Goal: Task Accomplishment & Management: Complete application form

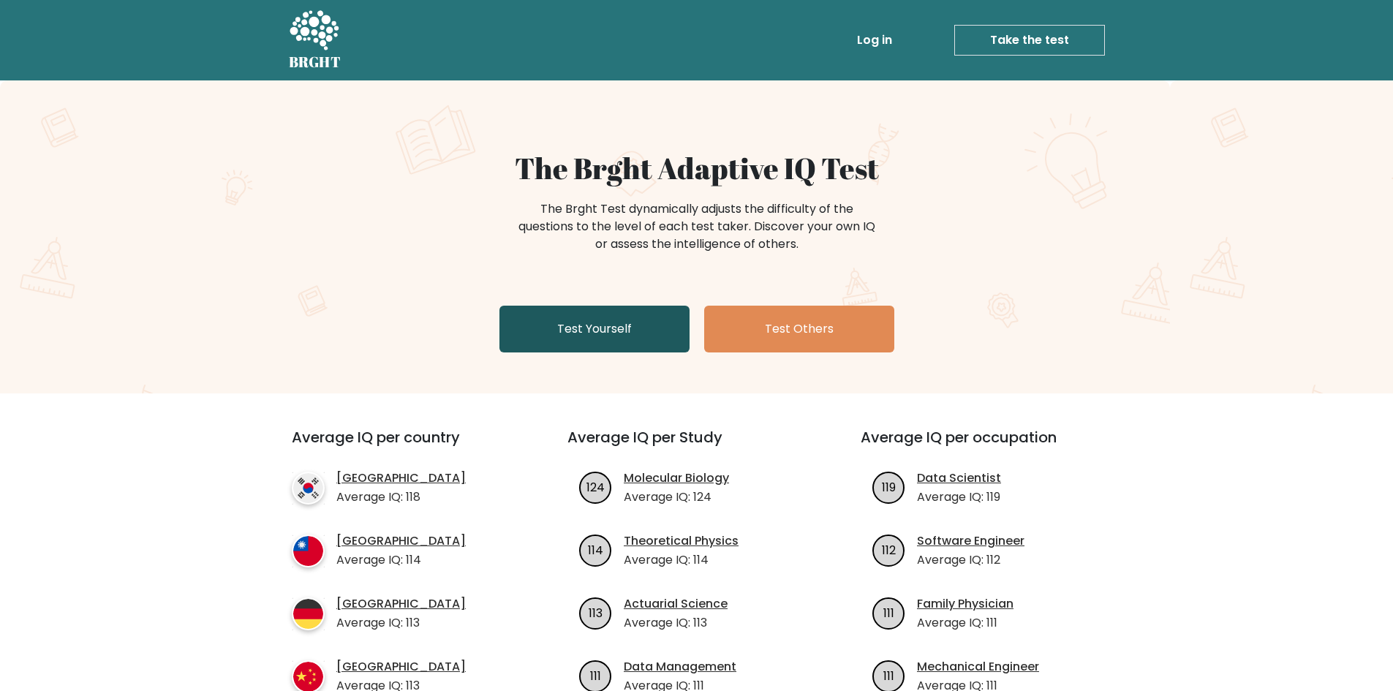
click at [614, 328] on link "Test Yourself" at bounding box center [594, 329] width 190 height 47
click at [580, 314] on link "Test Yourself" at bounding box center [594, 329] width 190 height 47
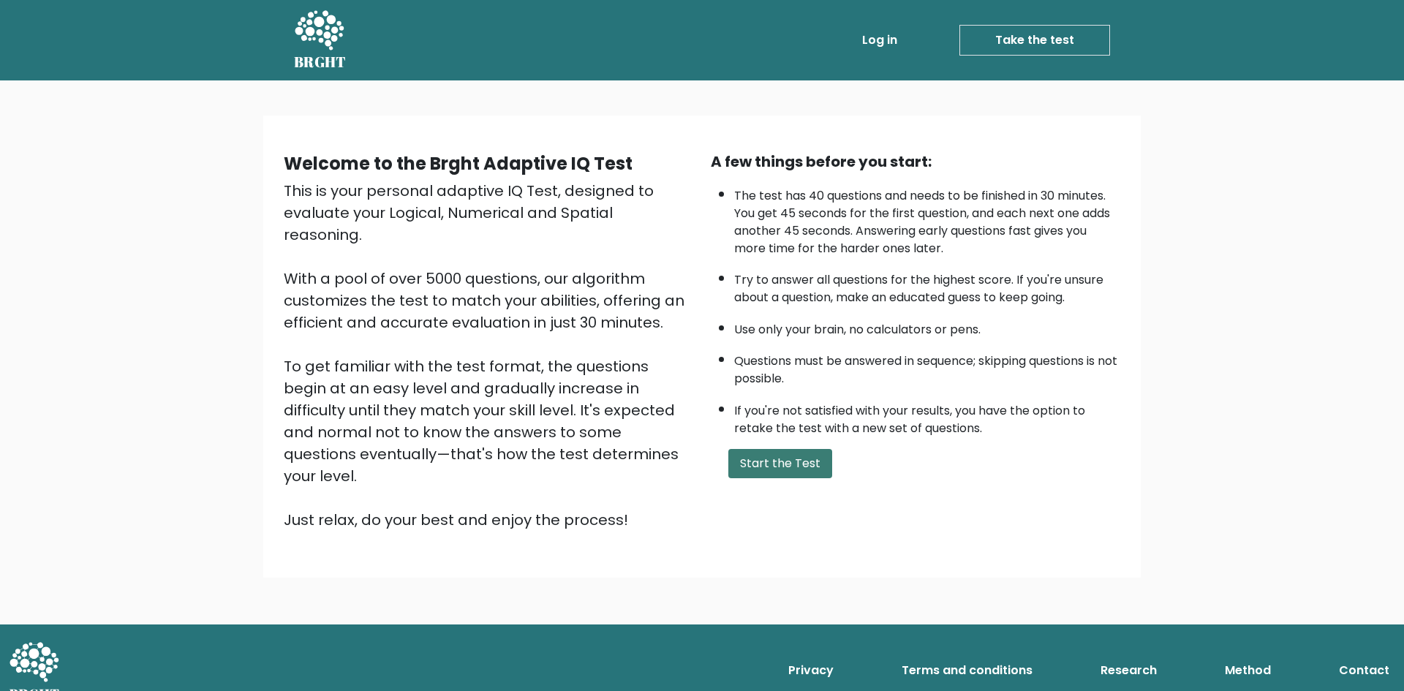
click at [766, 461] on button "Start the Test" at bounding box center [780, 463] width 104 height 29
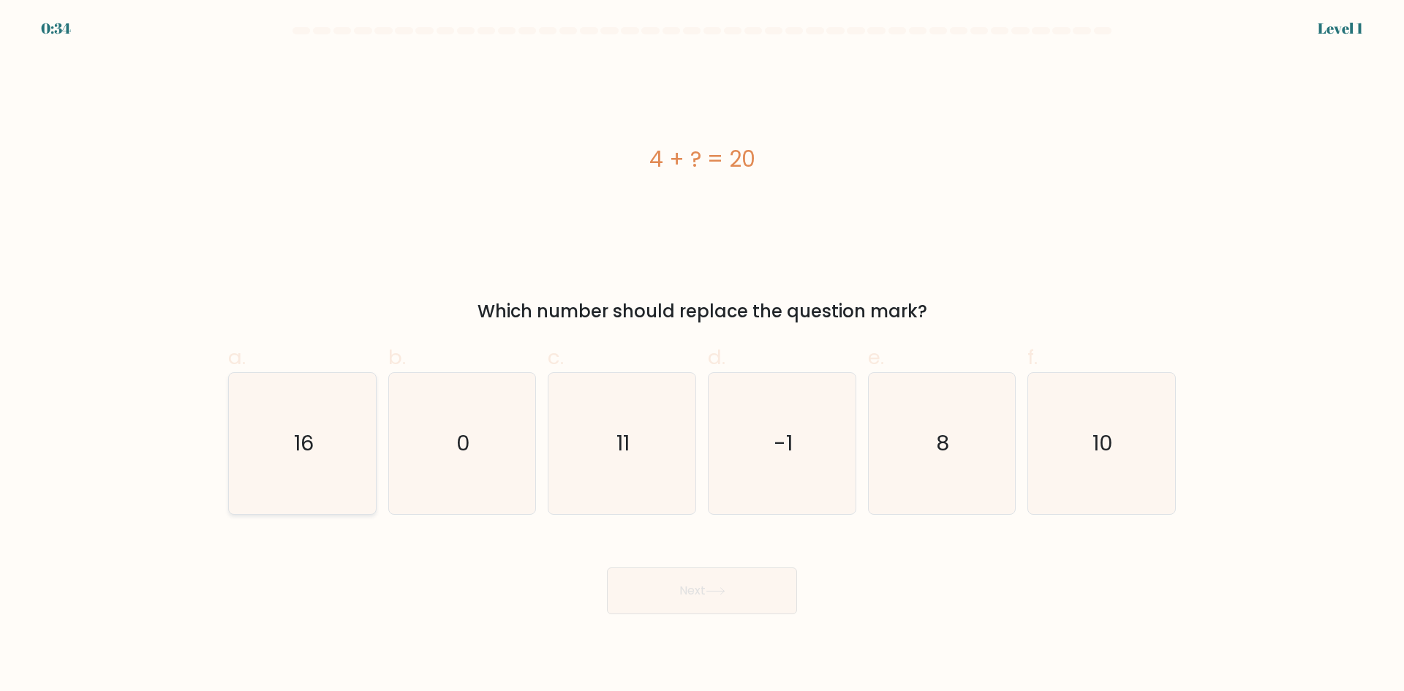
click at [342, 441] on icon "16" at bounding box center [302, 443] width 141 height 141
click at [702, 355] on input "a. 16" at bounding box center [702, 351] width 1 height 10
radio input "true"
click at [736, 599] on button "Next" at bounding box center [702, 590] width 190 height 47
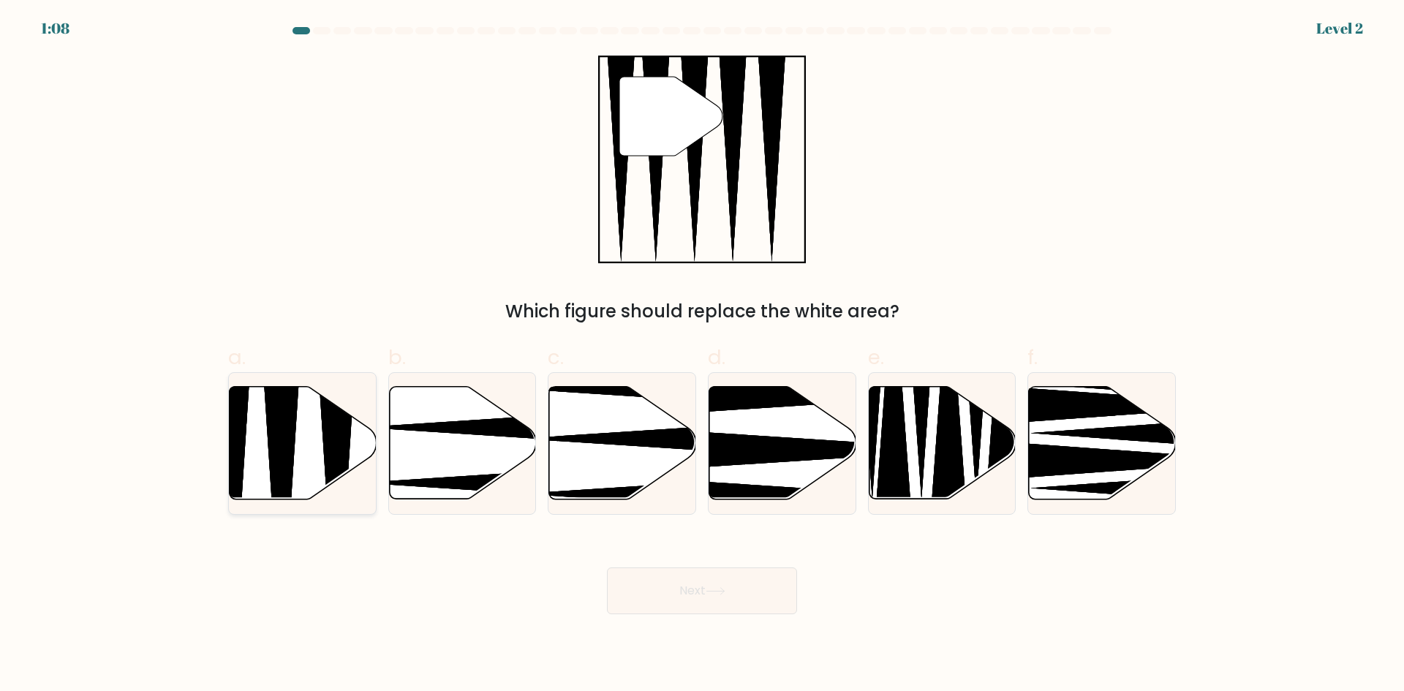
click at [319, 450] on icon at bounding box center [303, 443] width 147 height 113
click at [702, 355] on input "a." at bounding box center [702, 351] width 1 height 10
radio input "true"
click at [687, 591] on button "Next" at bounding box center [702, 590] width 190 height 47
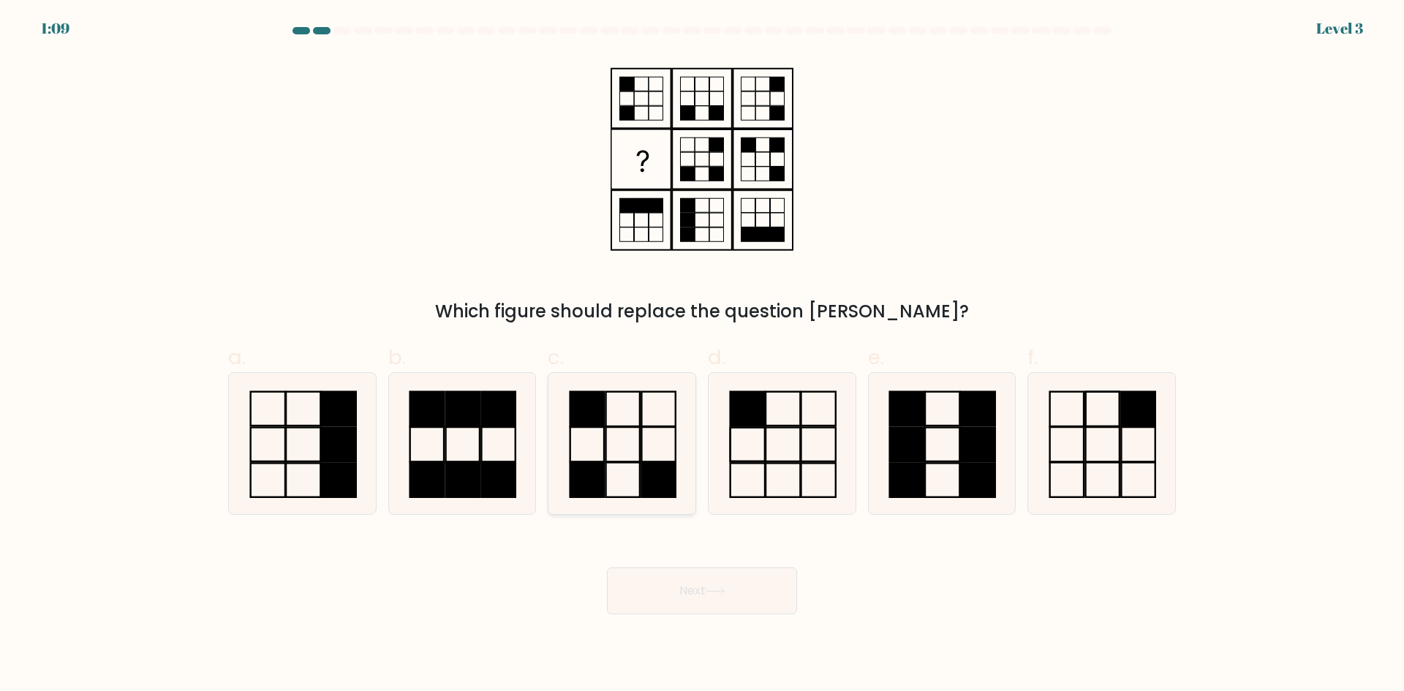
click at [634, 441] on icon at bounding box center [621, 443] width 141 height 141
click at [702, 355] on input "c." at bounding box center [702, 351] width 1 height 10
radio input "true"
click at [675, 596] on button "Next" at bounding box center [702, 590] width 190 height 47
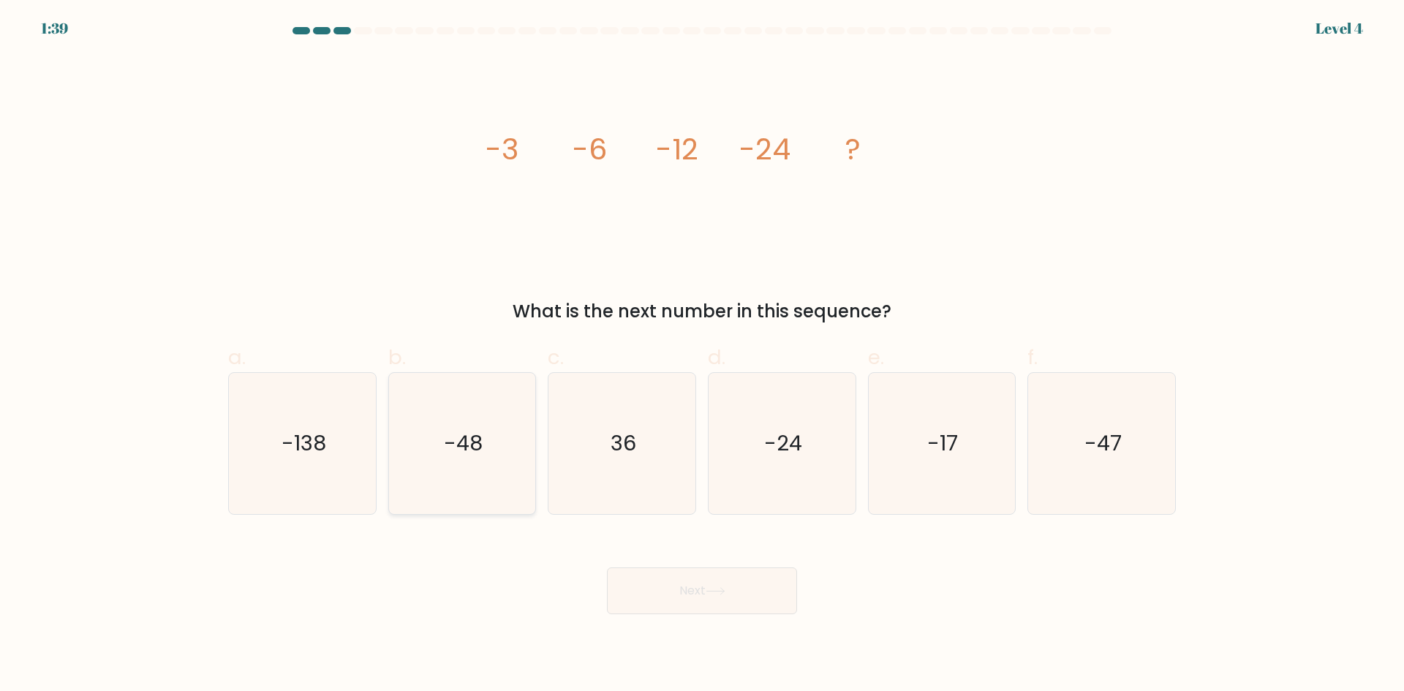
click at [480, 454] on text "-48" at bounding box center [463, 443] width 39 height 29
click at [702, 355] on input "b. -48" at bounding box center [702, 351] width 1 height 10
radio input "true"
click at [656, 592] on button "Next" at bounding box center [702, 590] width 190 height 47
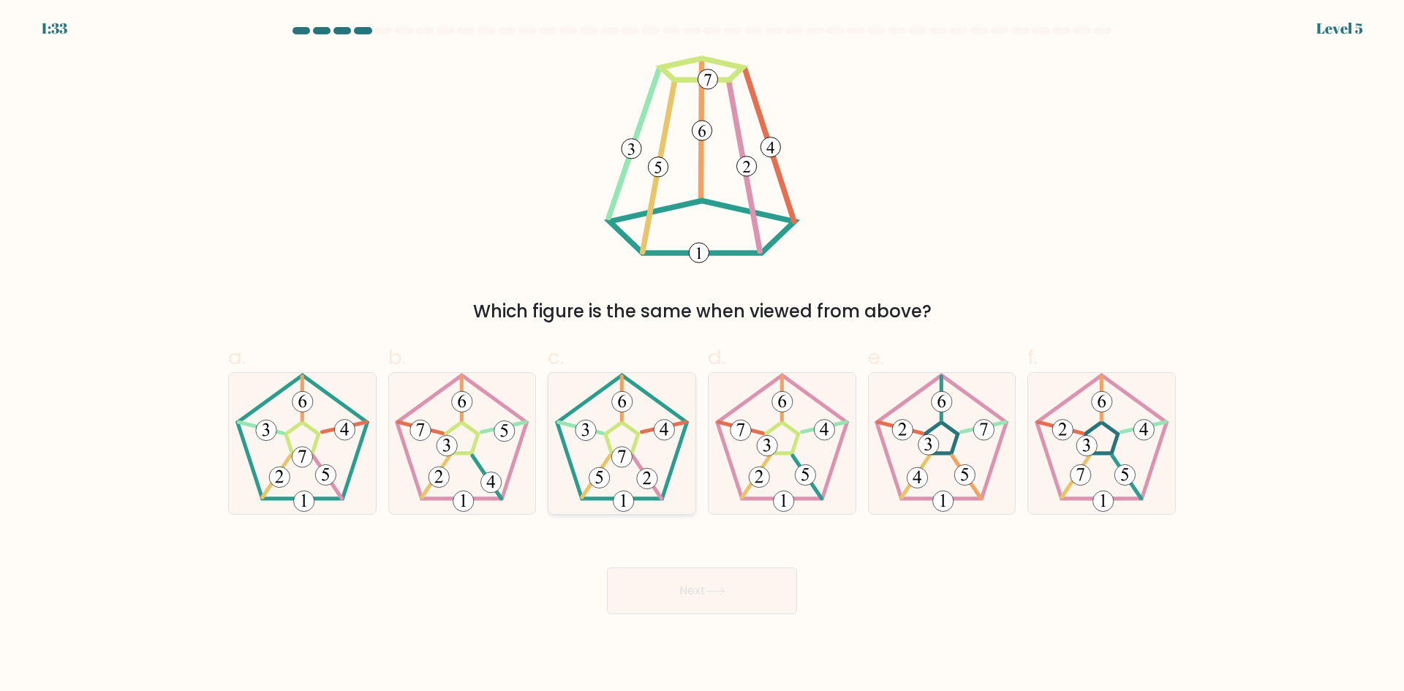
click at [612, 468] on icon at bounding box center [621, 443] width 141 height 141
click at [702, 355] on input "c." at bounding box center [702, 351] width 1 height 10
radio input "true"
click at [684, 603] on button "Next" at bounding box center [702, 590] width 190 height 47
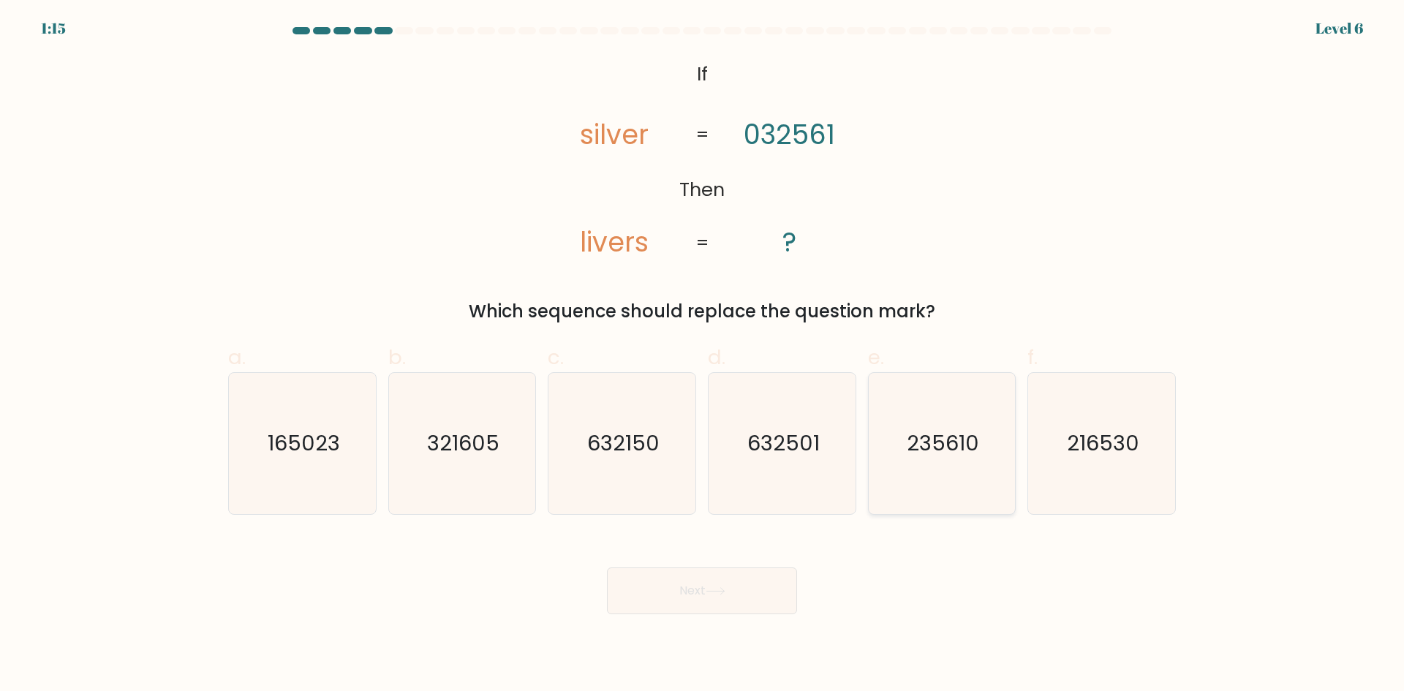
click at [913, 472] on icon "235610" at bounding box center [941, 443] width 141 height 141
click at [703, 355] on input "e. 235610" at bounding box center [702, 351] width 1 height 10
radio input "true"
click at [698, 580] on button "Next" at bounding box center [702, 590] width 190 height 47
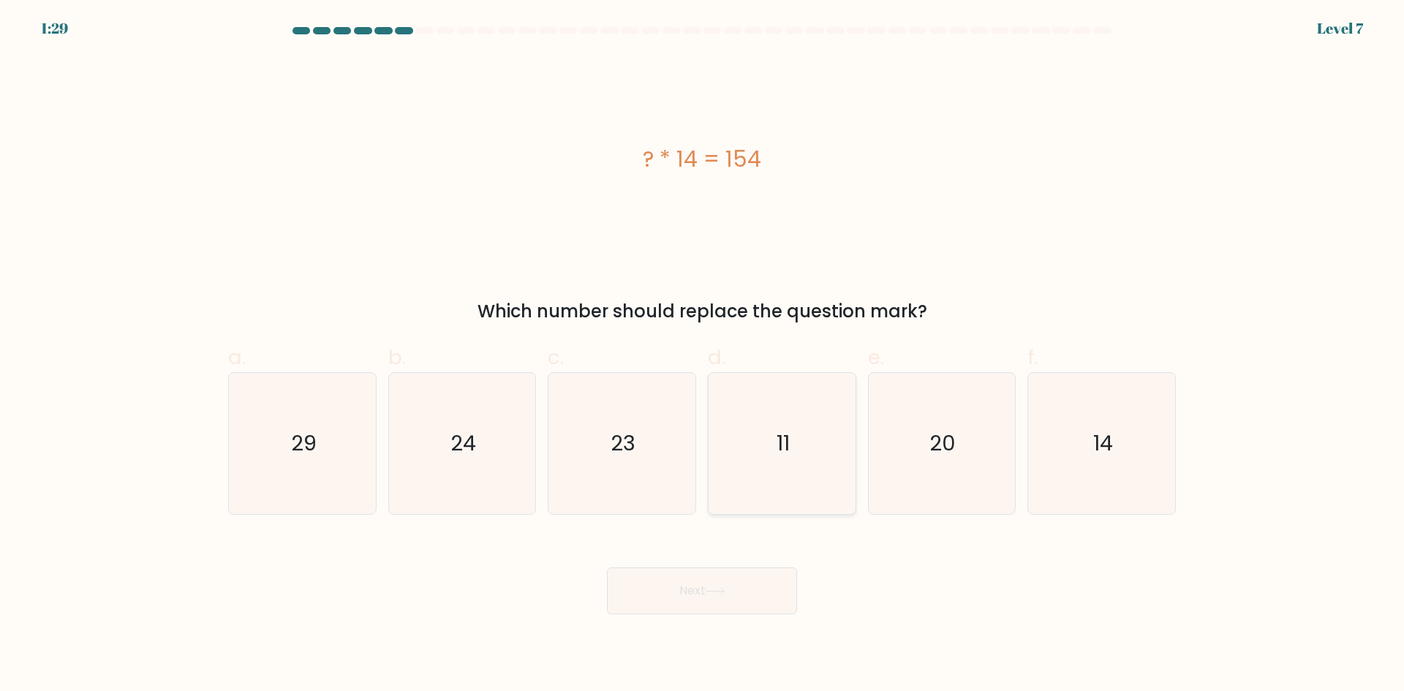
click at [823, 486] on icon "11" at bounding box center [782, 443] width 141 height 141
click at [703, 355] on input "d. 11" at bounding box center [702, 351] width 1 height 10
radio input "true"
click at [753, 601] on button "Next" at bounding box center [702, 590] width 190 height 47
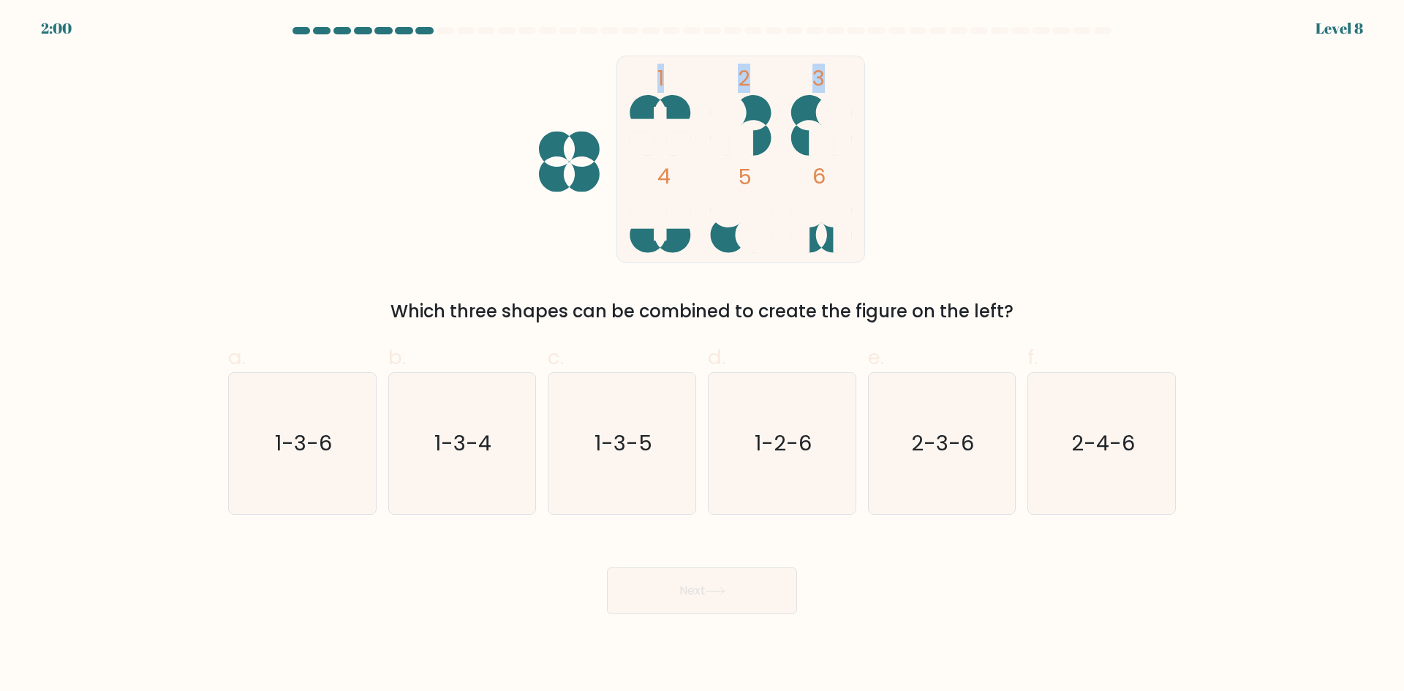
drag, startPoint x: 564, startPoint y: 158, endPoint x: 473, endPoint y: 171, distance: 91.6
click at [569, 170] on icon "1 2 3 4 5 6" at bounding box center [701, 160] width 393 height 208
click at [438, 165] on div "1 2 3 4 5 6 Which three shapes can be combined to create the figure on the left?" at bounding box center [701, 190] width 965 height 269
click at [970, 434] on text "2-3-6" at bounding box center [943, 443] width 63 height 29
click at [703, 355] on input "e. 2-3-6" at bounding box center [702, 351] width 1 height 10
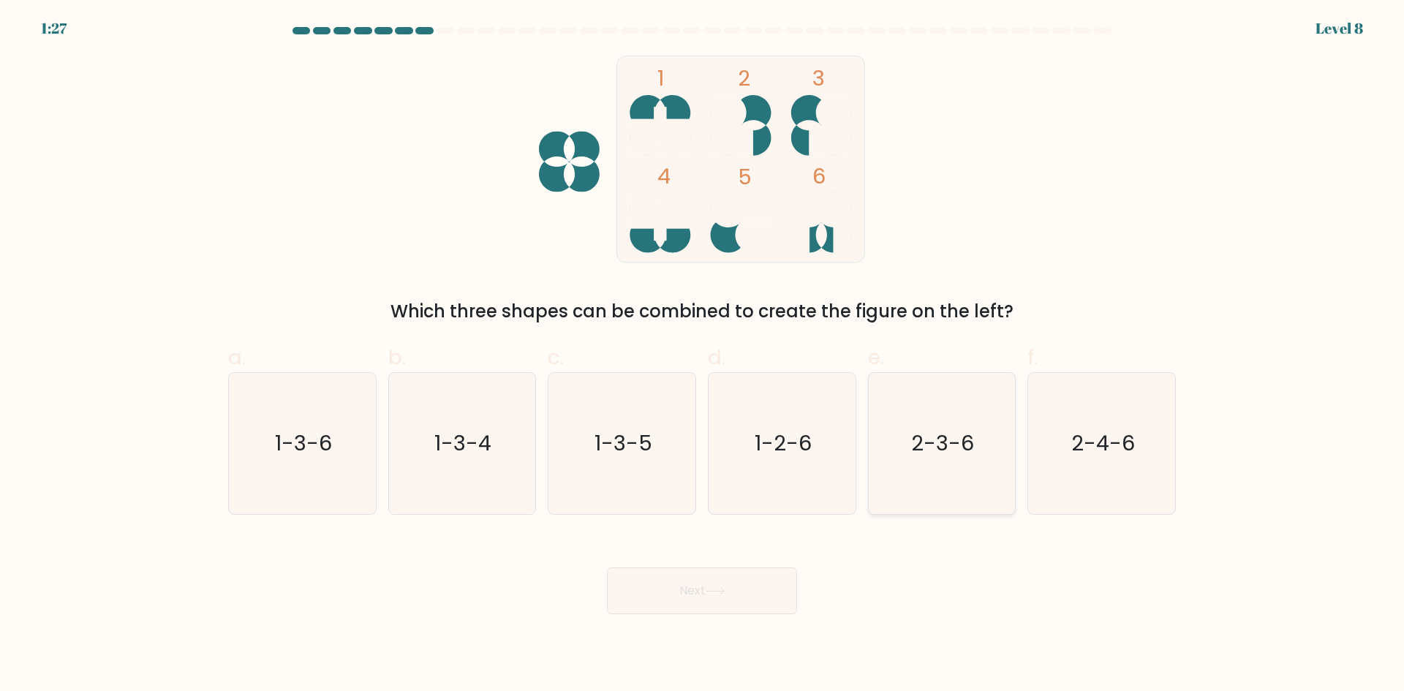
radio input "true"
click at [744, 579] on button "Next" at bounding box center [702, 590] width 190 height 47
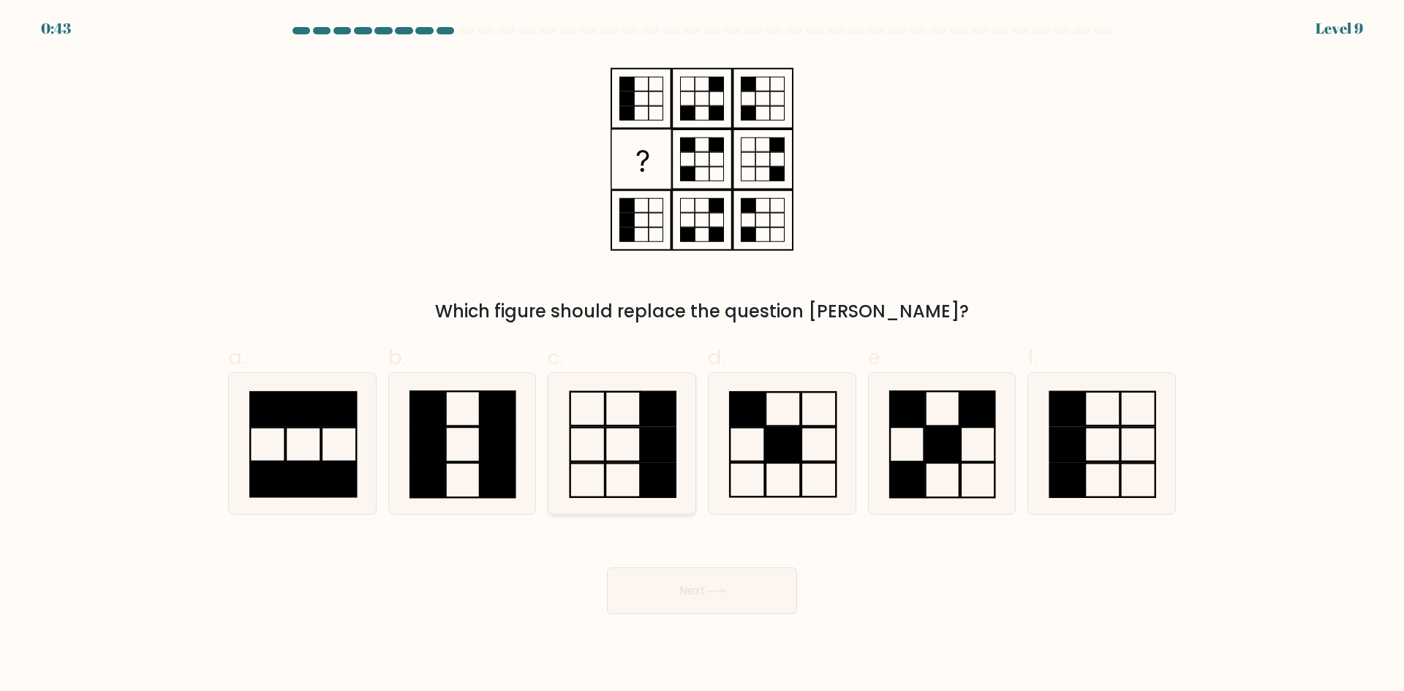
click at [666, 437] on rect at bounding box center [658, 444] width 34 height 34
click at [702, 355] on input "c." at bounding box center [702, 351] width 1 height 10
radio input "true"
click at [717, 598] on button "Next" at bounding box center [702, 590] width 190 height 47
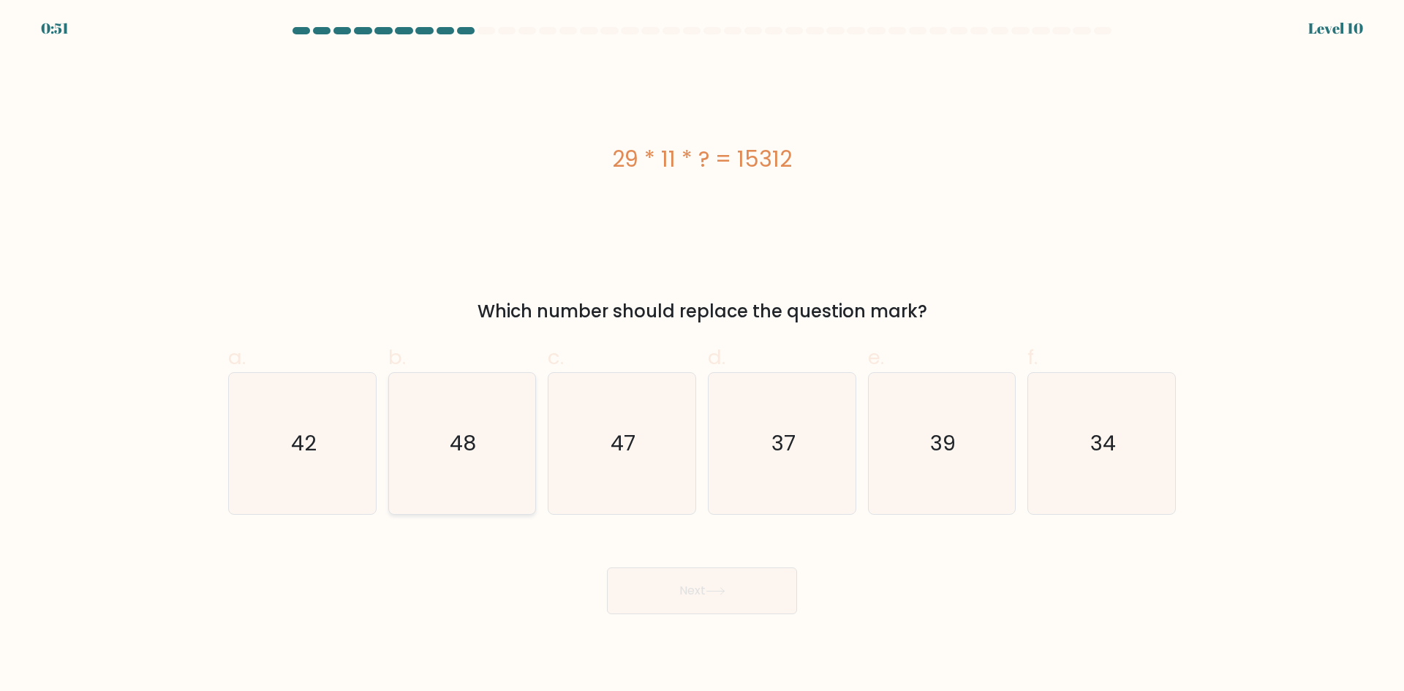
click at [464, 464] on icon "48" at bounding box center [461, 443] width 141 height 141
click at [702, 355] on input "b. 48" at bounding box center [702, 351] width 1 height 10
radio input "true"
click at [682, 606] on button "Next" at bounding box center [702, 590] width 190 height 47
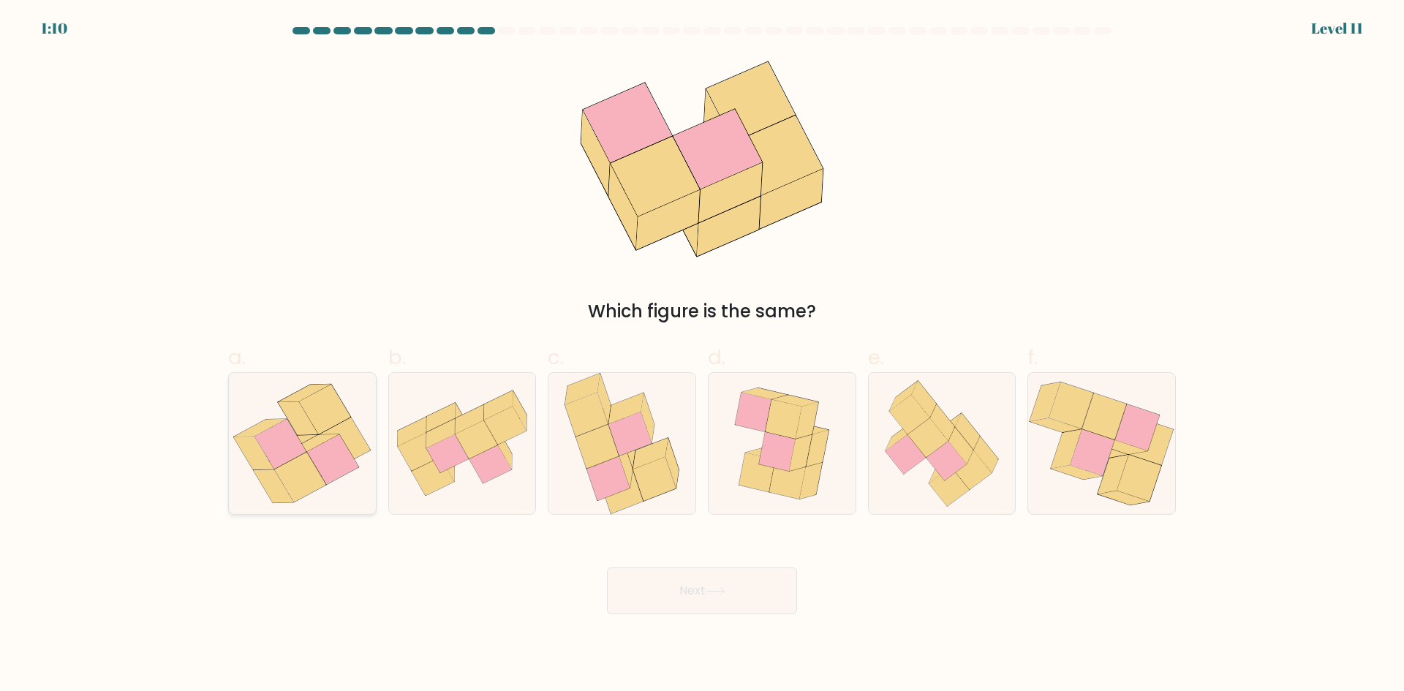
click at [314, 458] on icon at bounding box center [332, 459] width 51 height 50
click at [702, 355] on input "a." at bounding box center [702, 351] width 1 height 10
radio input "true"
click at [682, 599] on button "Next" at bounding box center [702, 590] width 190 height 47
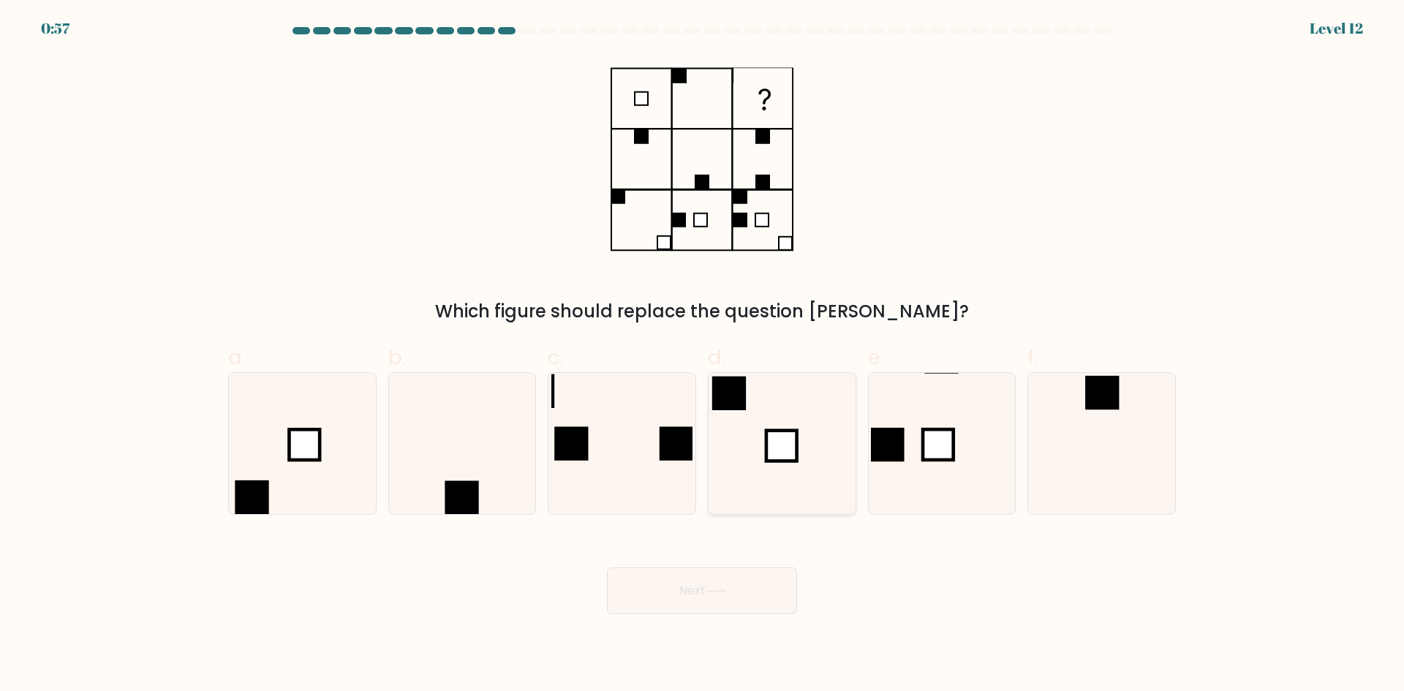
click at [763, 404] on icon at bounding box center [782, 443] width 141 height 141
click at [703, 355] on input "d." at bounding box center [702, 351] width 1 height 10
radio input "true"
click at [728, 608] on button "Next" at bounding box center [702, 590] width 190 height 47
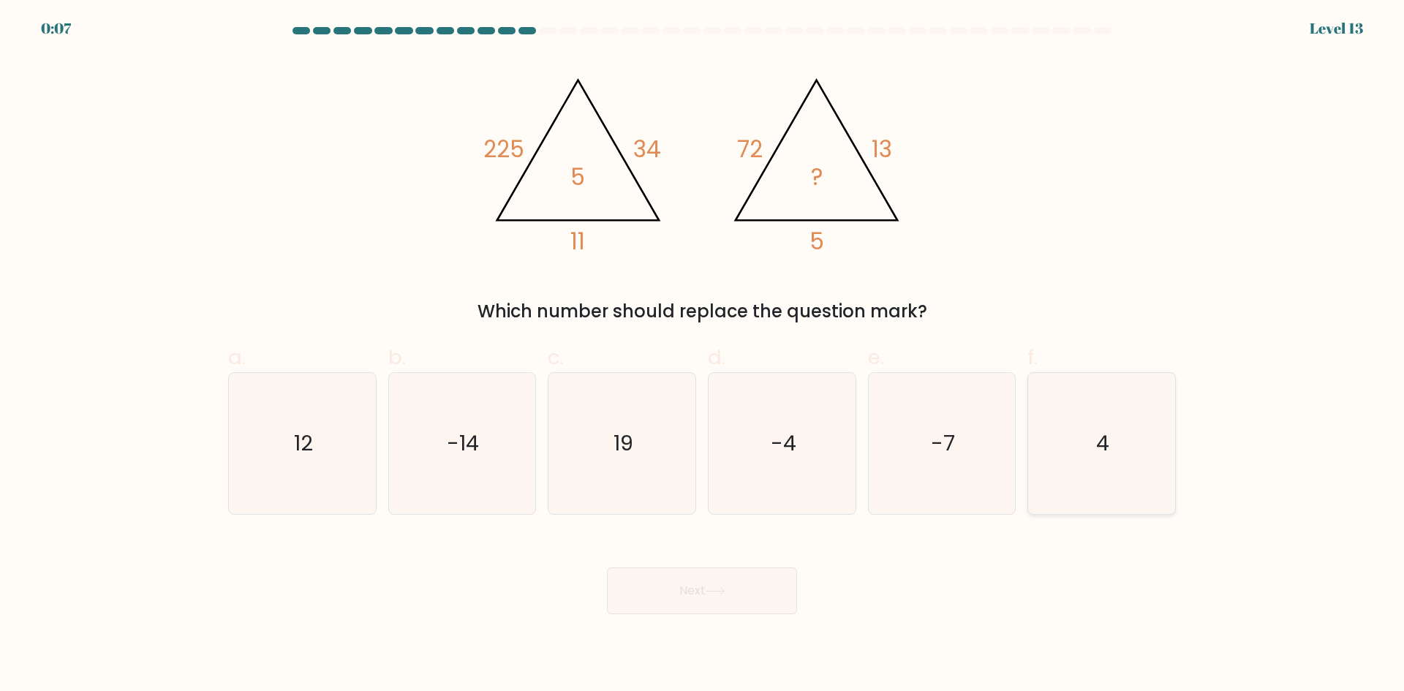
click at [1087, 438] on icon "4" at bounding box center [1101, 443] width 141 height 141
click at [703, 355] on input "f. 4" at bounding box center [702, 351] width 1 height 10
radio input "true"
click at [731, 603] on button "Next" at bounding box center [702, 590] width 190 height 47
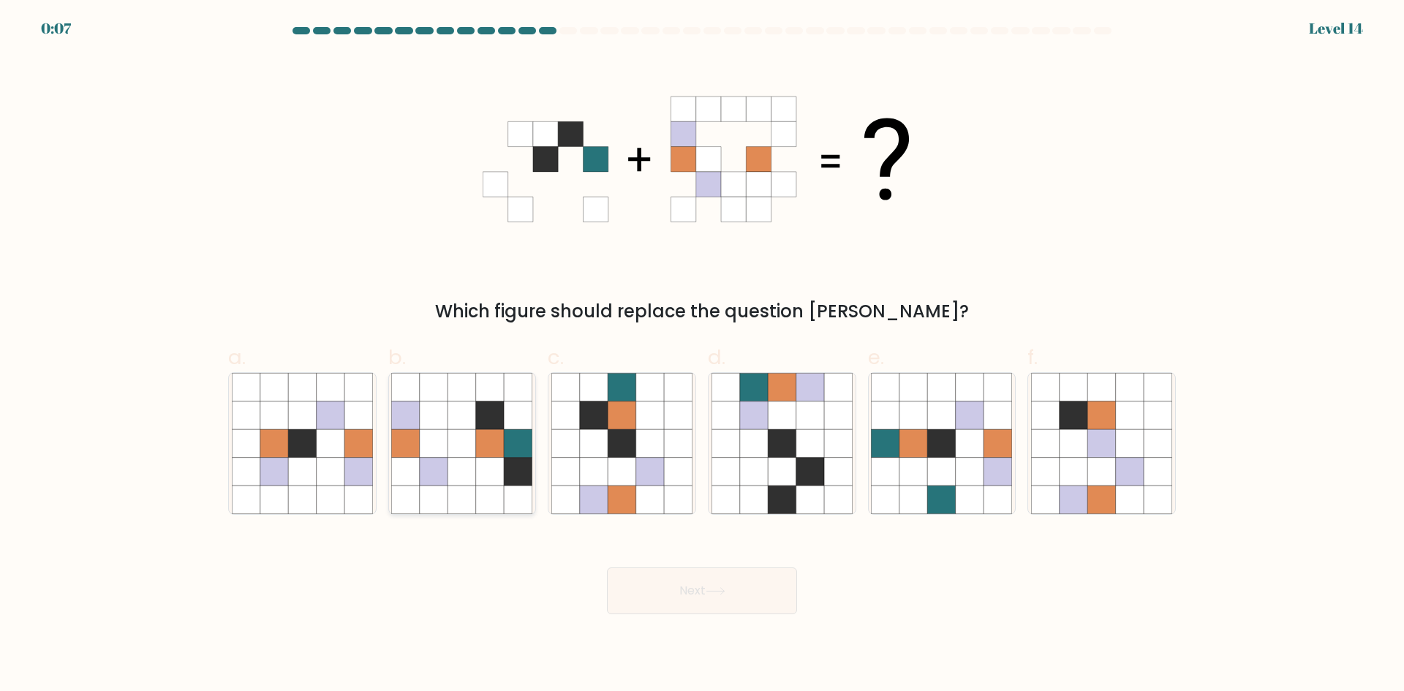
click at [498, 450] on icon at bounding box center [490, 443] width 28 height 28
click at [702, 355] on input "b." at bounding box center [702, 351] width 1 height 10
radio input "true"
click at [712, 591] on icon at bounding box center [715, 591] width 18 height 7
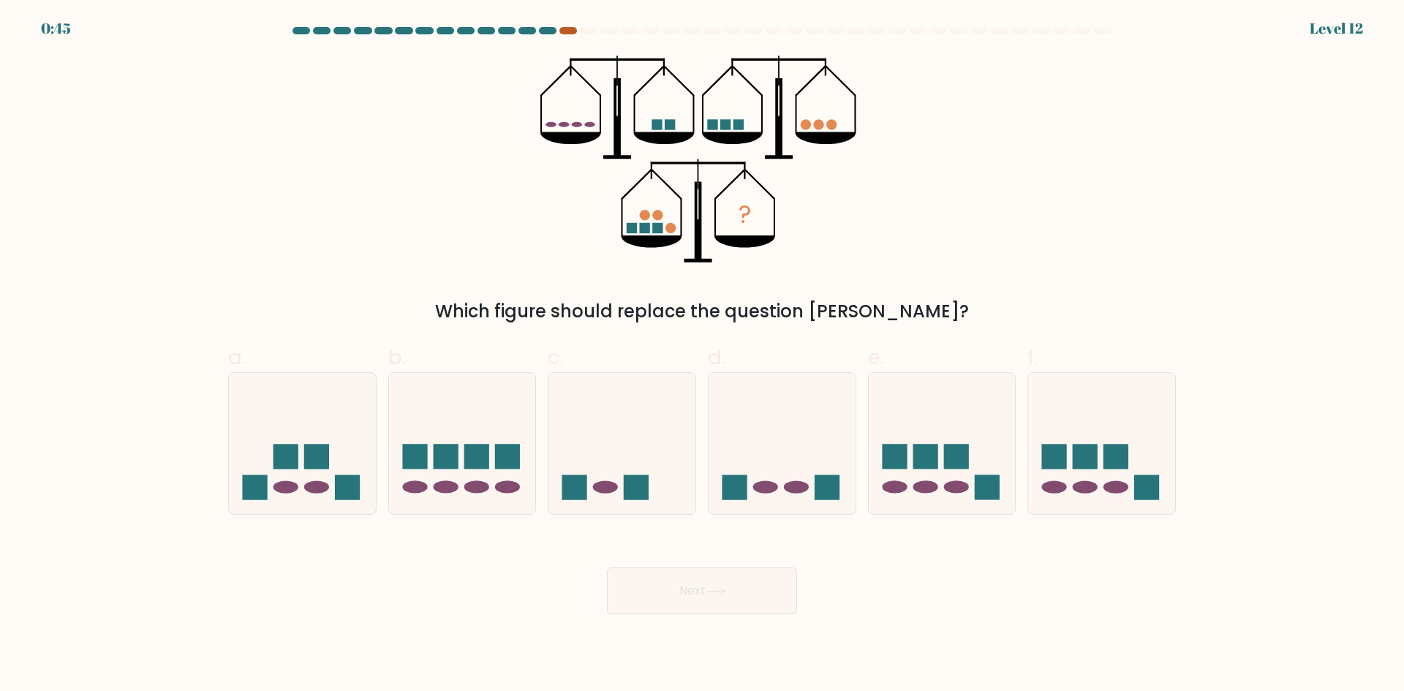
click at [564, 29] on div at bounding box center [568, 30] width 18 height 7
click at [565, 31] on div at bounding box center [568, 30] width 18 height 7
click at [680, 500] on icon at bounding box center [621, 442] width 147 height 121
click at [702, 355] on input "c." at bounding box center [702, 351] width 1 height 10
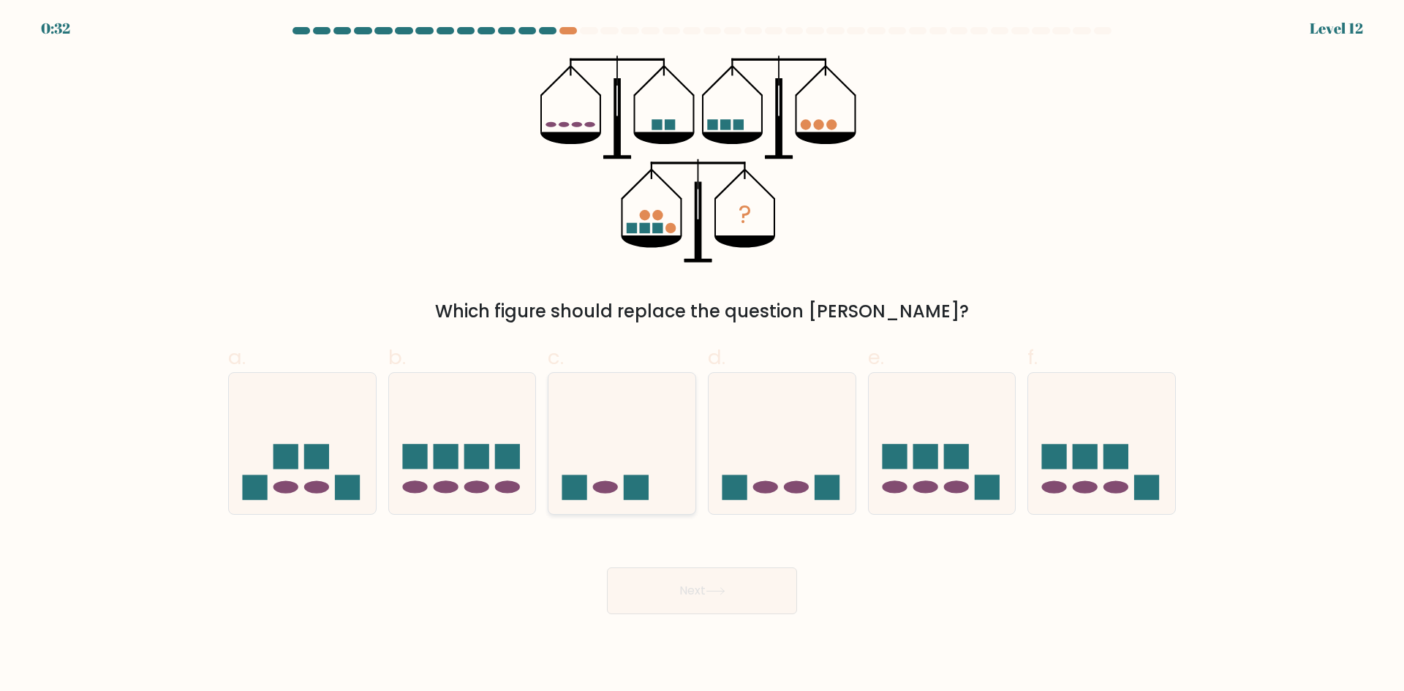
radio input "true"
click at [728, 582] on button "Next" at bounding box center [702, 590] width 190 height 47
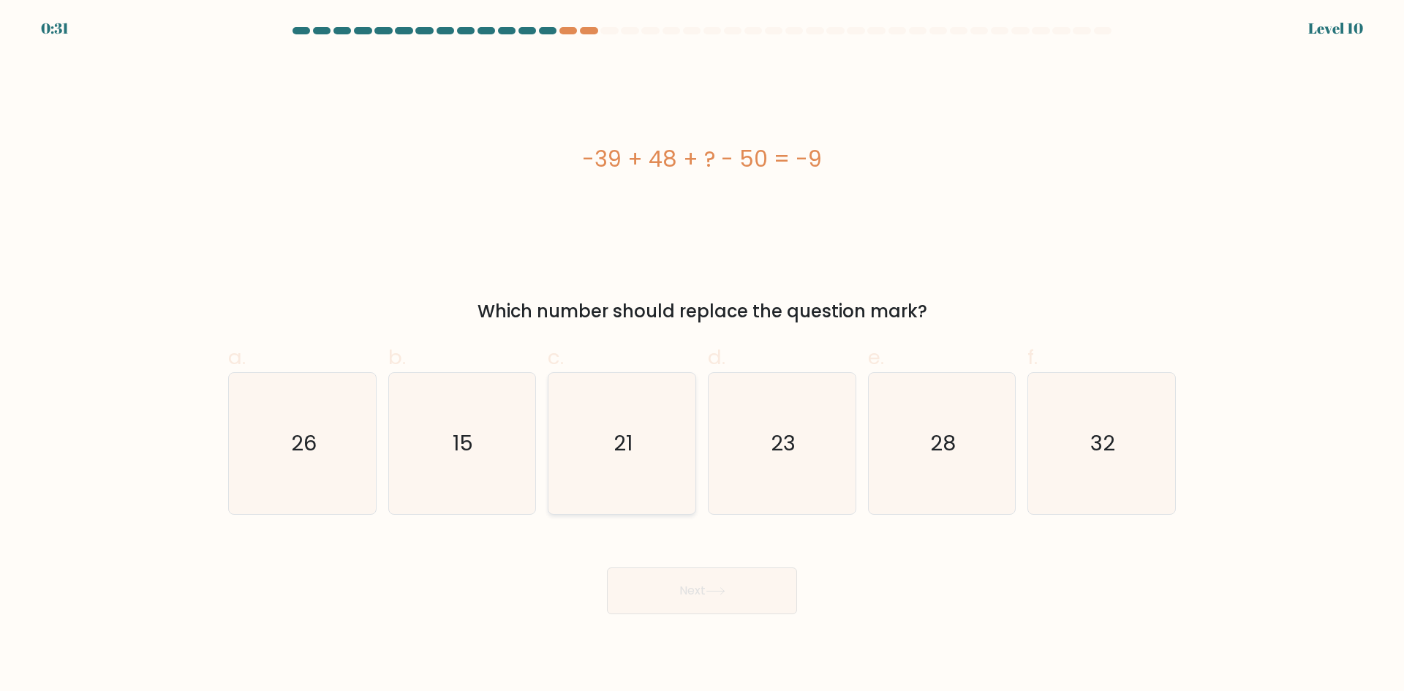
click at [652, 461] on icon "21" at bounding box center [621, 443] width 141 height 141
click at [702, 355] on input "c. 21" at bounding box center [702, 351] width 1 height 10
radio input "true"
click at [708, 589] on button "Next" at bounding box center [702, 590] width 190 height 47
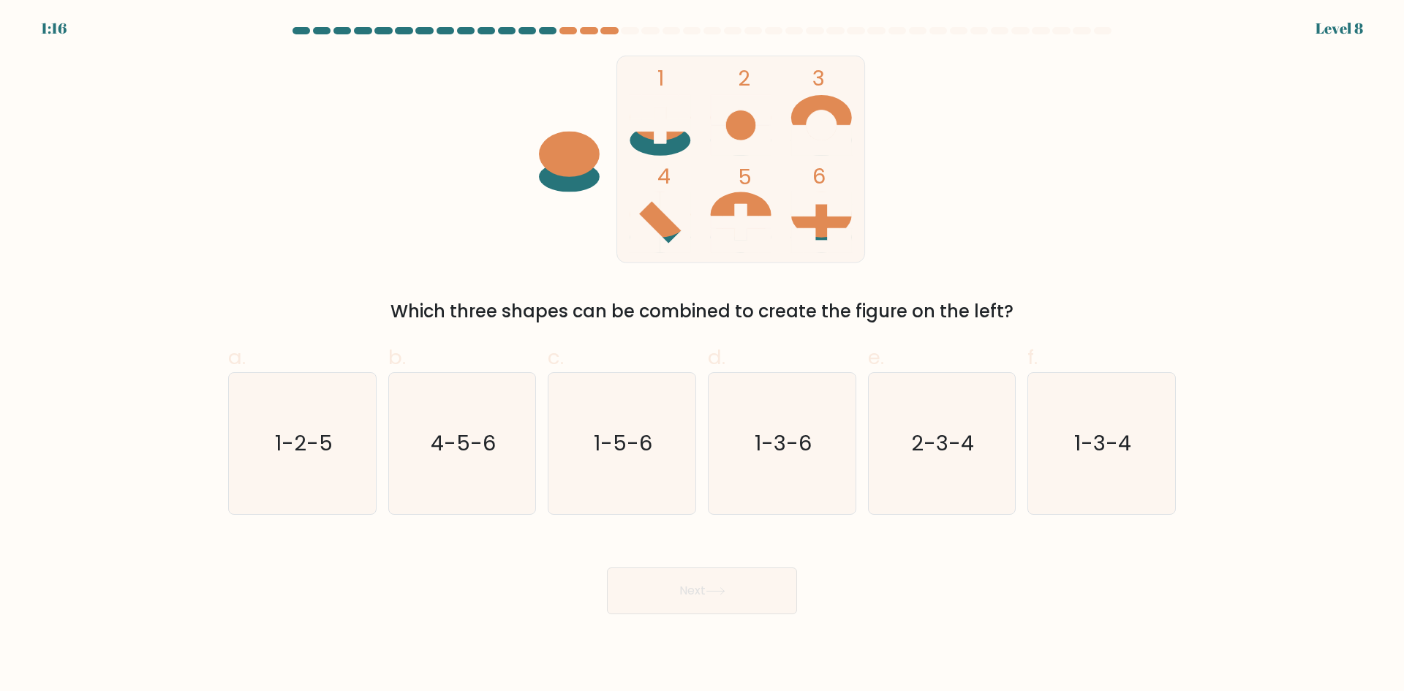
click at [663, 458] on icon "1-5-6" at bounding box center [621, 443] width 141 height 141
click at [702, 355] on input "c. 1-5-6" at bounding box center [702, 351] width 1 height 10
radio input "true"
click at [715, 594] on icon at bounding box center [716, 591] width 20 height 8
click at [661, 468] on icon "1-5-6" at bounding box center [622, 444] width 140 height 140
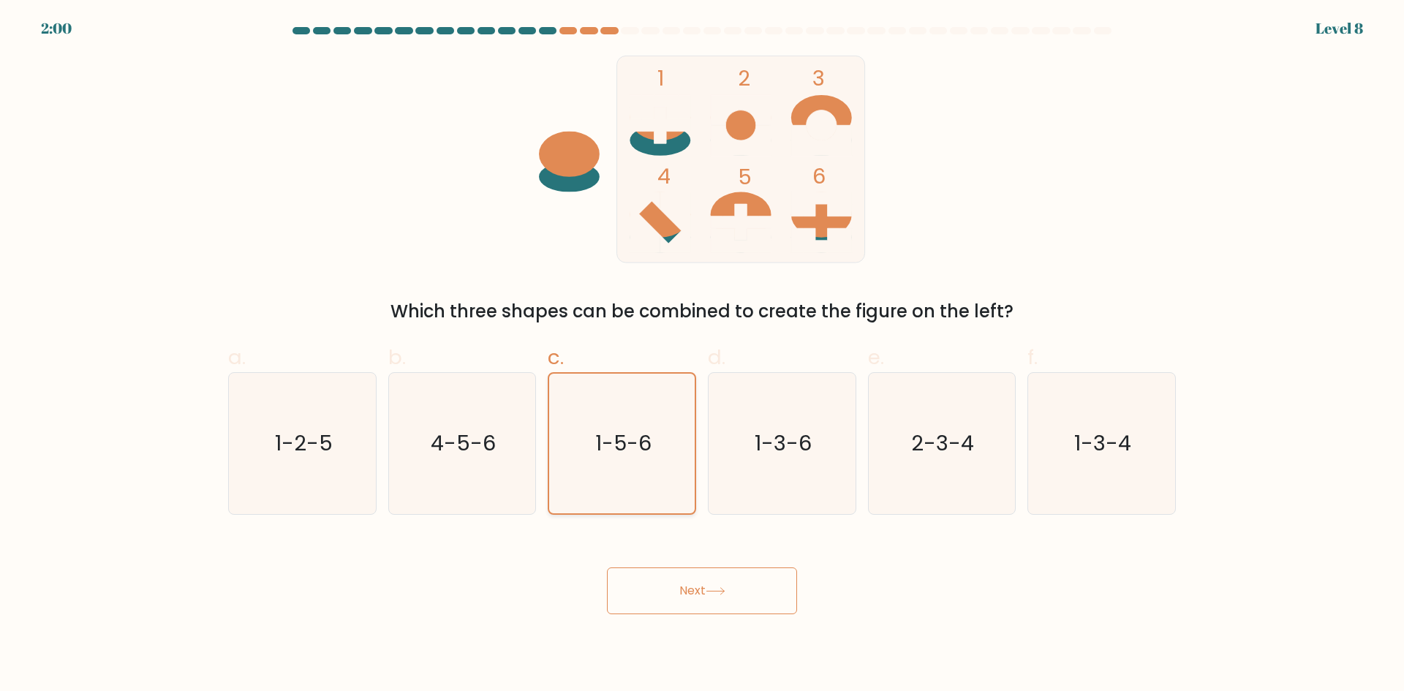
click at [702, 355] on input "c. 1-5-6" at bounding box center [702, 351] width 1 height 10
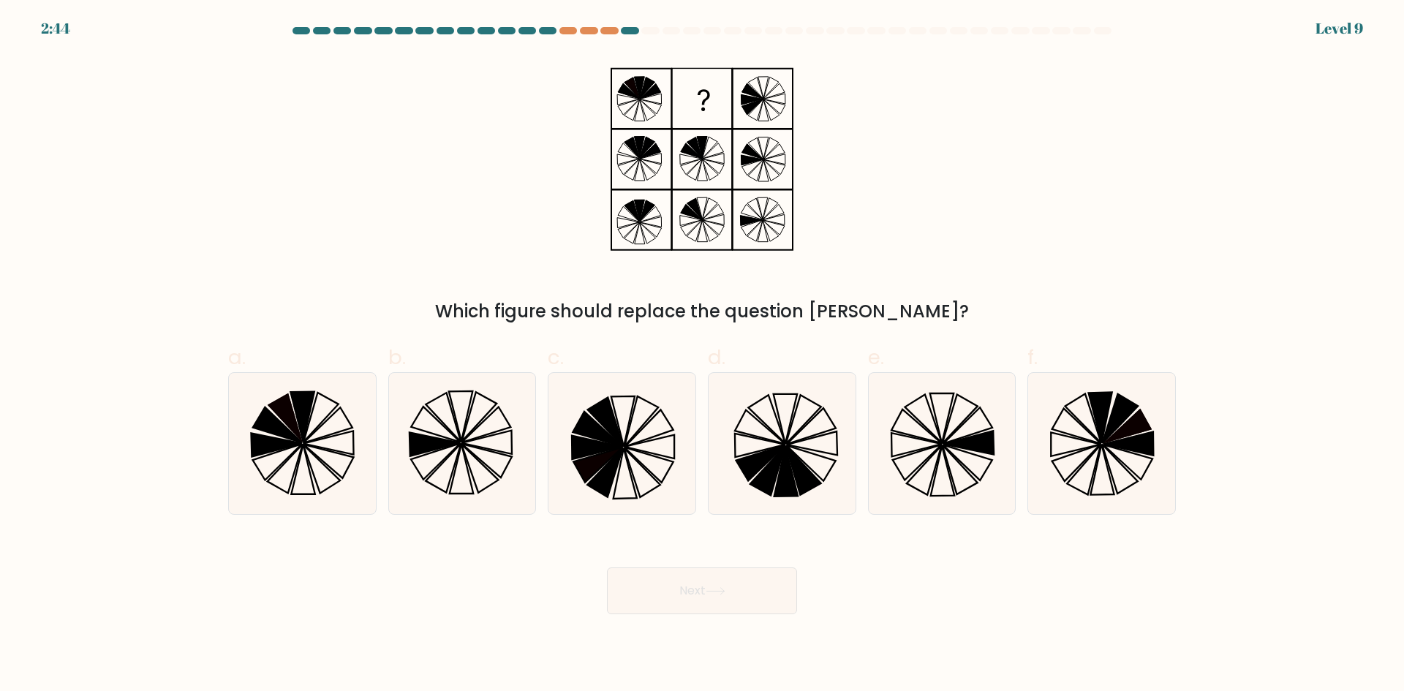
click at [725, 594] on icon at bounding box center [716, 591] width 20 height 8
click at [744, 475] on icon at bounding box center [760, 463] width 49 height 36
click at [703, 355] on input "d." at bounding box center [702, 351] width 1 height 10
radio input "true"
click at [736, 587] on button "Next" at bounding box center [702, 590] width 190 height 47
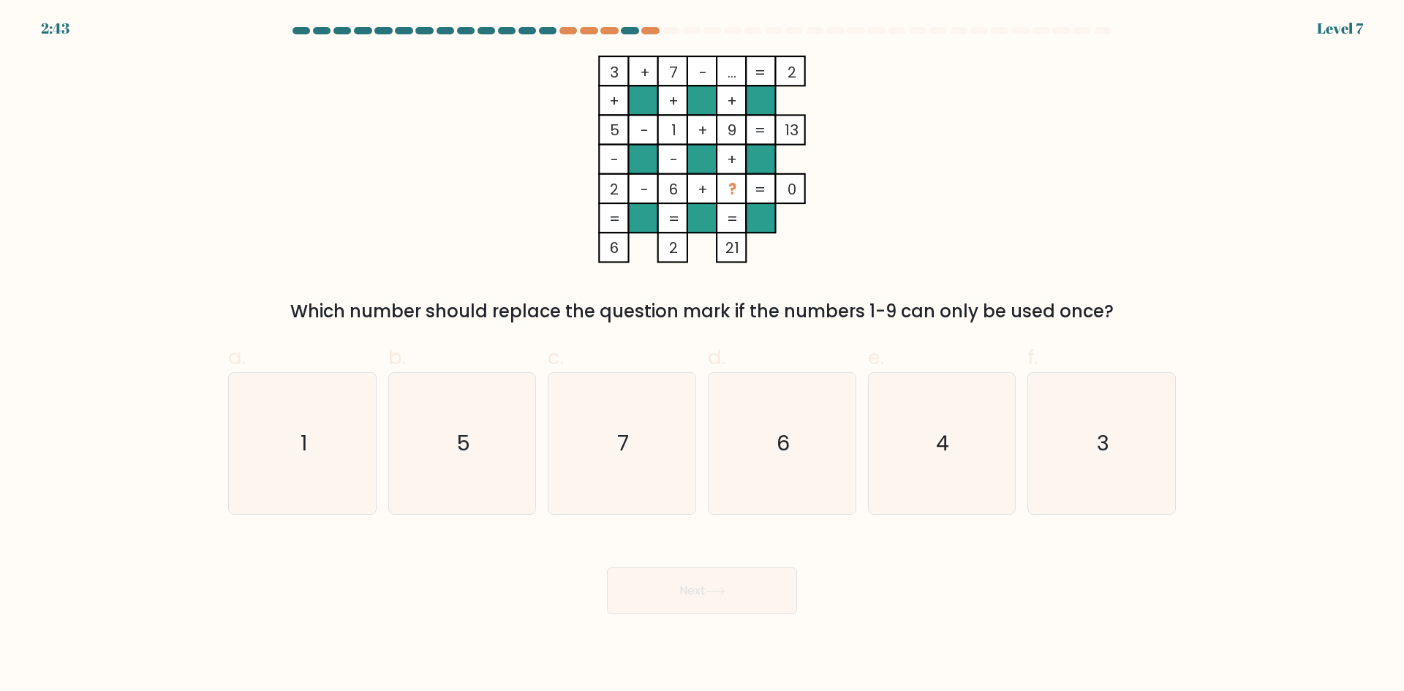
click at [646, 476] on icon "7" at bounding box center [621, 443] width 141 height 141
click at [702, 355] on input "c. 7" at bounding box center [702, 351] width 1 height 10
radio input "true"
click at [709, 593] on button "Next" at bounding box center [702, 590] width 190 height 47
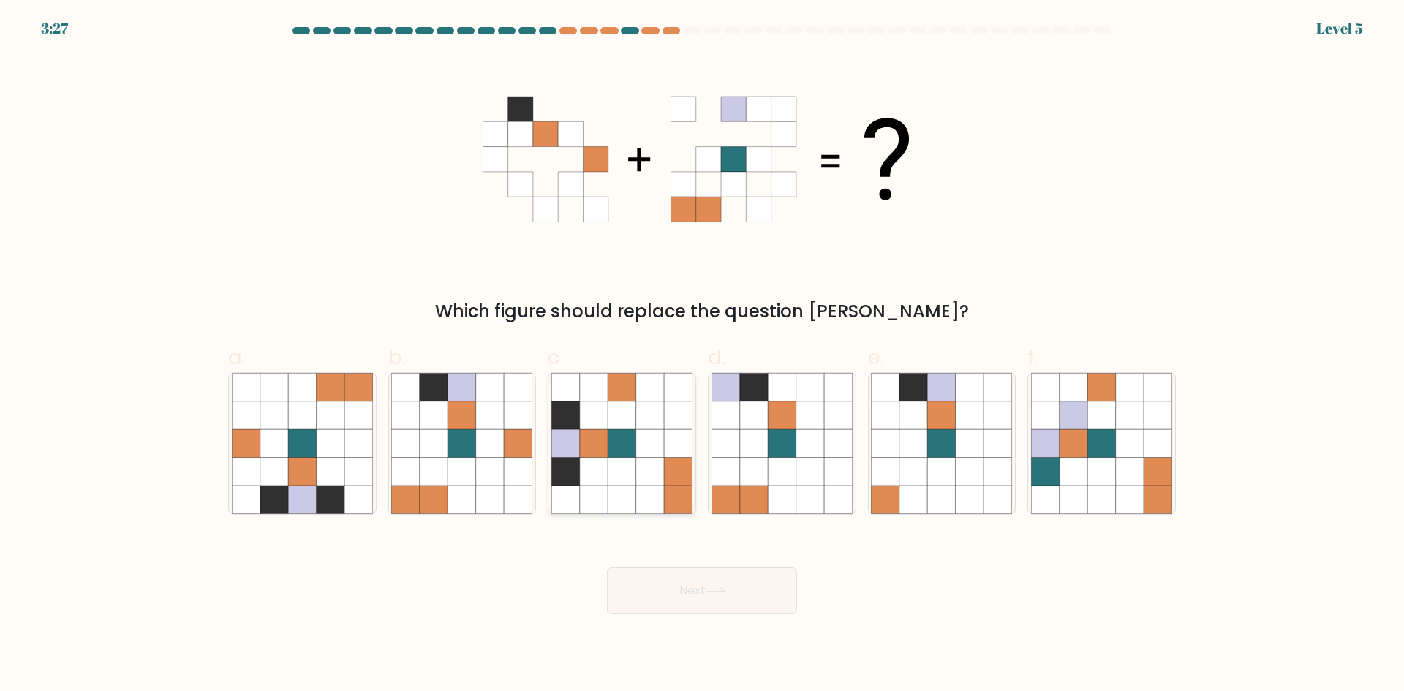
click at [560, 452] on icon at bounding box center [566, 443] width 28 height 28
click at [702, 355] on input "c." at bounding box center [702, 351] width 1 height 10
radio input "true"
click at [700, 564] on div "Next" at bounding box center [701, 573] width 965 height 82
click at [710, 593] on icon at bounding box center [716, 591] width 20 height 8
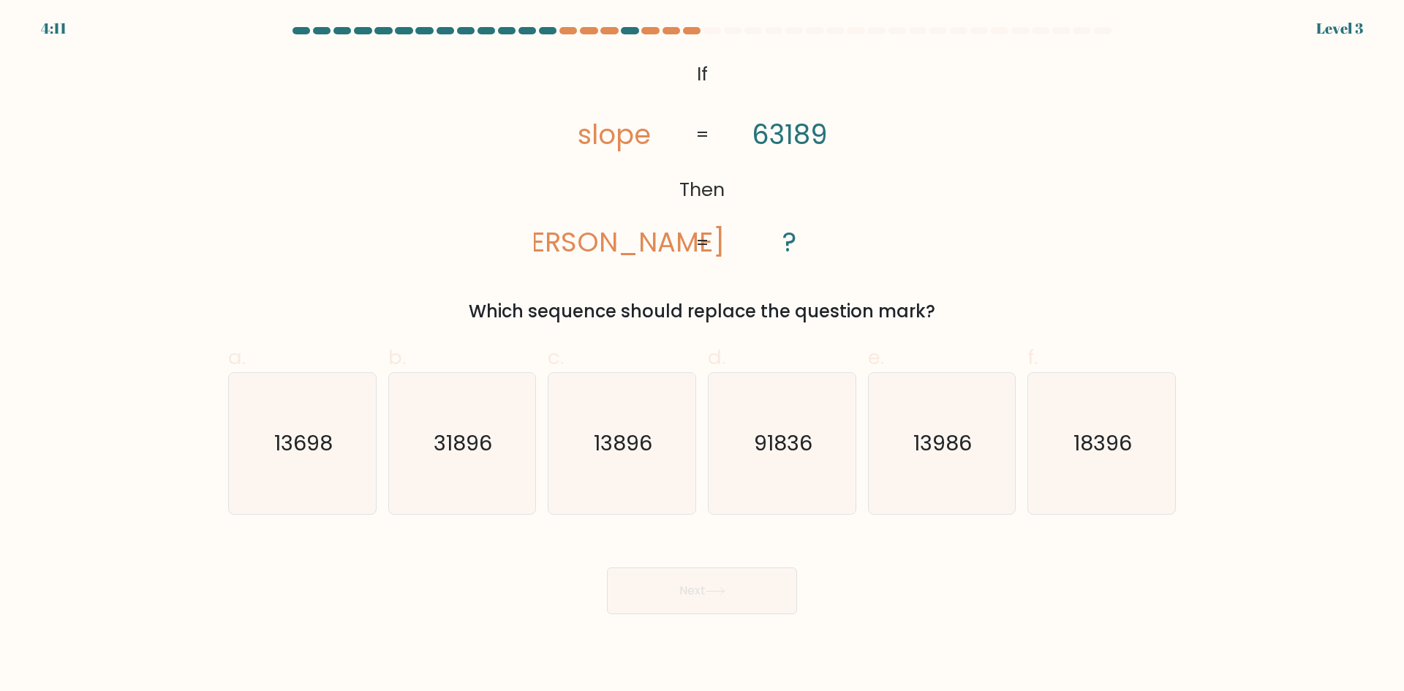
click at [508, 439] on icon "31896" at bounding box center [461, 443] width 141 height 141
click at [702, 355] on input "b. 31896" at bounding box center [702, 351] width 1 height 10
radio input "true"
click at [725, 614] on button "Next" at bounding box center [702, 590] width 190 height 47
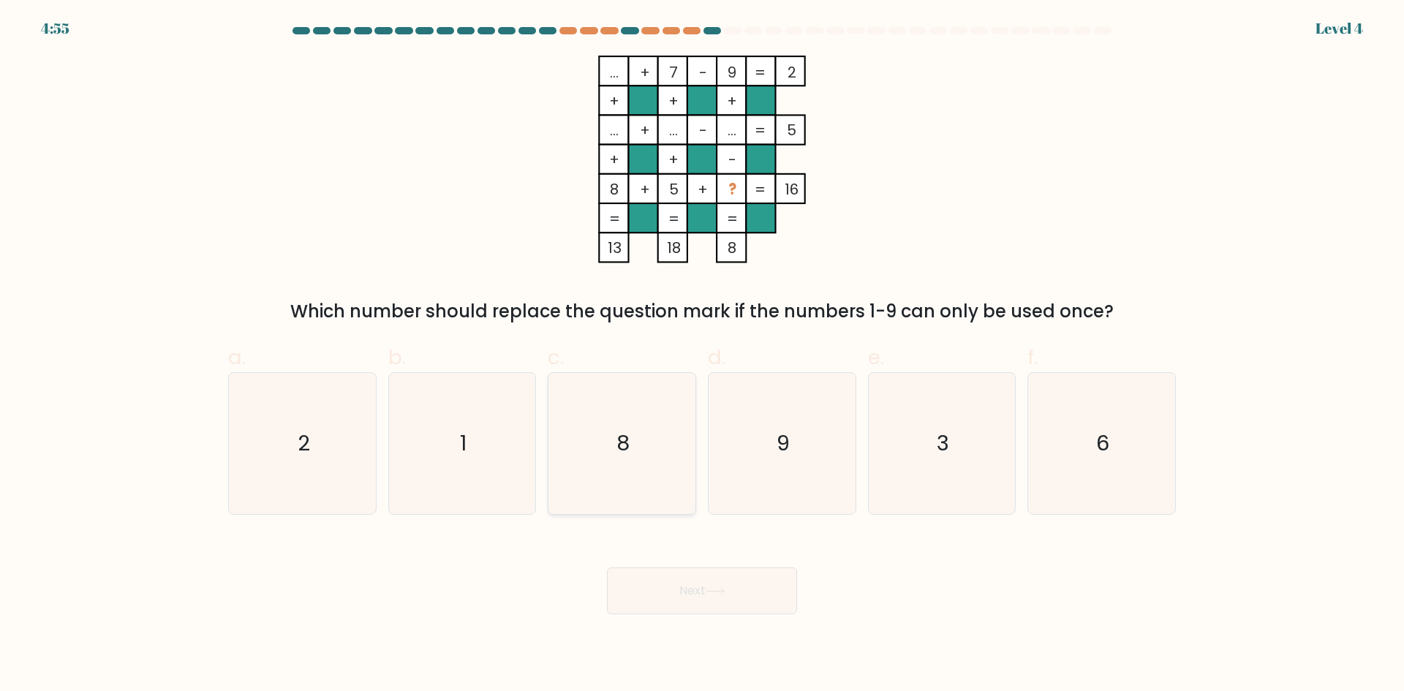
click at [608, 457] on icon "8" at bounding box center [621, 443] width 141 height 141
click at [702, 355] on input "c. 8" at bounding box center [702, 351] width 1 height 10
radio input "true"
click at [722, 574] on button "Next" at bounding box center [702, 590] width 190 height 47
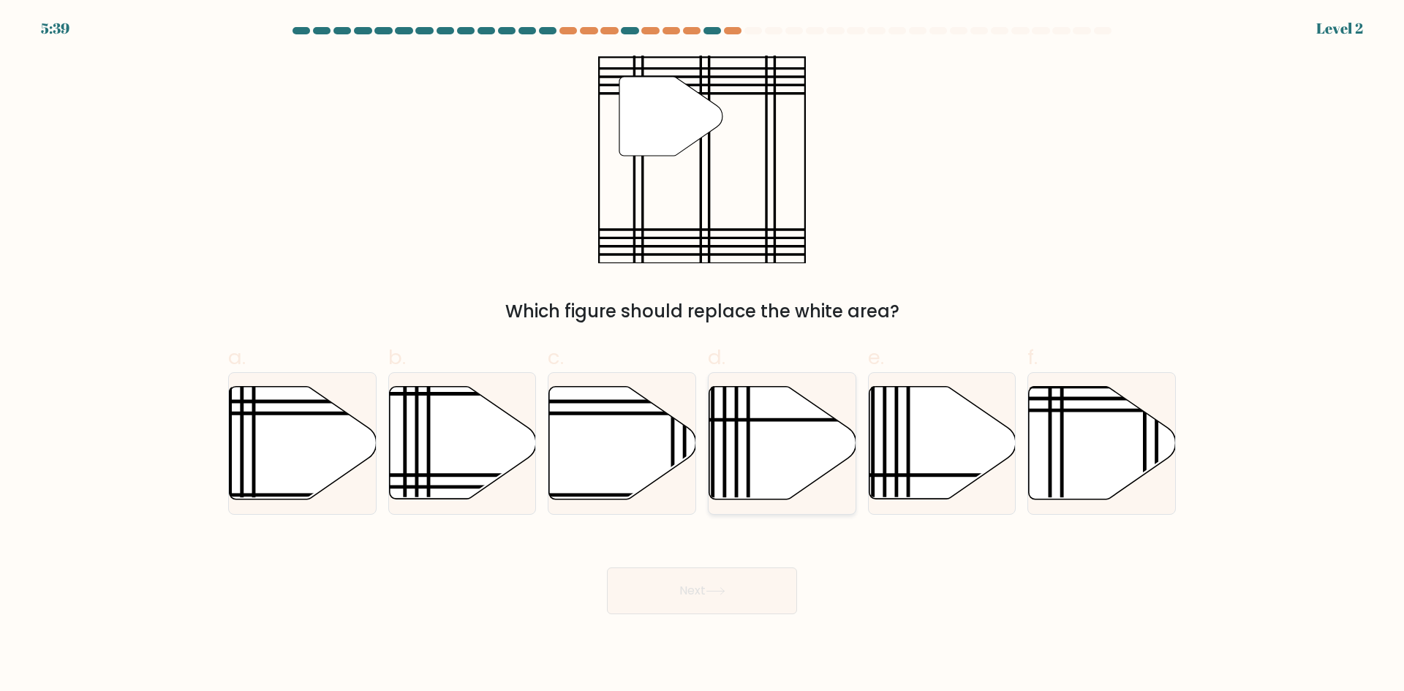
click at [765, 440] on icon at bounding box center [782, 443] width 147 height 113
click at [703, 355] on input "d." at bounding box center [702, 351] width 1 height 10
radio input "true"
click at [740, 575] on button "Next" at bounding box center [702, 590] width 190 height 47
click at [655, 445] on icon at bounding box center [622, 443] width 147 height 113
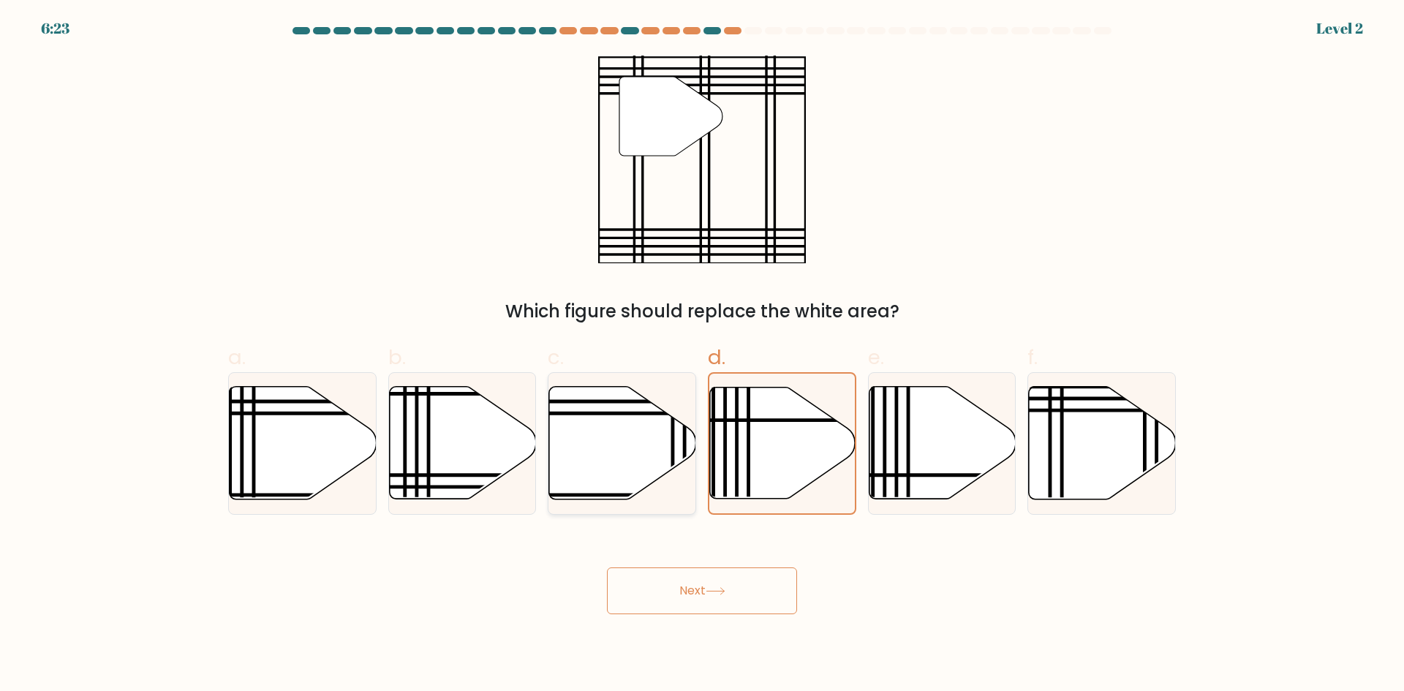
click at [702, 355] on input "c." at bounding box center [702, 351] width 1 height 10
radio input "true"
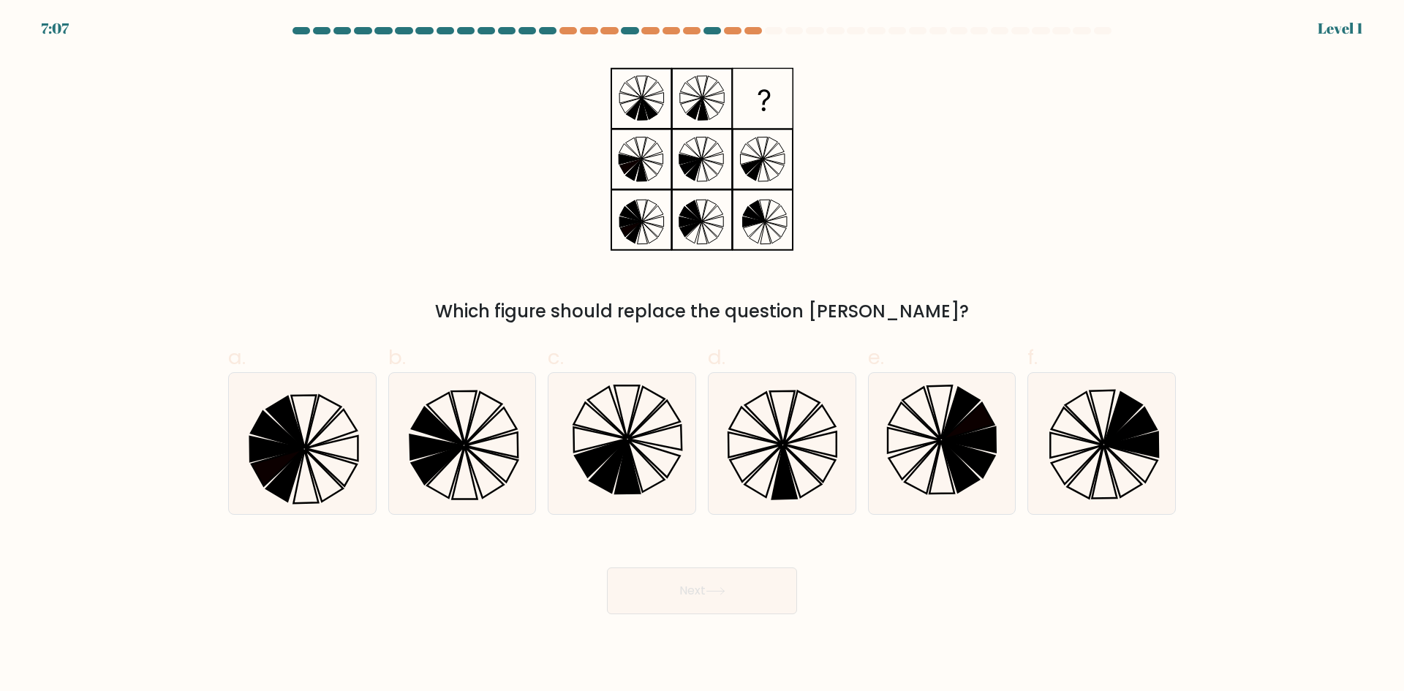
click at [720, 562] on div "Next" at bounding box center [701, 573] width 965 height 82
click at [646, 442] on icon at bounding box center [654, 437] width 53 height 25
click at [702, 355] on input "c." at bounding box center [702, 351] width 1 height 10
radio input "true"
click at [682, 569] on button "Next" at bounding box center [702, 590] width 190 height 47
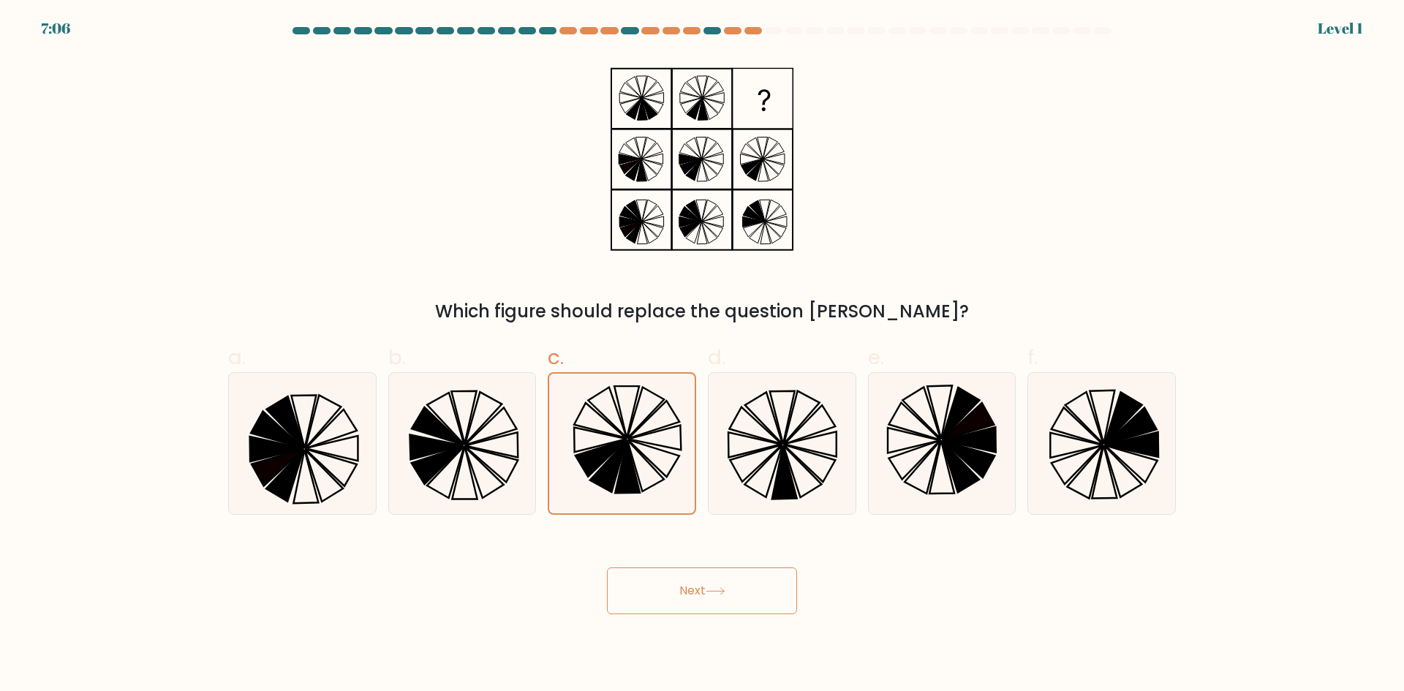
click at [685, 579] on button "Next" at bounding box center [702, 590] width 190 height 47
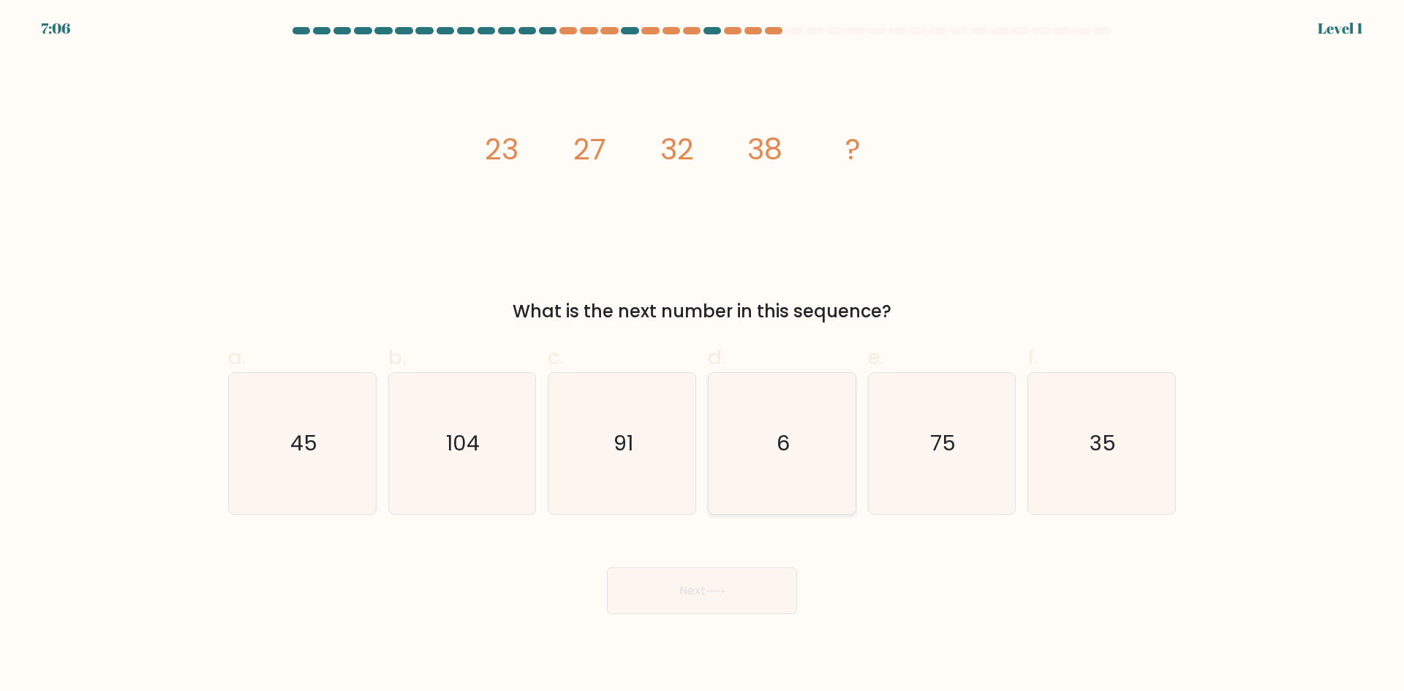
click at [780, 472] on icon "6" at bounding box center [782, 443] width 141 height 141
click at [703, 355] on input "d. 6" at bounding box center [702, 351] width 1 height 10
radio input "true"
click at [740, 592] on button "Next" at bounding box center [702, 590] width 190 height 47
click at [646, 460] on icon "91" at bounding box center [621, 443] width 141 height 141
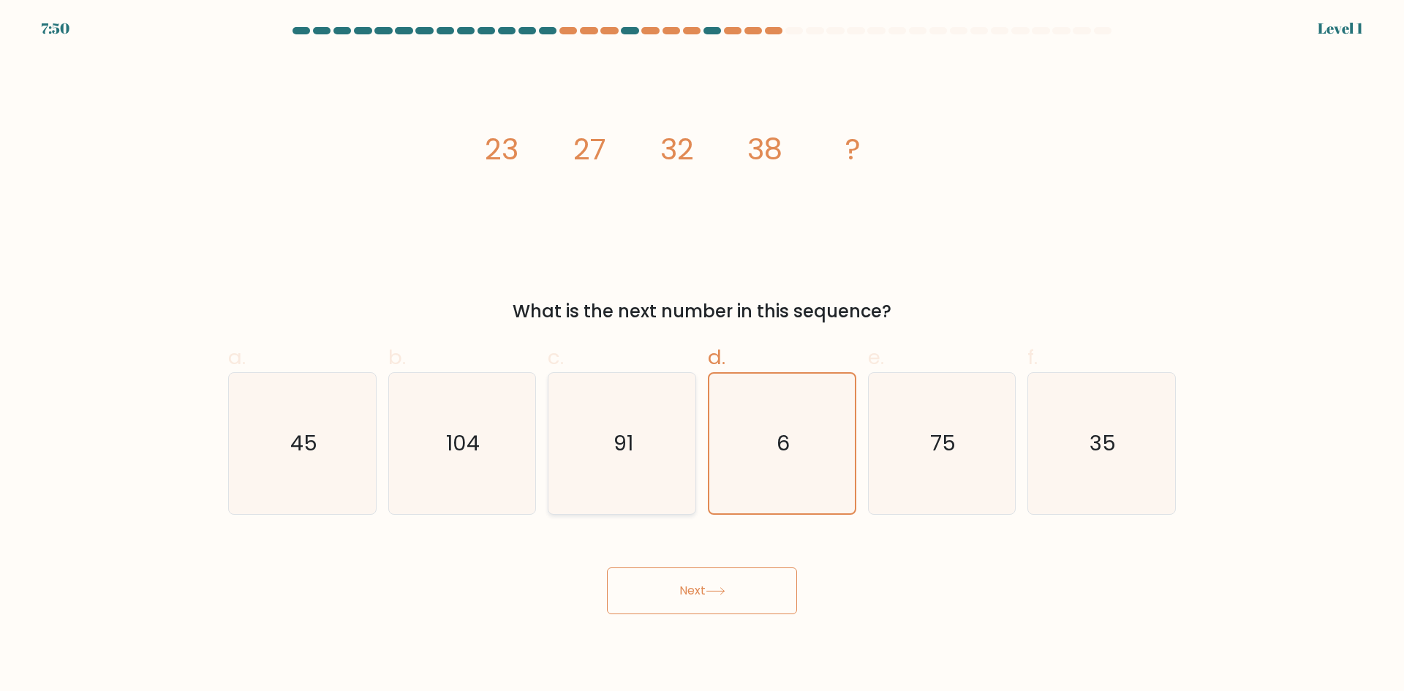
click at [702, 355] on input "c. 91" at bounding box center [702, 351] width 1 height 10
radio input "true"
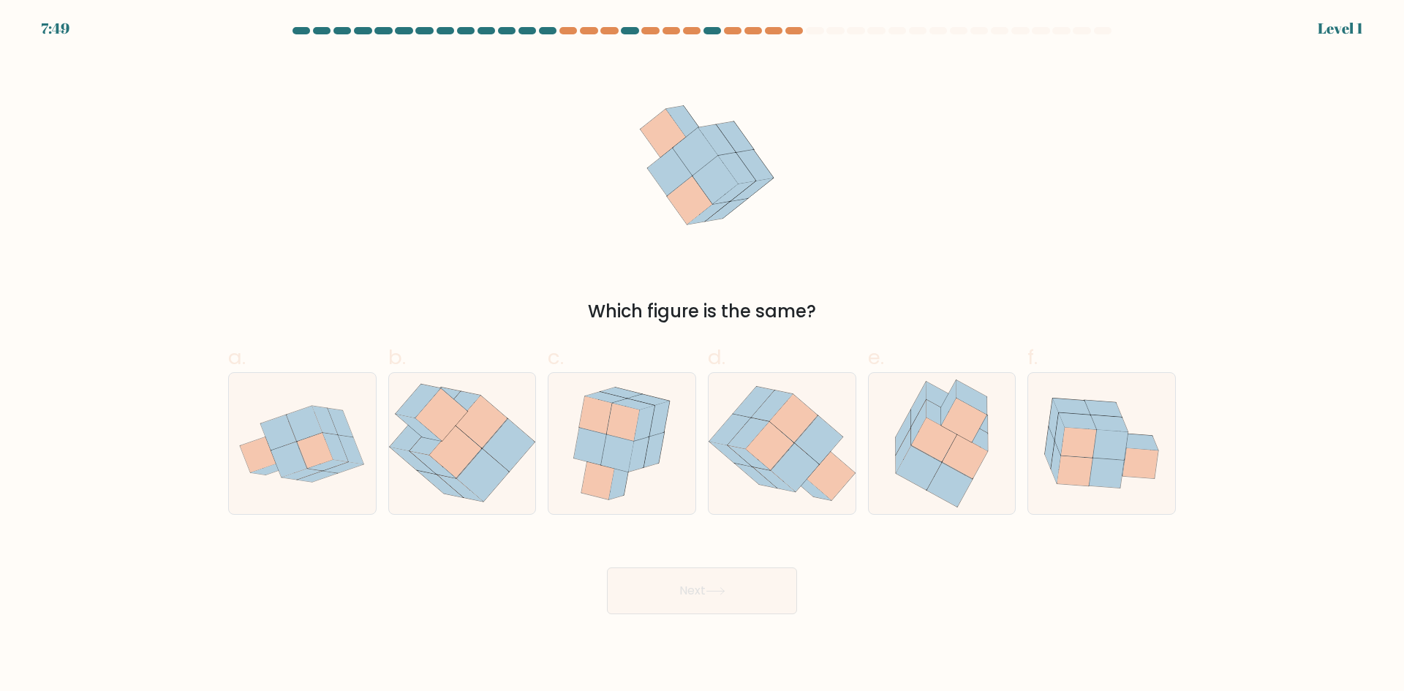
click at [704, 580] on button "Next" at bounding box center [702, 590] width 190 height 47
click at [644, 464] on icon at bounding box center [639, 454] width 20 height 35
click at [702, 355] on input "c." at bounding box center [702, 351] width 1 height 10
radio input "true"
click at [506, 462] on icon at bounding box center [509, 446] width 52 height 53
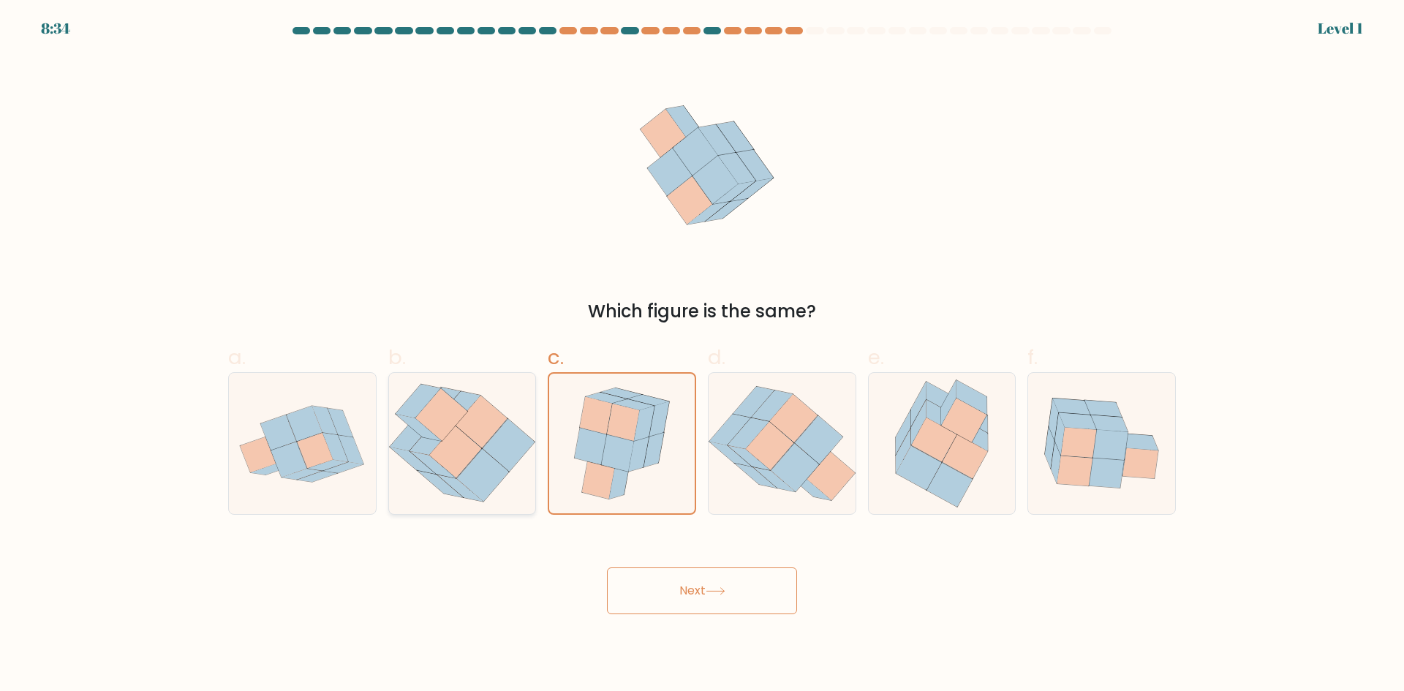
click at [702, 355] on input "b." at bounding box center [702, 351] width 1 height 10
radio input "true"
click at [678, 597] on button "Next" at bounding box center [702, 590] width 190 height 47
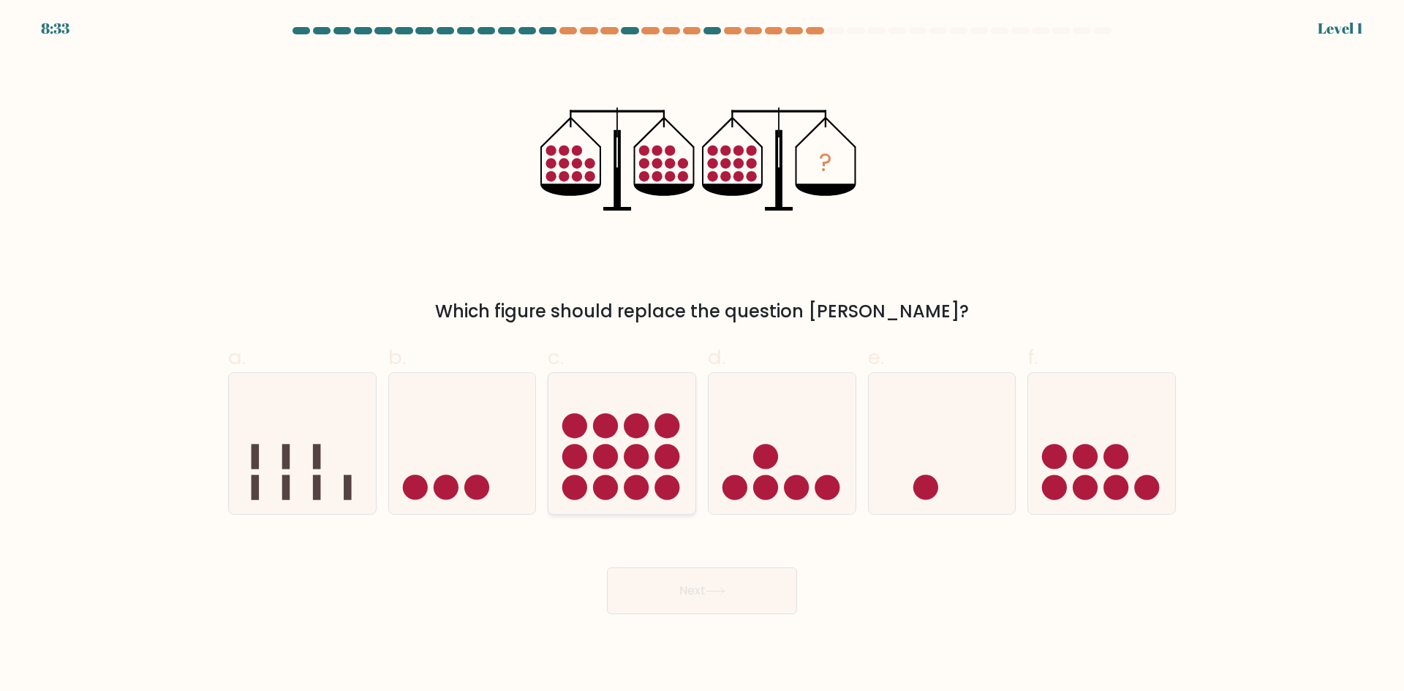
click at [608, 484] on circle at bounding box center [605, 487] width 25 height 25
click at [702, 355] on input "c." at bounding box center [702, 351] width 1 height 10
radio input "true"
click at [692, 593] on button "Next" at bounding box center [702, 590] width 190 height 47
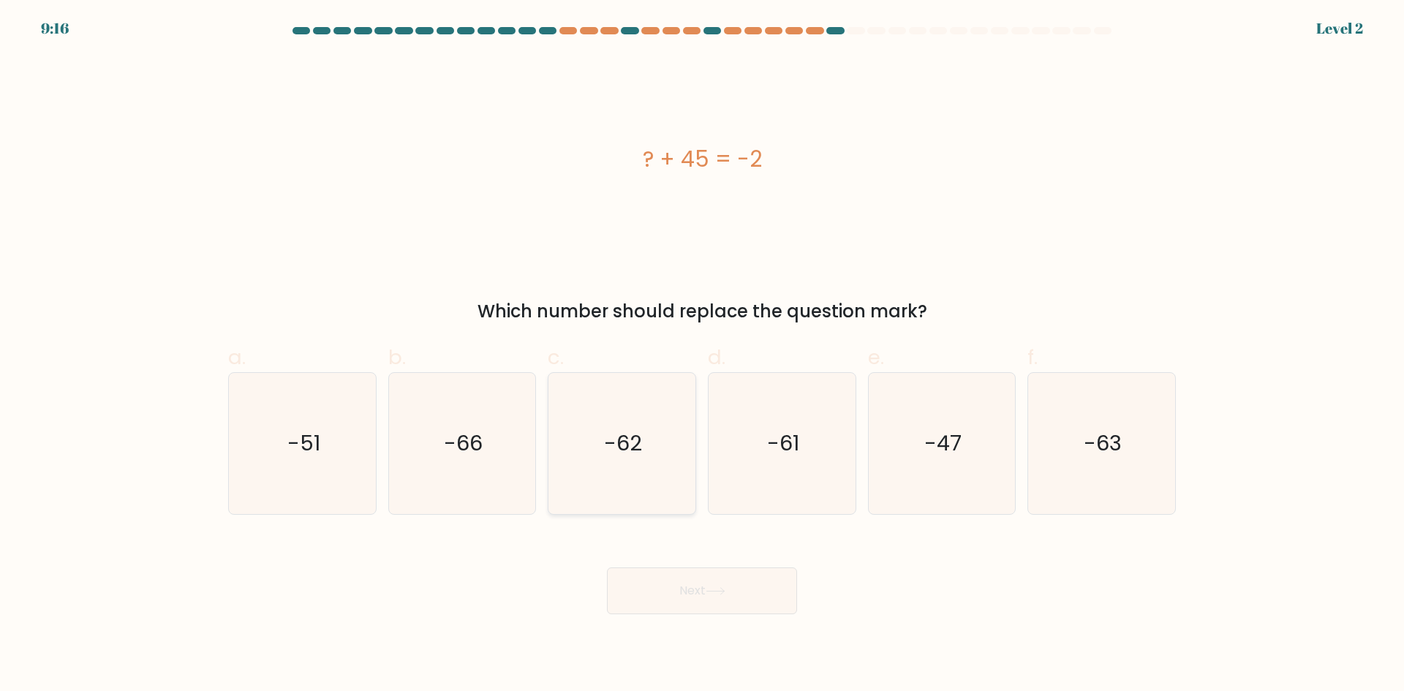
click at [603, 444] on icon "-62" at bounding box center [621, 443] width 141 height 141
click at [702, 355] on input "c. -62" at bounding box center [702, 351] width 1 height 10
radio input "true"
click at [722, 596] on button "Next" at bounding box center [702, 590] width 190 height 47
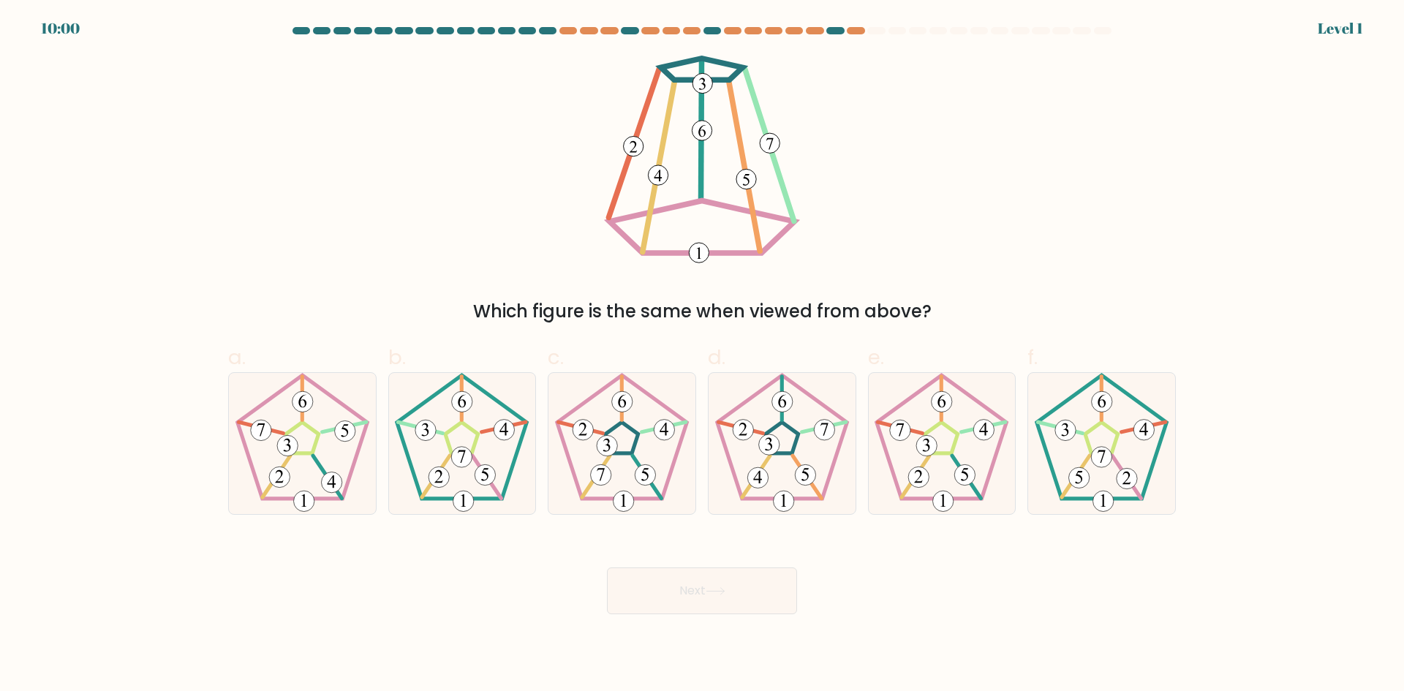
click at [766, 467] on icon at bounding box center [782, 443] width 141 height 141
click at [703, 355] on input "d." at bounding box center [702, 351] width 1 height 10
radio input "true"
click at [723, 593] on icon at bounding box center [716, 591] width 20 height 8
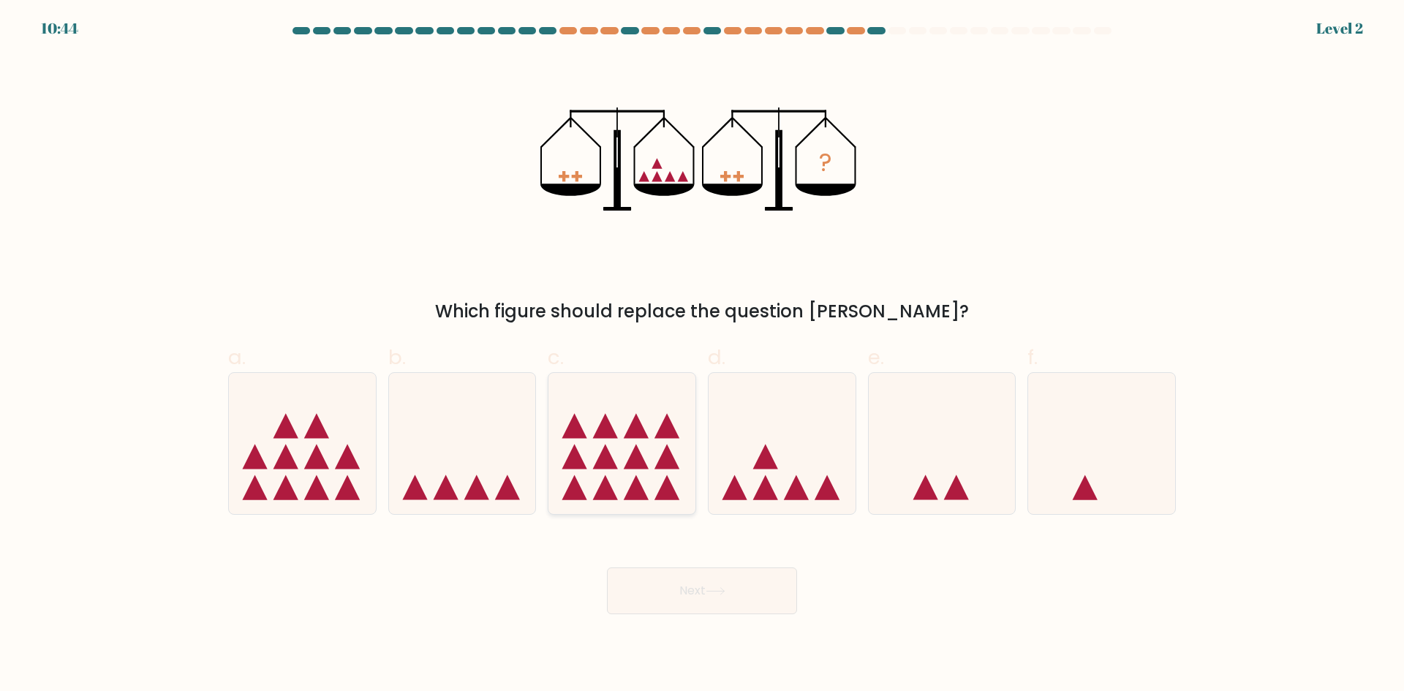
click at [596, 470] on icon at bounding box center [621, 442] width 147 height 121
click at [702, 355] on input "c." at bounding box center [702, 351] width 1 height 10
radio input "true"
click at [682, 599] on button "Next" at bounding box center [702, 590] width 190 height 47
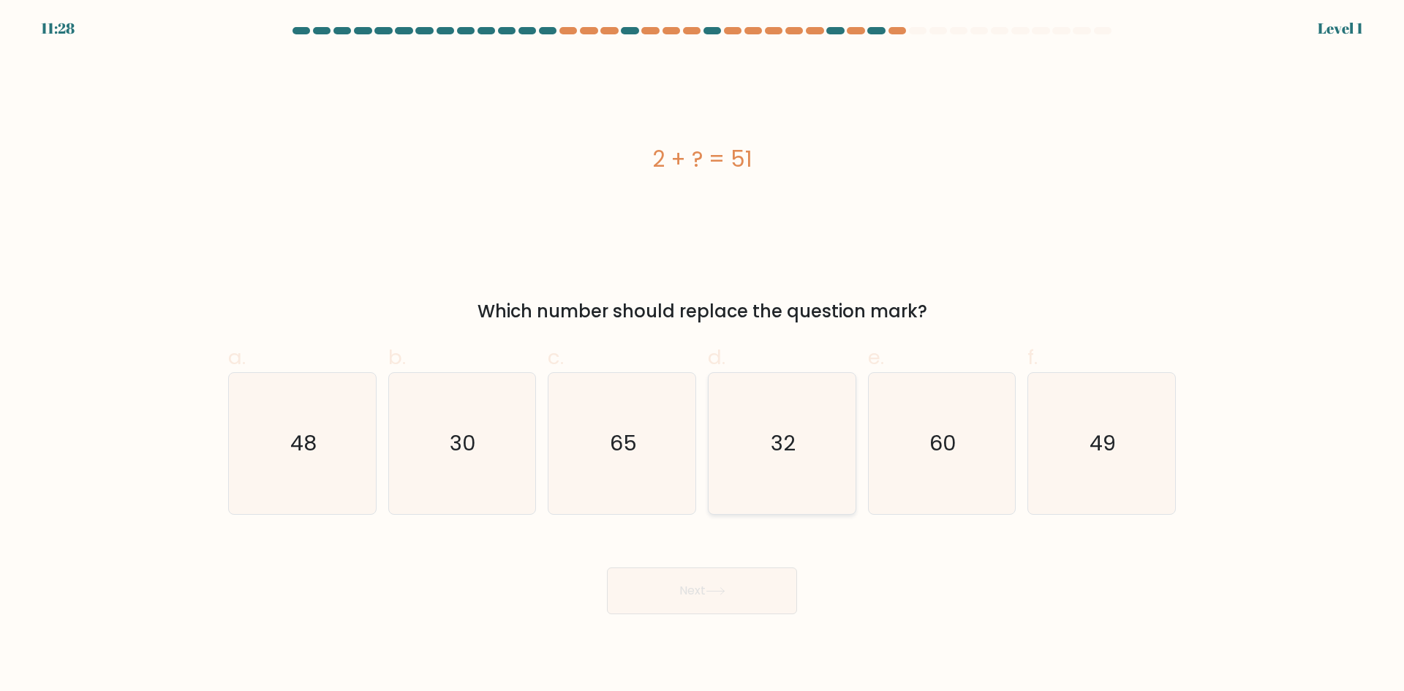
click at [799, 481] on icon "32" at bounding box center [782, 443] width 141 height 141
click at [703, 355] on input "d. 32" at bounding box center [702, 351] width 1 height 10
radio input "true"
click at [752, 584] on button "Next" at bounding box center [702, 590] width 190 height 47
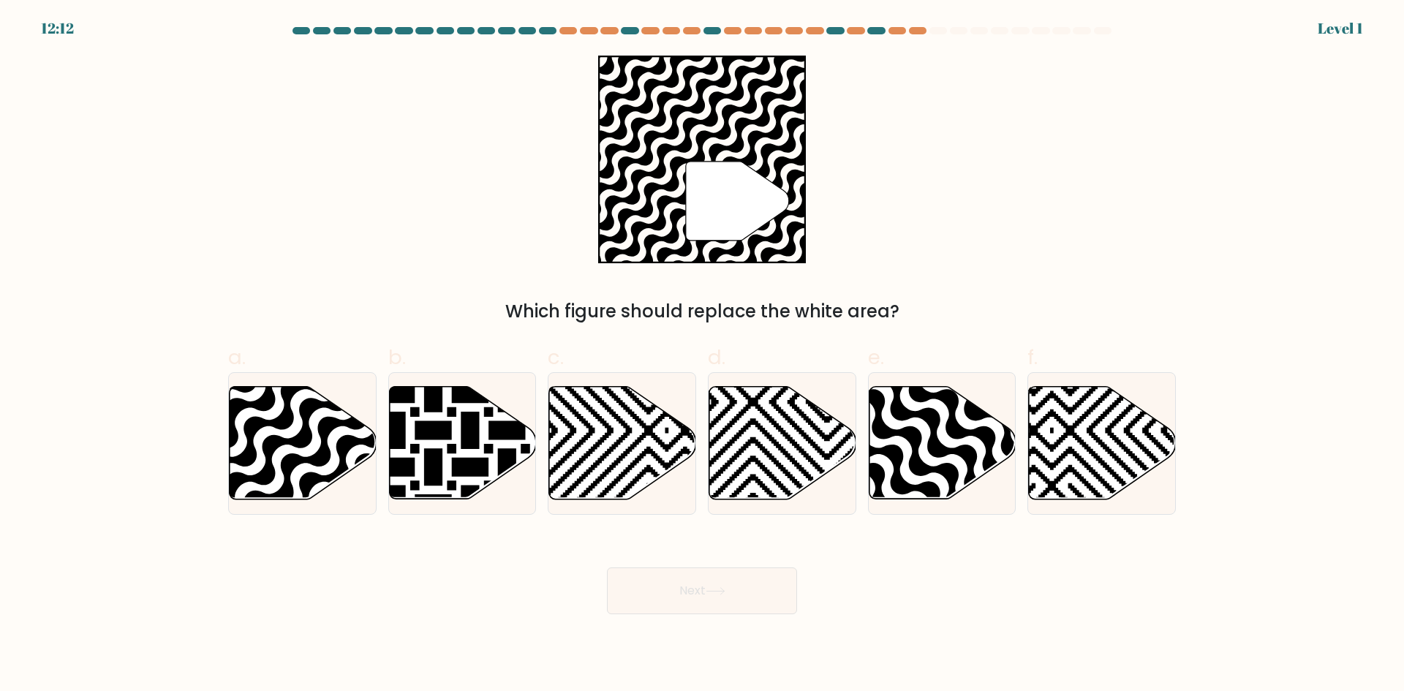
click at [765, 576] on button "Next" at bounding box center [702, 590] width 190 height 47
click at [982, 419] on icon at bounding box center [987, 504] width 296 height 296
click at [703, 355] on input "e." at bounding box center [702, 351] width 1 height 10
radio input "true"
click at [775, 562] on div "Next" at bounding box center [701, 573] width 965 height 82
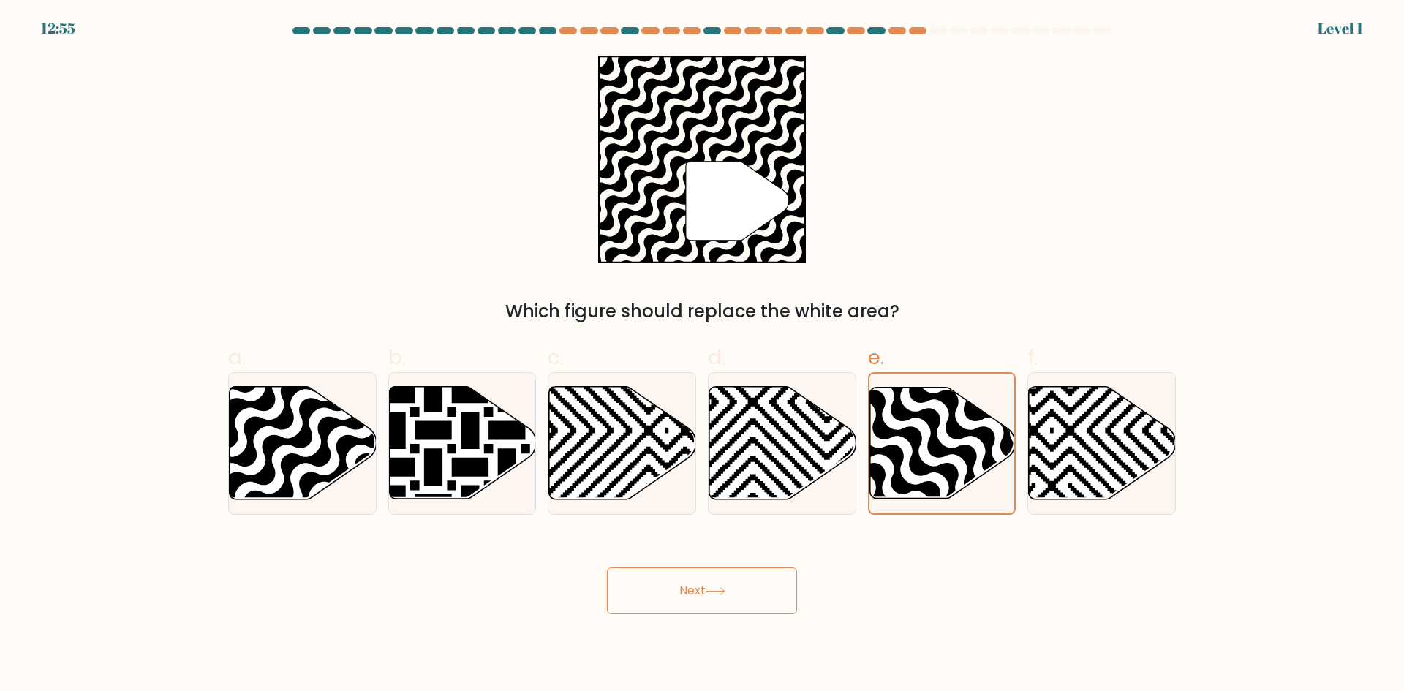
click at [759, 578] on button "Next" at bounding box center [702, 590] width 190 height 47
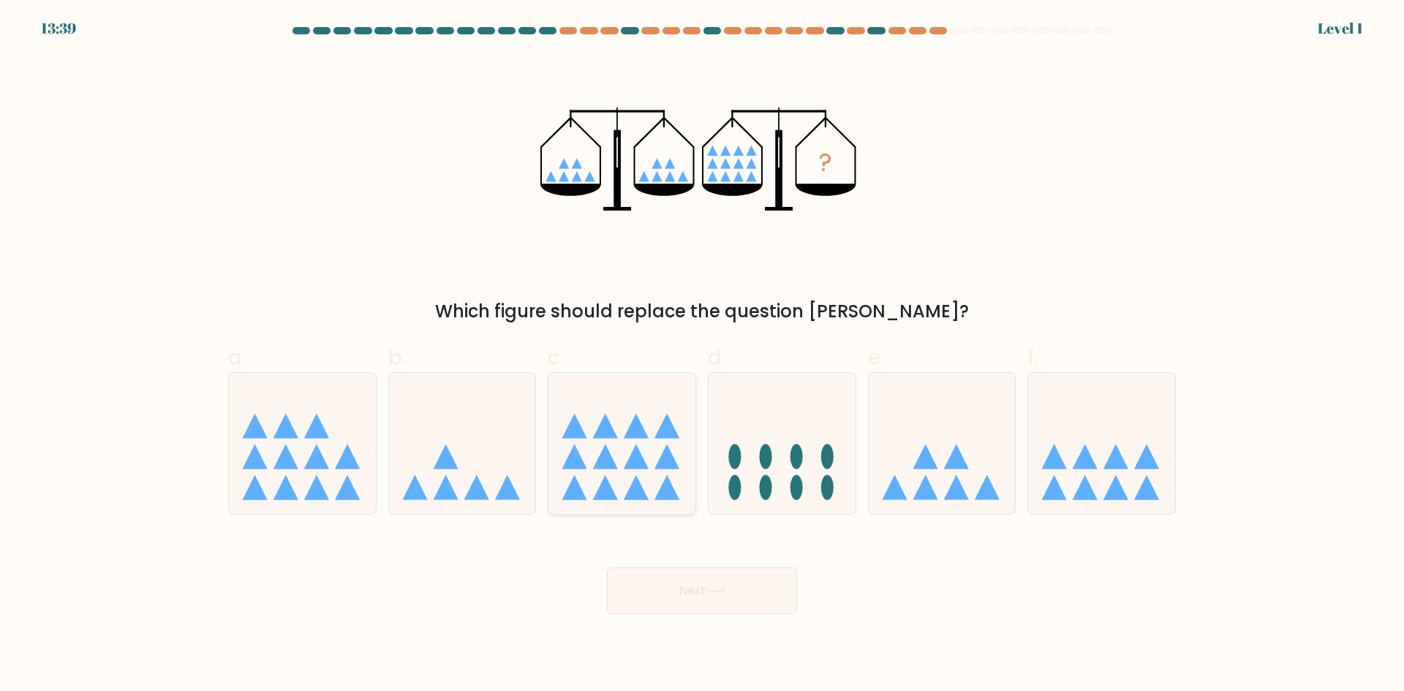
click at [597, 418] on icon at bounding box center [621, 442] width 147 height 121
click at [702, 355] on input "c." at bounding box center [702, 351] width 1 height 10
radio input "true"
click at [709, 578] on button "Next" at bounding box center [702, 590] width 190 height 47
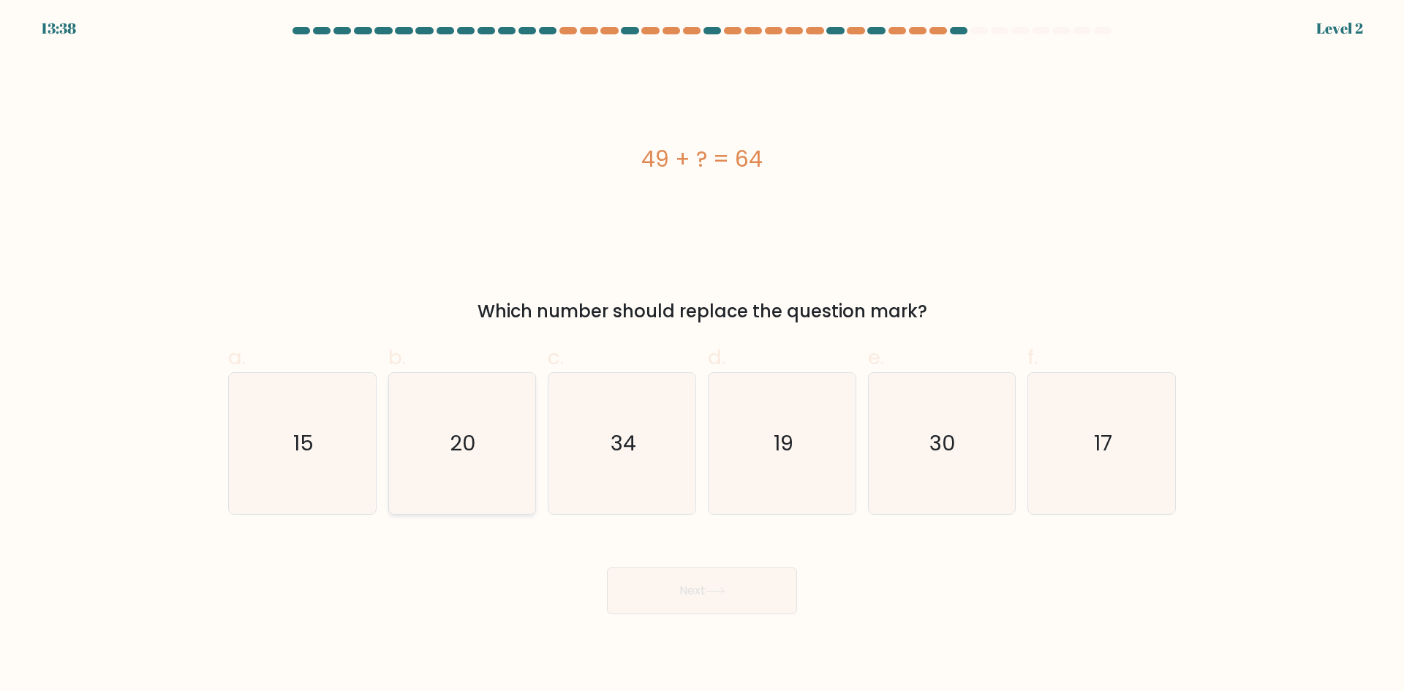
click at [427, 410] on icon "20" at bounding box center [461, 443] width 141 height 141
click at [702, 355] on input "b. 20" at bounding box center [702, 351] width 1 height 10
radio input "true"
click at [668, 581] on button "Next" at bounding box center [702, 590] width 190 height 47
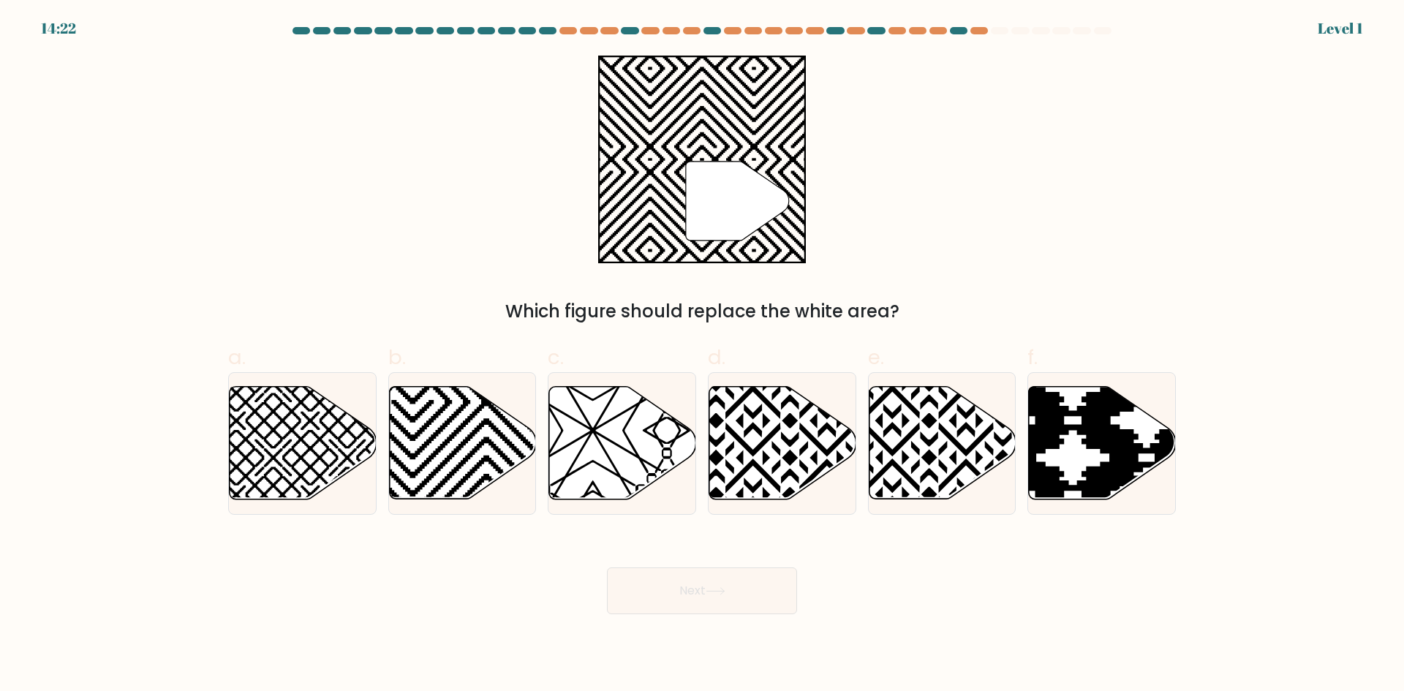
click at [546, 453] on div "c." at bounding box center [622, 428] width 160 height 173
click at [507, 448] on icon at bounding box center [462, 443] width 147 height 113
click at [702, 355] on input "b." at bounding box center [702, 351] width 1 height 10
radio input "true"
click at [1128, 500] on icon at bounding box center [1101, 443] width 147 height 115
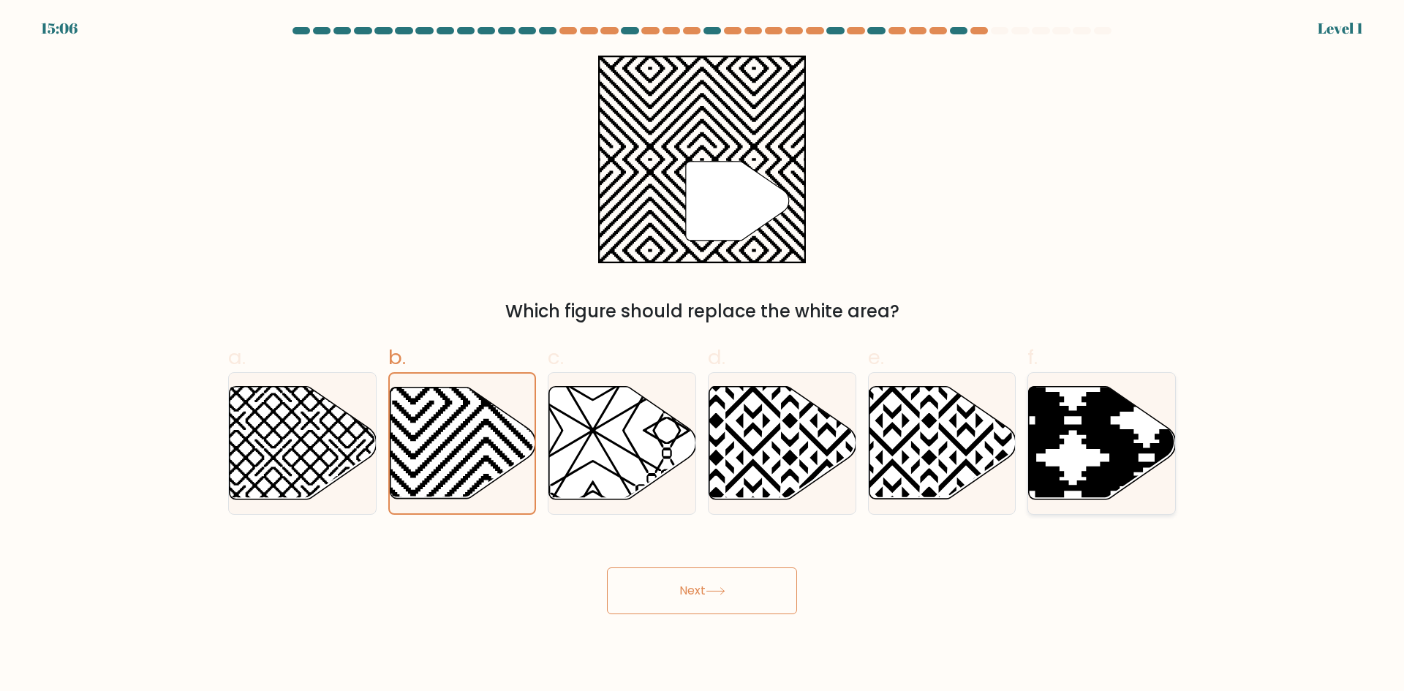
click at [703, 355] on input "f." at bounding box center [702, 351] width 1 height 10
radio input "true"
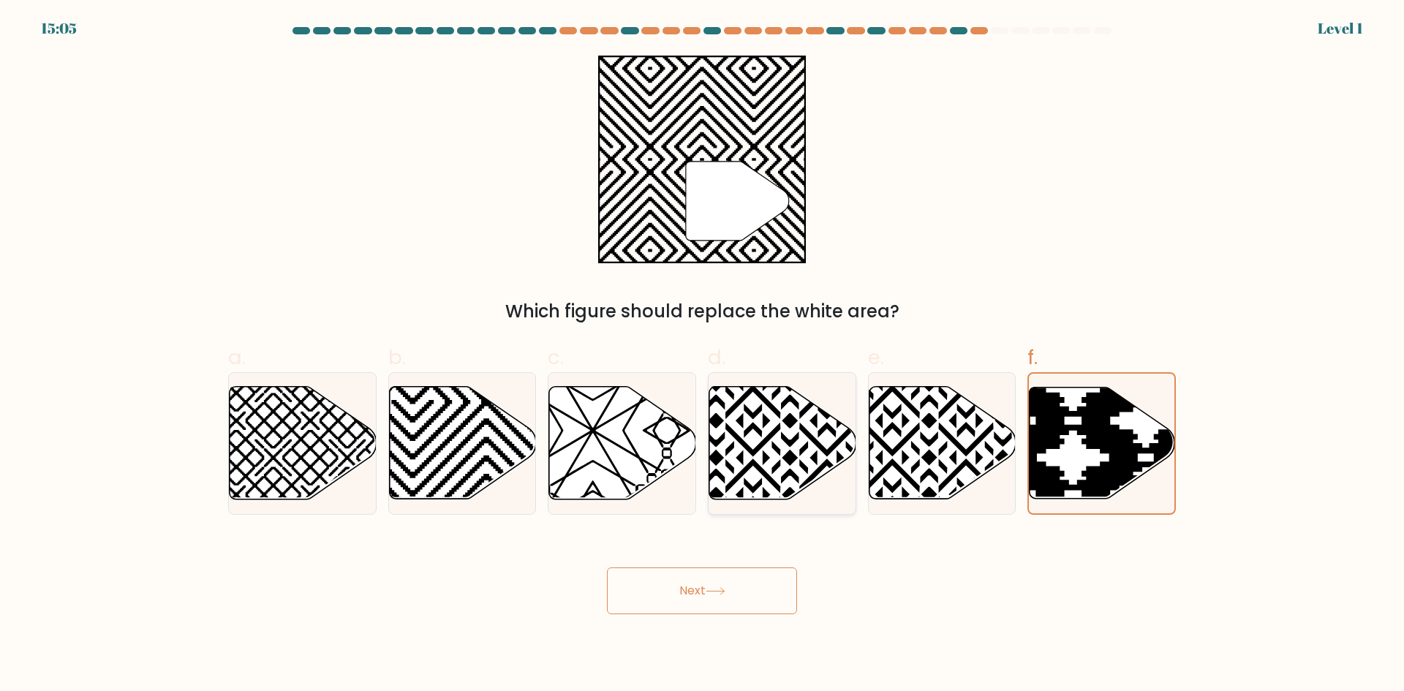
drag, startPoint x: 836, startPoint y: 470, endPoint x: 755, endPoint y: 470, distance: 81.2
click at [829, 470] on icon at bounding box center [782, 443] width 147 height 115
click at [703, 355] on input "d." at bounding box center [702, 351] width 1 height 10
radio input "true"
click at [272, 406] on icon at bounding box center [303, 443] width 147 height 113
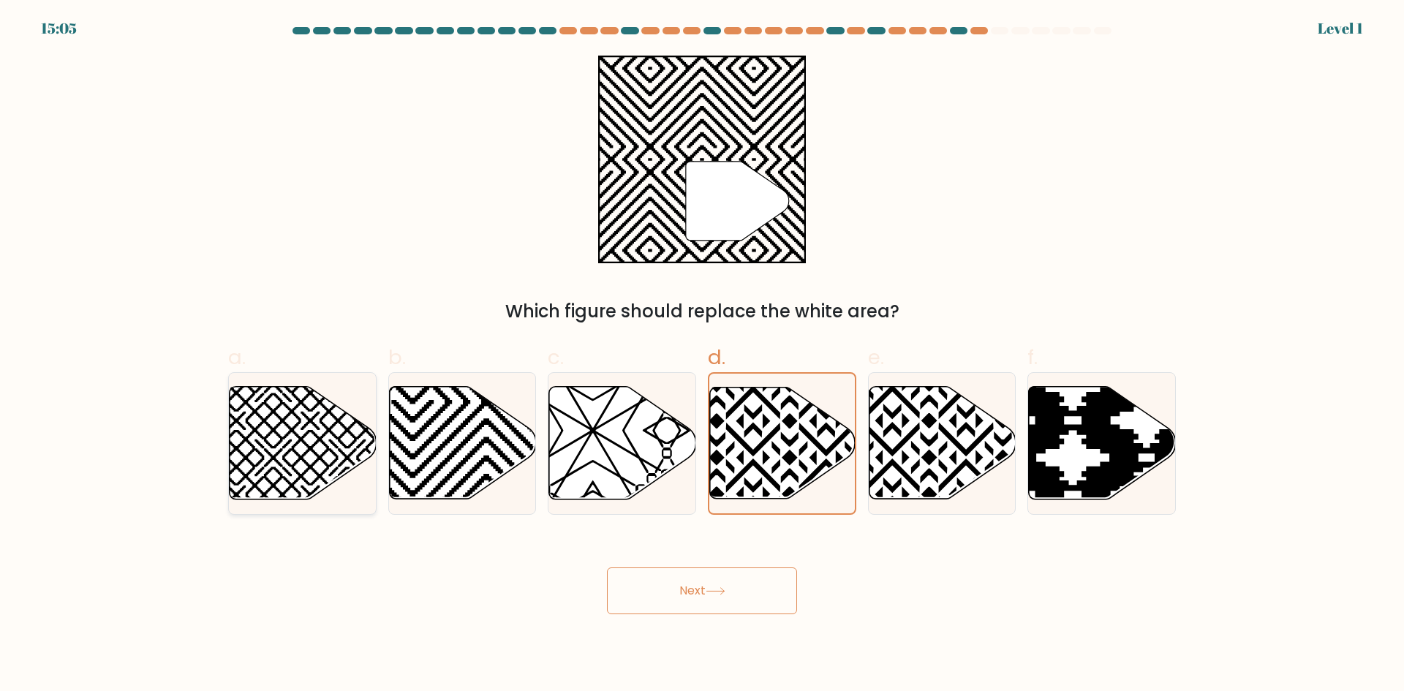
click at [702, 355] on input "a." at bounding box center [702, 351] width 1 height 10
radio input "true"
click at [669, 597] on button "Next" at bounding box center [702, 590] width 190 height 47
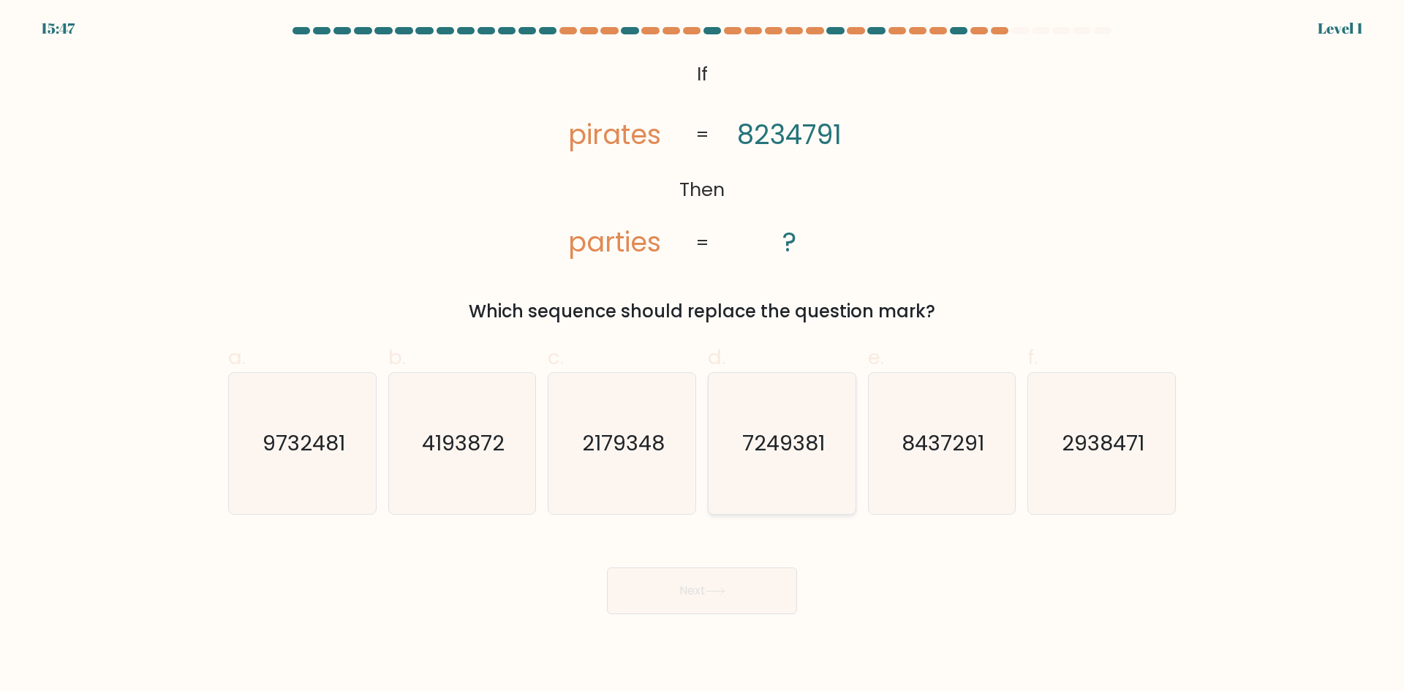
click at [731, 424] on icon "7249381" at bounding box center [782, 443] width 141 height 141
click at [703, 355] on input "d. 7249381" at bounding box center [702, 351] width 1 height 10
radio input "true"
click at [707, 571] on button "Next" at bounding box center [702, 590] width 190 height 47
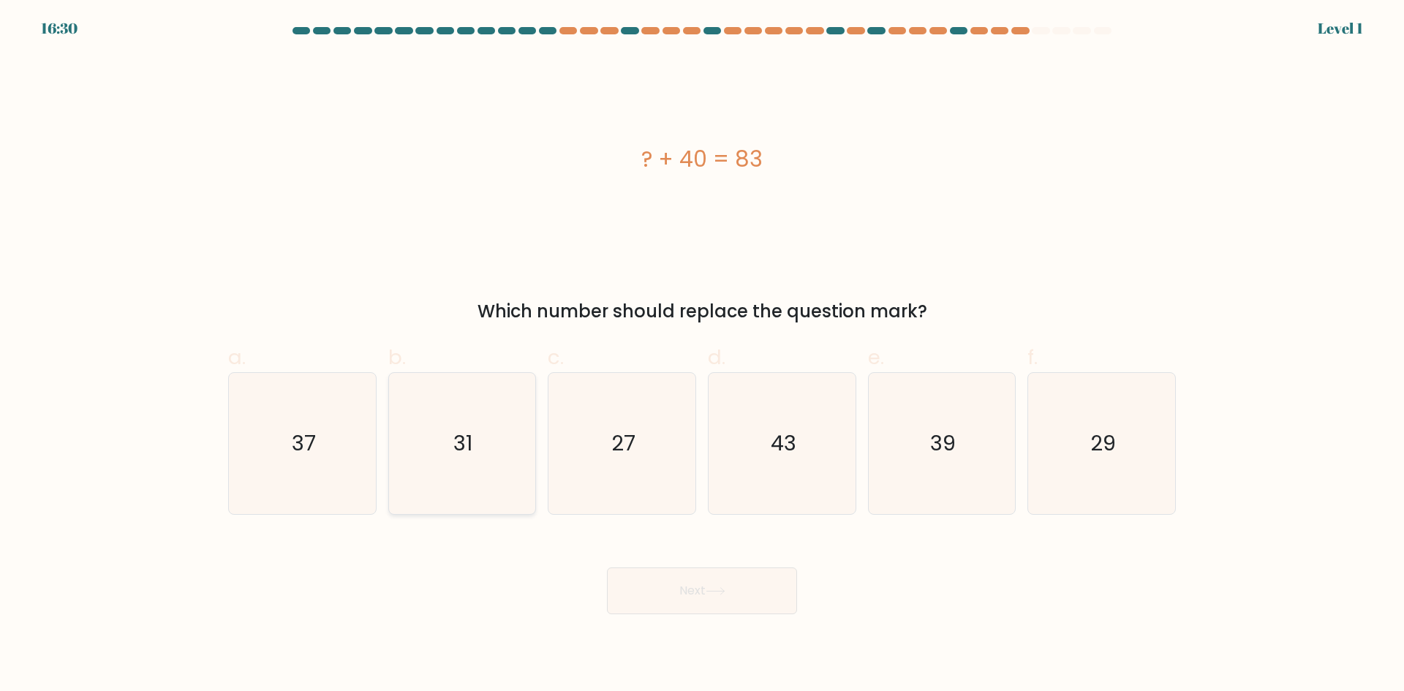
click at [483, 438] on icon "31" at bounding box center [461, 443] width 141 height 141
click at [702, 355] on input "b. 31" at bounding box center [702, 351] width 1 height 10
radio input "true"
click at [686, 601] on button "Next" at bounding box center [702, 590] width 190 height 47
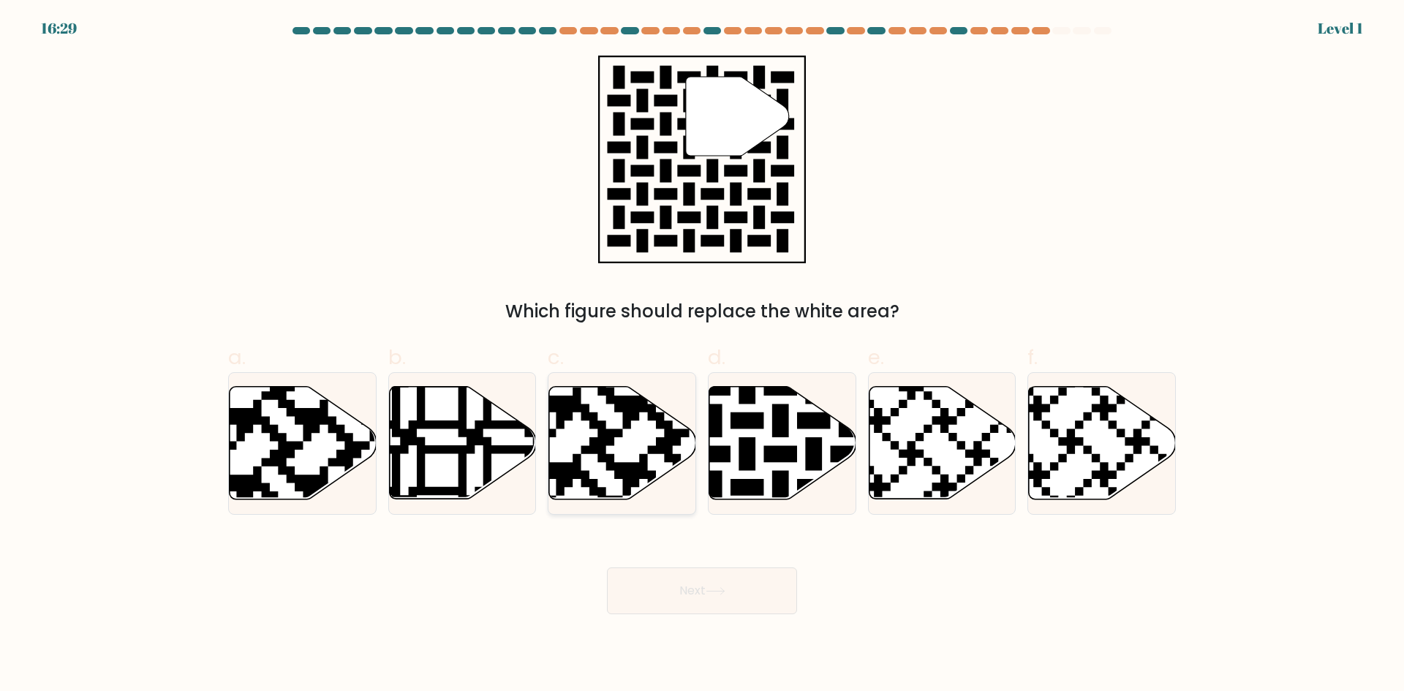
click at [633, 486] on icon at bounding box center [572, 504] width 266 height 266
click at [702, 355] on input "c." at bounding box center [702, 351] width 1 height 10
radio input "true"
click at [690, 603] on button "Next" at bounding box center [702, 590] width 190 height 47
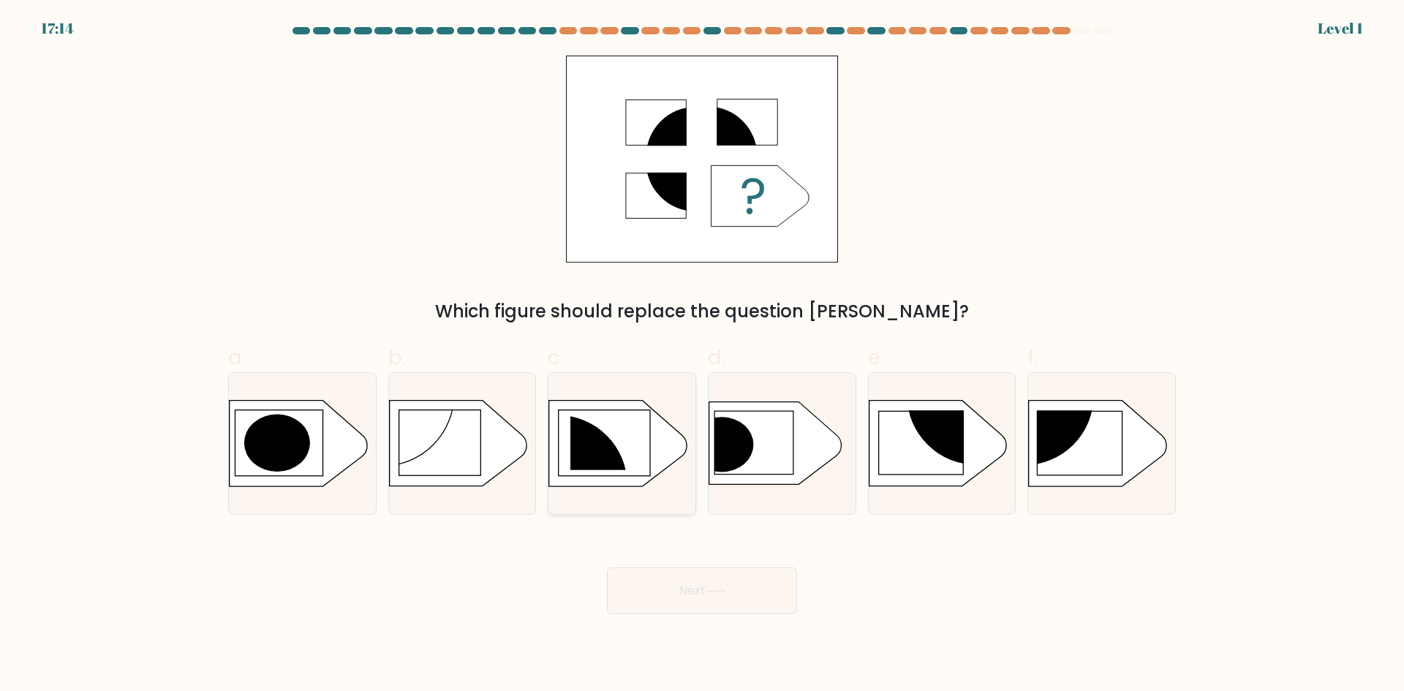
click at [579, 430] on circle at bounding box center [558, 485] width 140 height 140
click at [702, 355] on input "c." at bounding box center [702, 351] width 1 height 10
radio input "true"
click at [684, 575] on button "Next" at bounding box center [702, 590] width 190 height 47
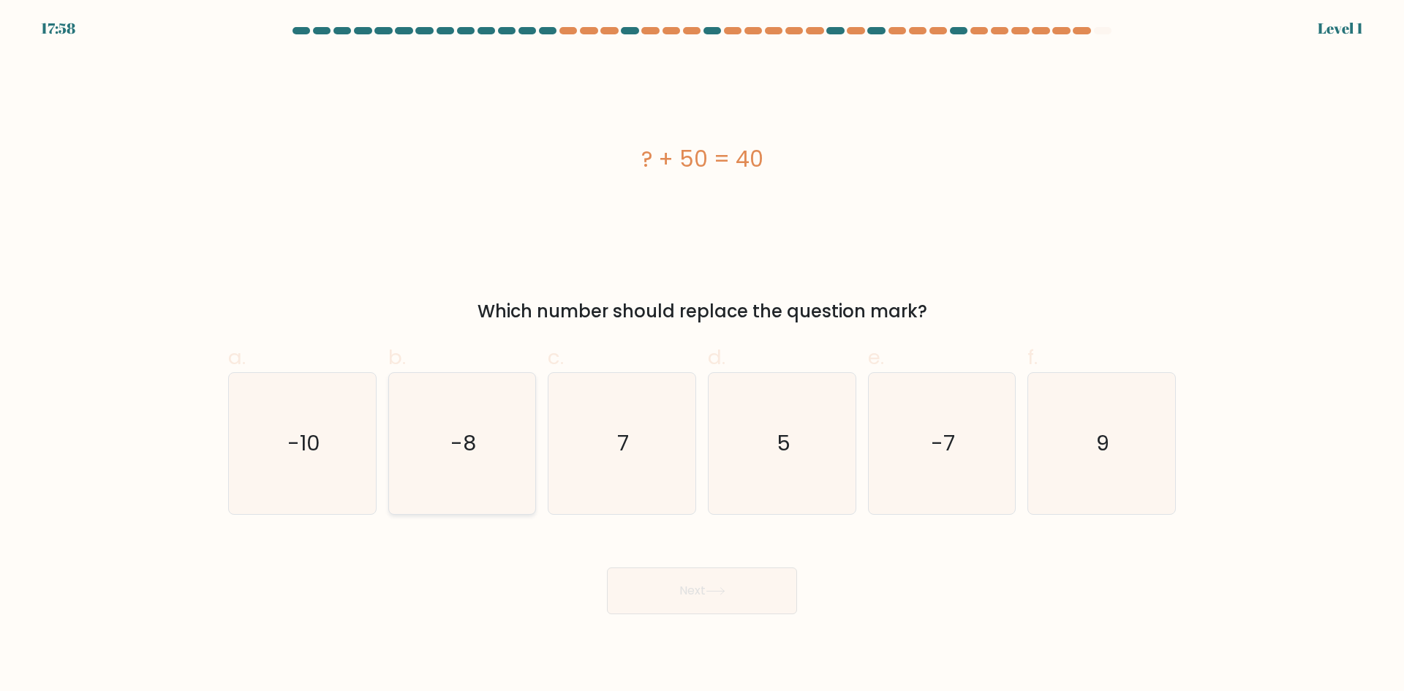
click at [521, 442] on icon "-8" at bounding box center [461, 443] width 141 height 141
click at [702, 355] on input "b. -8" at bounding box center [702, 351] width 1 height 10
radio input "true"
click at [661, 581] on button "Next" at bounding box center [702, 590] width 190 height 47
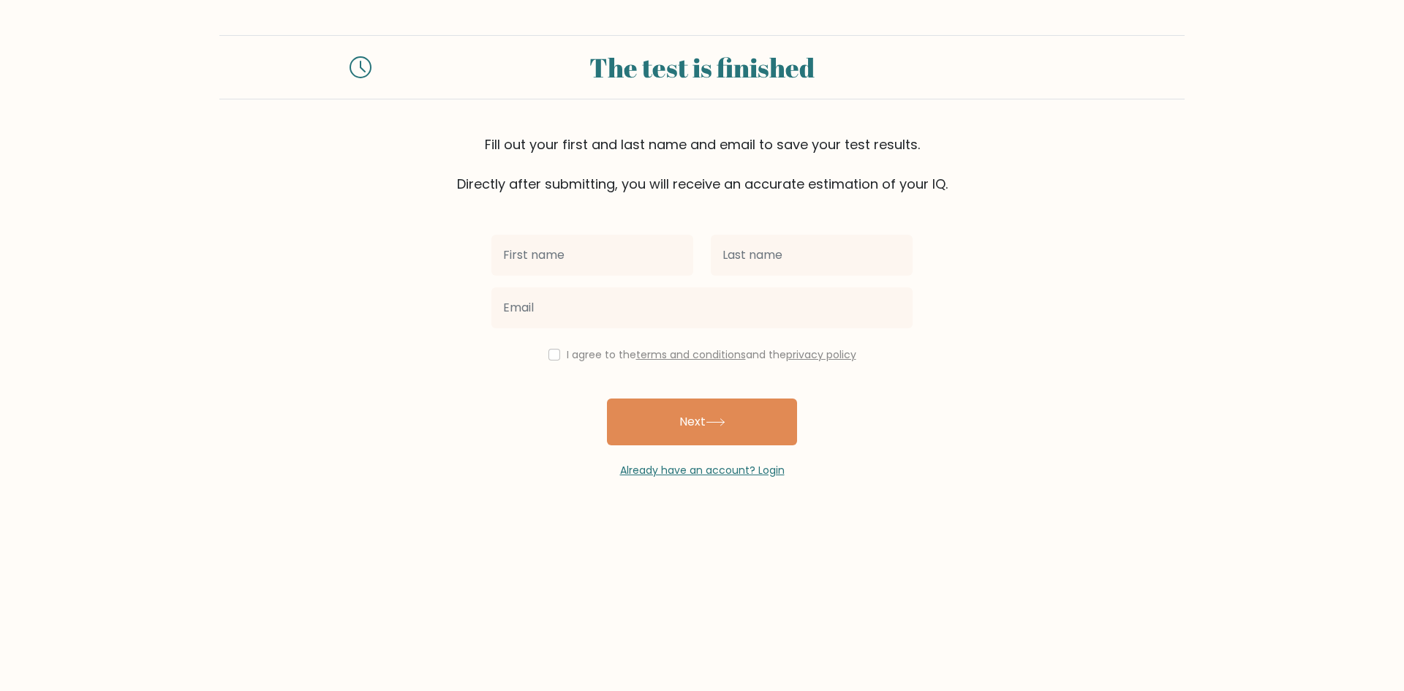
click at [589, 259] on input "text" at bounding box center [592, 255] width 202 height 41
type input "te"
drag, startPoint x: 788, startPoint y: 243, endPoint x: 772, endPoint y: 249, distance: 17.1
click at [787, 243] on input "text" at bounding box center [812, 255] width 202 height 41
type input "stest"
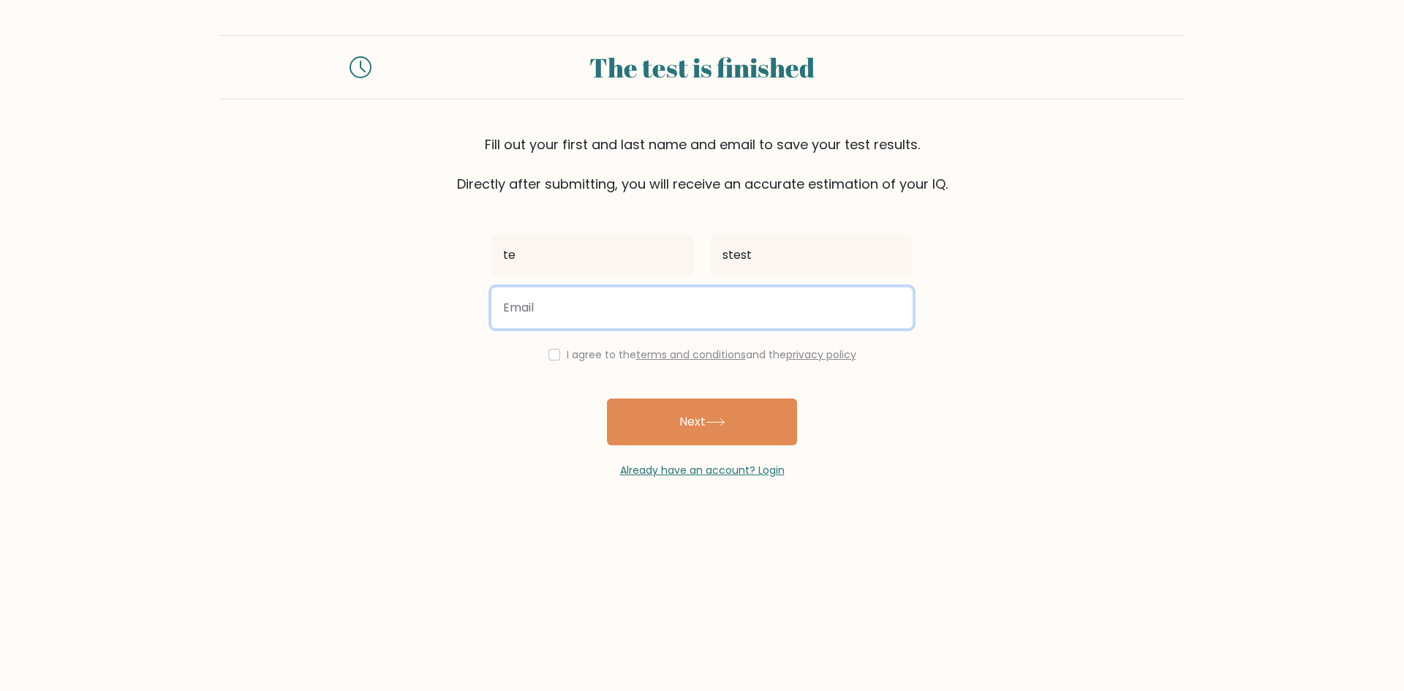
click at [633, 299] on input "email" at bounding box center [701, 307] width 421 height 41
paste input "yobega6747@knilok.com"
type input "yobega6747@knilok.com"
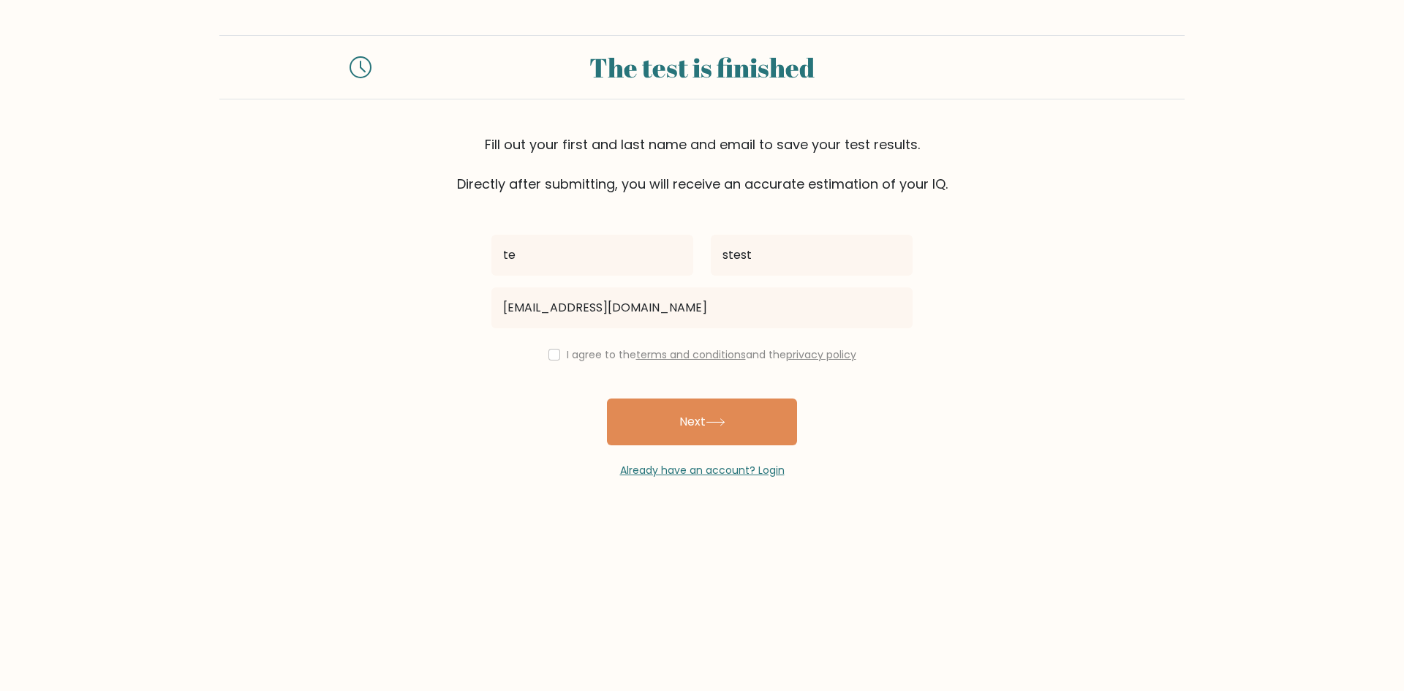
click at [567, 352] on label "I agree to the terms and conditions and the privacy policy" at bounding box center [712, 354] width 290 height 15
click at [622, 404] on button "Next" at bounding box center [702, 422] width 190 height 47
click at [553, 358] on input "checkbox" at bounding box center [554, 355] width 12 height 12
checkbox input "true"
click at [628, 410] on button "Next" at bounding box center [702, 422] width 190 height 47
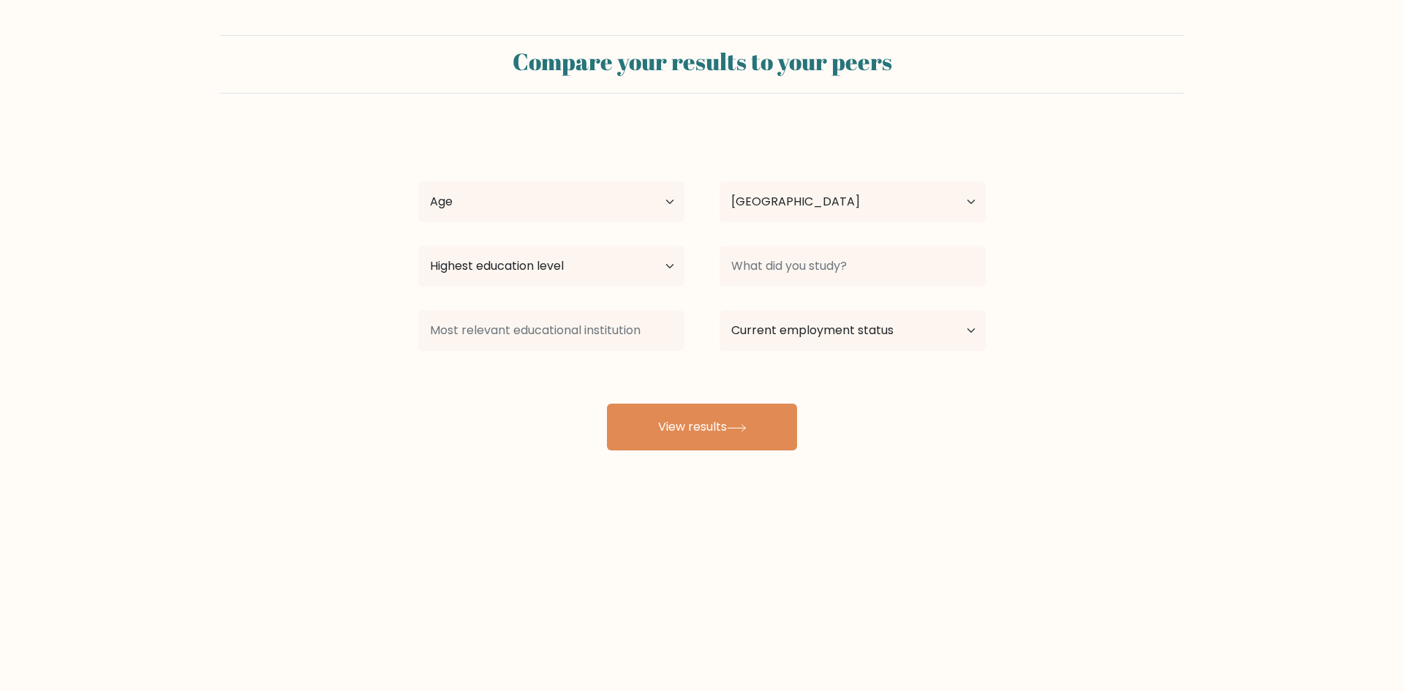
select select "TN"
click at [545, 277] on select "Highest education level No schooling Primary Lower Secondary Upper Secondary Oc…" at bounding box center [551, 266] width 266 height 41
select select "no_schooling"
click at [418, 246] on select "Highest education level No schooling Primary Lower Secondary Upper Secondary Oc…" at bounding box center [551, 266] width 266 height 41
click at [777, 241] on div at bounding box center [852, 266] width 301 height 53
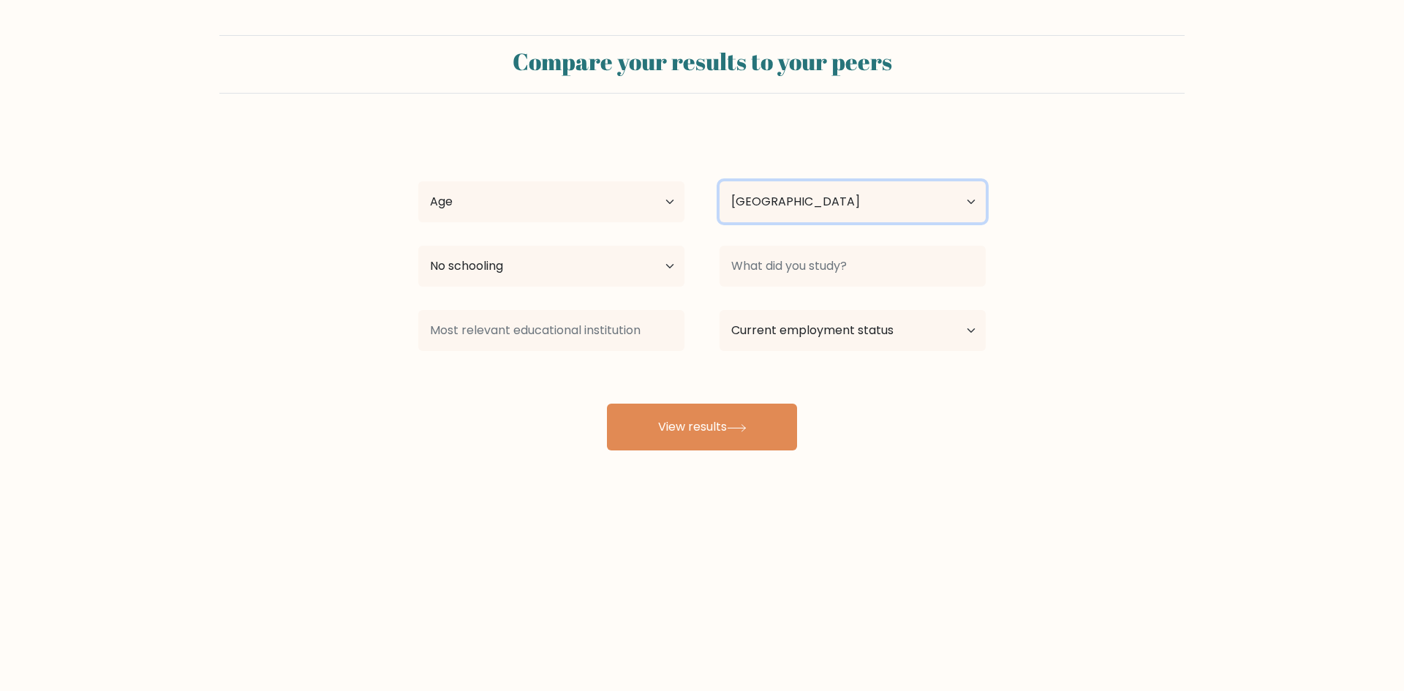
click at [785, 209] on select "Country Afghanistan Albania Algeria American Samoa Andorra Angola Anguilla Anta…" at bounding box center [853, 201] width 266 height 41
select select "LK"
click at [720, 181] on select "Country Afghanistan Albania Algeria American Samoa Andorra Angola Anguilla Anta…" at bounding box center [853, 201] width 266 height 41
click at [792, 287] on div at bounding box center [852, 266] width 301 height 53
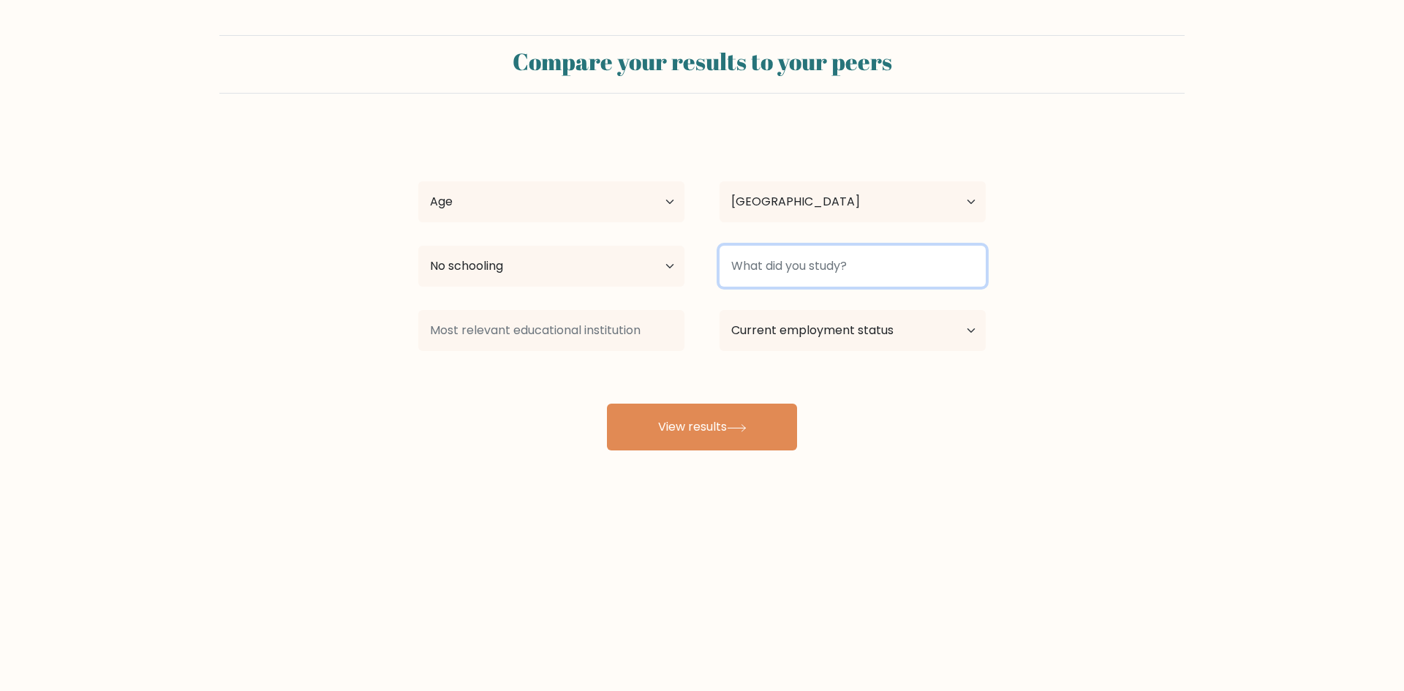
click at [799, 267] on input at bounding box center [853, 266] width 266 height 41
type input "nothing"
click at [800, 332] on select "Current employment status Employed Student Retired Other / prefer not to answer" at bounding box center [853, 330] width 266 height 41
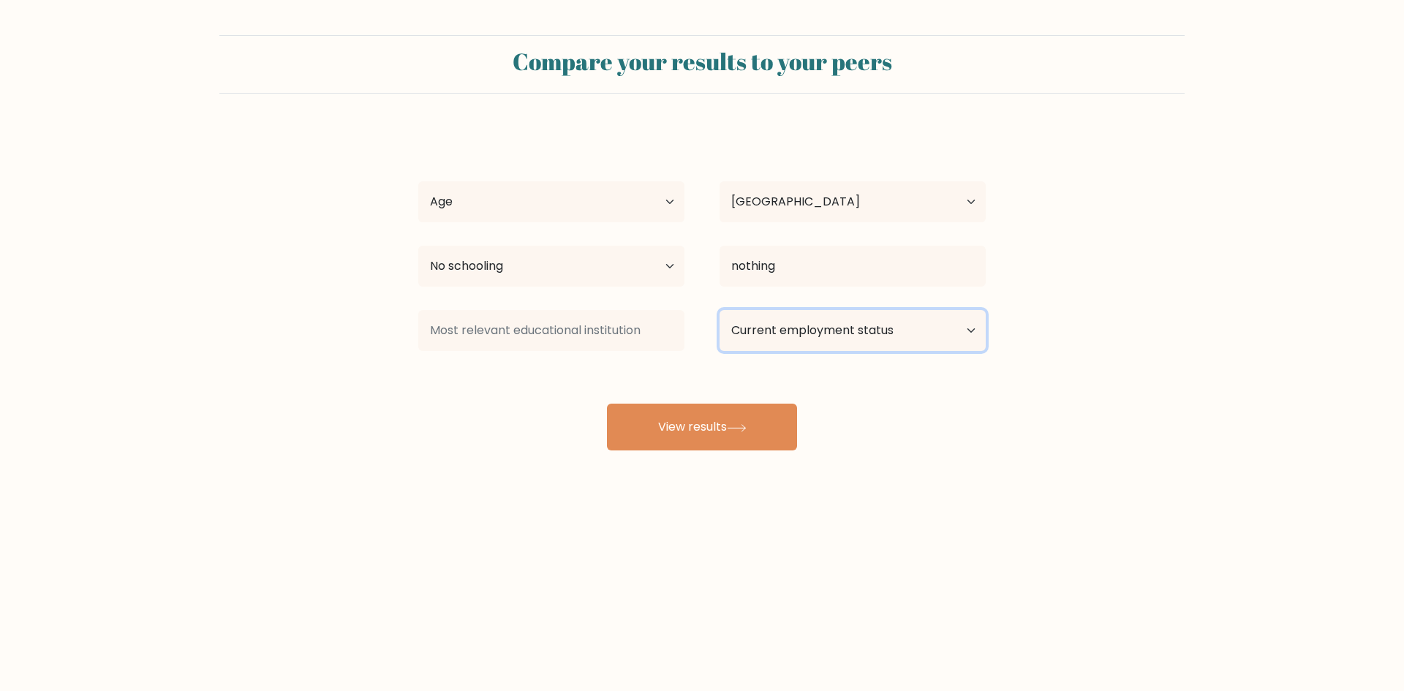
select select "employed"
click at [720, 310] on select "Current employment status Employed Student Retired Other / prefer not to answer" at bounding box center [853, 330] width 266 height 41
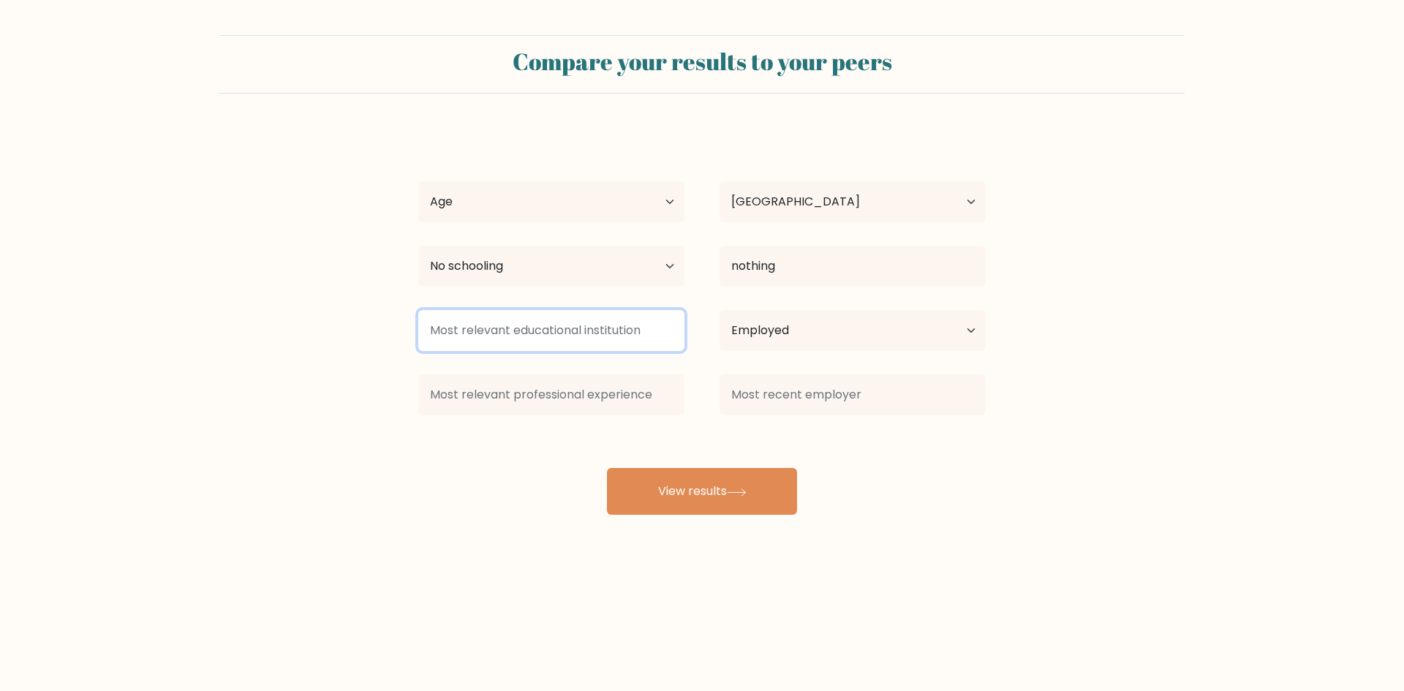
click at [638, 343] on input at bounding box center [551, 330] width 266 height 41
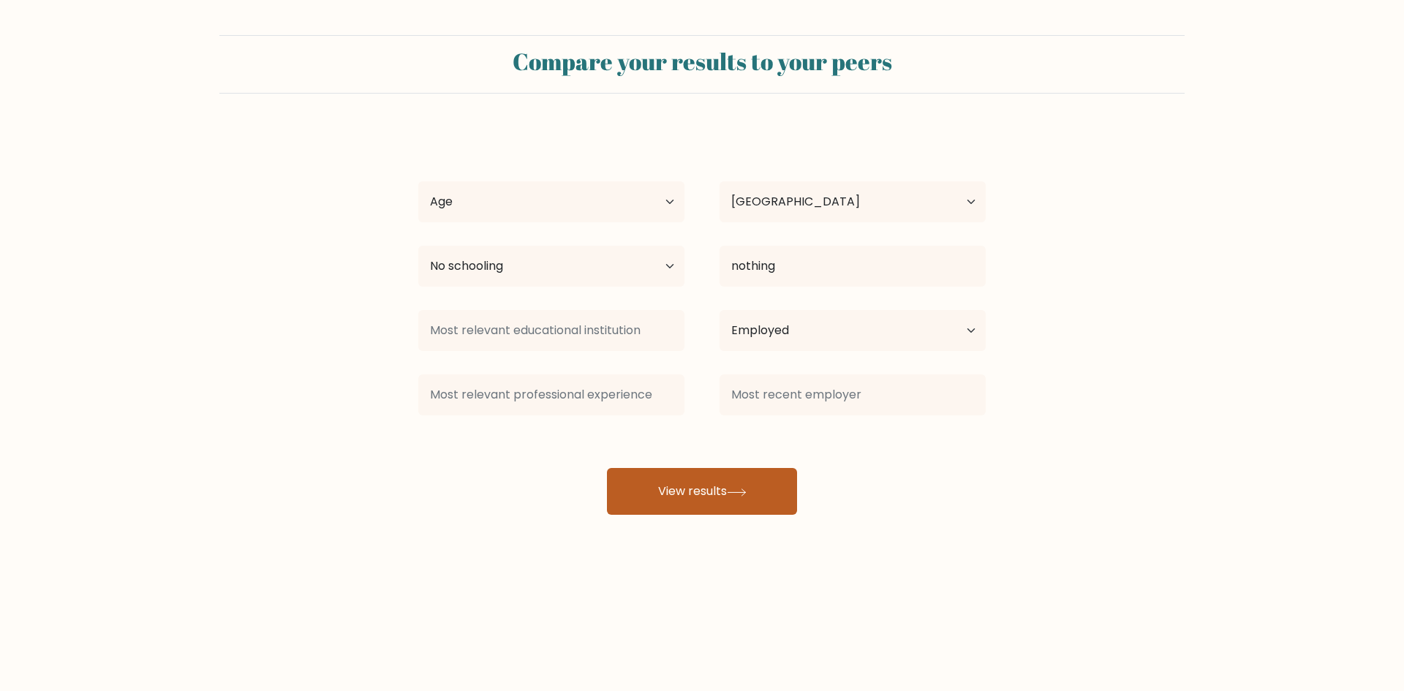
click at [690, 477] on button "View results" at bounding box center [702, 491] width 190 height 47
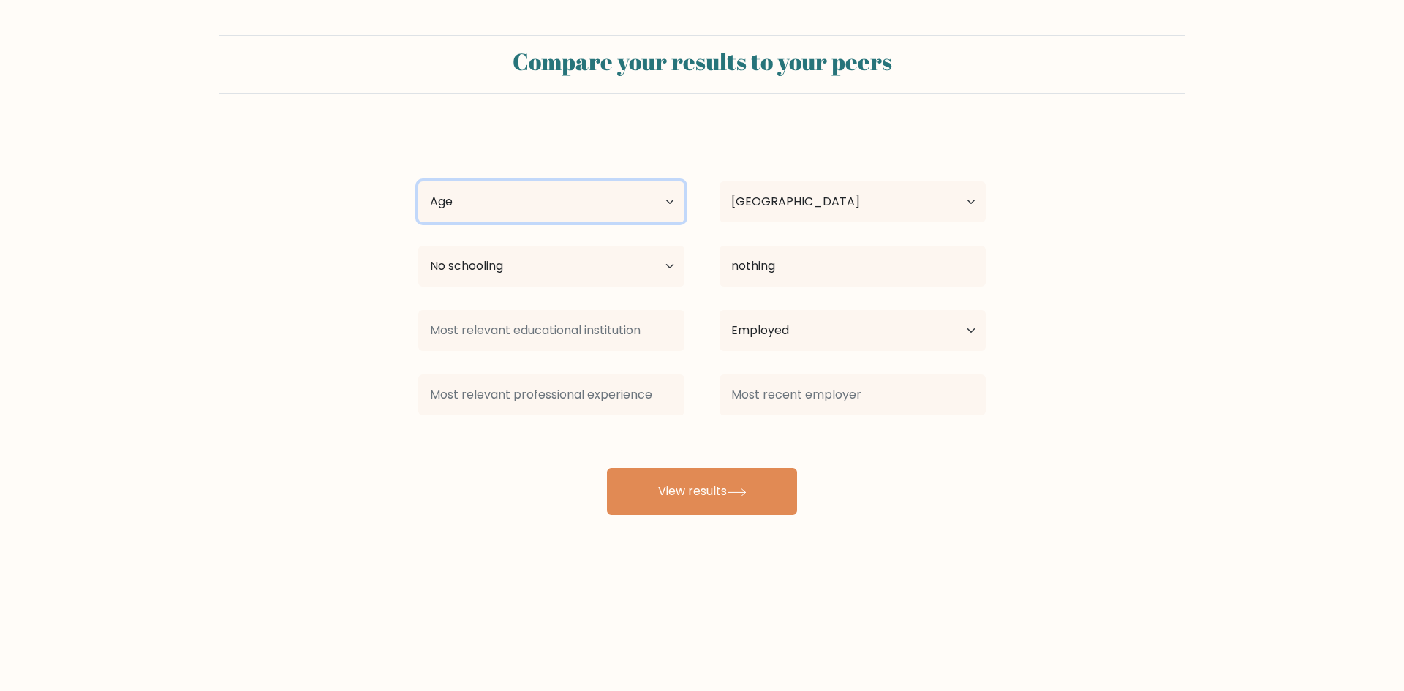
click at [547, 210] on select "Age Under 18 years old 18-24 years old 25-34 years old 35-44 years old 45-54 ye…" at bounding box center [551, 201] width 266 height 41
click at [418, 181] on select "Age Under 18 years old 18-24 years old 25-34 years old 35-44 years old 45-54 ye…" at bounding box center [551, 201] width 266 height 41
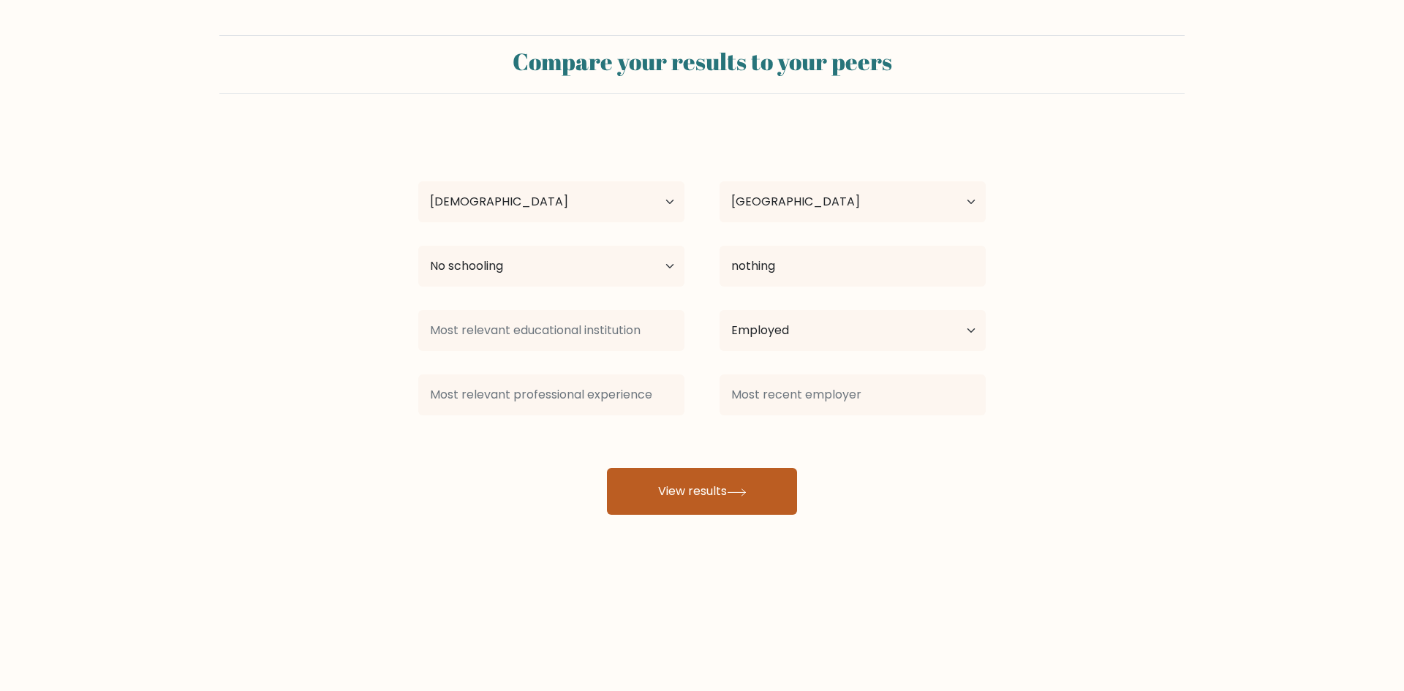
click at [682, 475] on button "View results" at bounding box center [702, 491] width 190 height 47
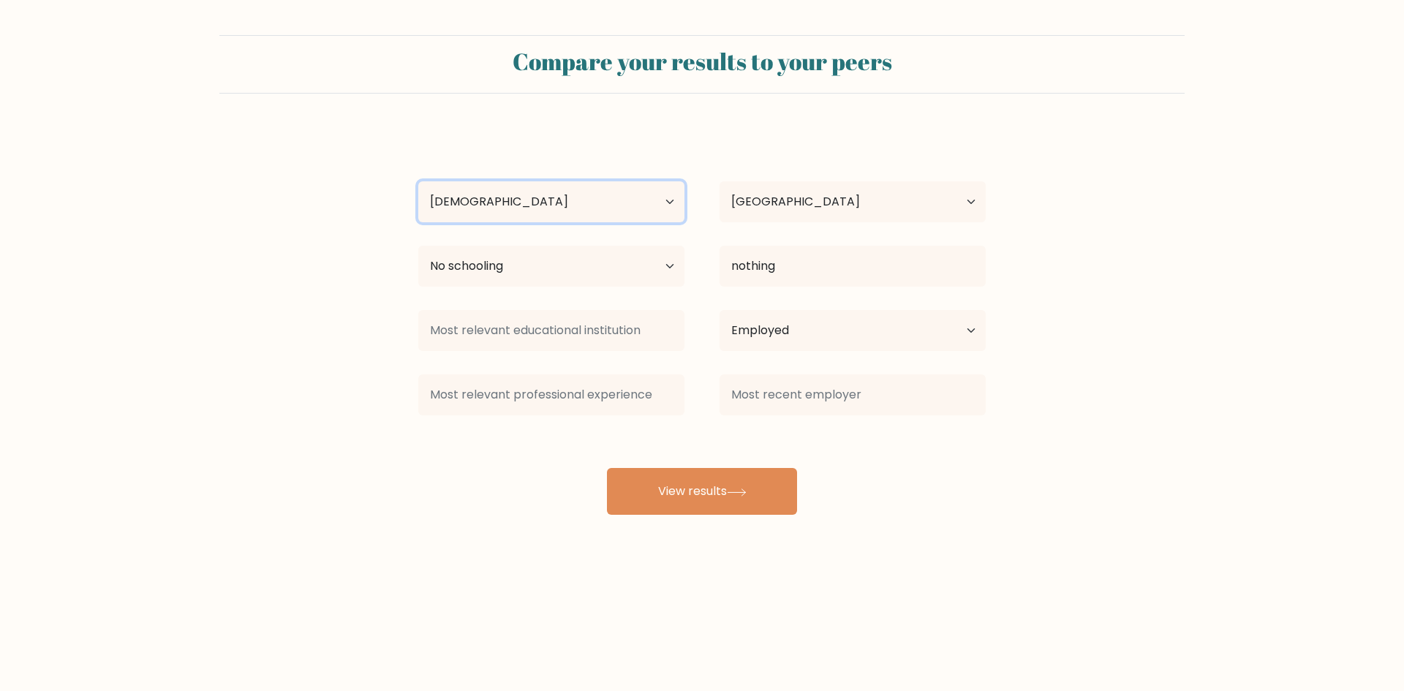
click at [573, 213] on select "Age Under 18 years old 18-24 years old 25-34 years old 35-44 years old 45-54 ye…" at bounding box center [551, 201] width 266 height 41
select select "min_18"
click at [418, 181] on select "Age Under 18 years old 18-24 years old 25-34 years old 35-44 years old 45-54 ye…" at bounding box center [551, 201] width 266 height 41
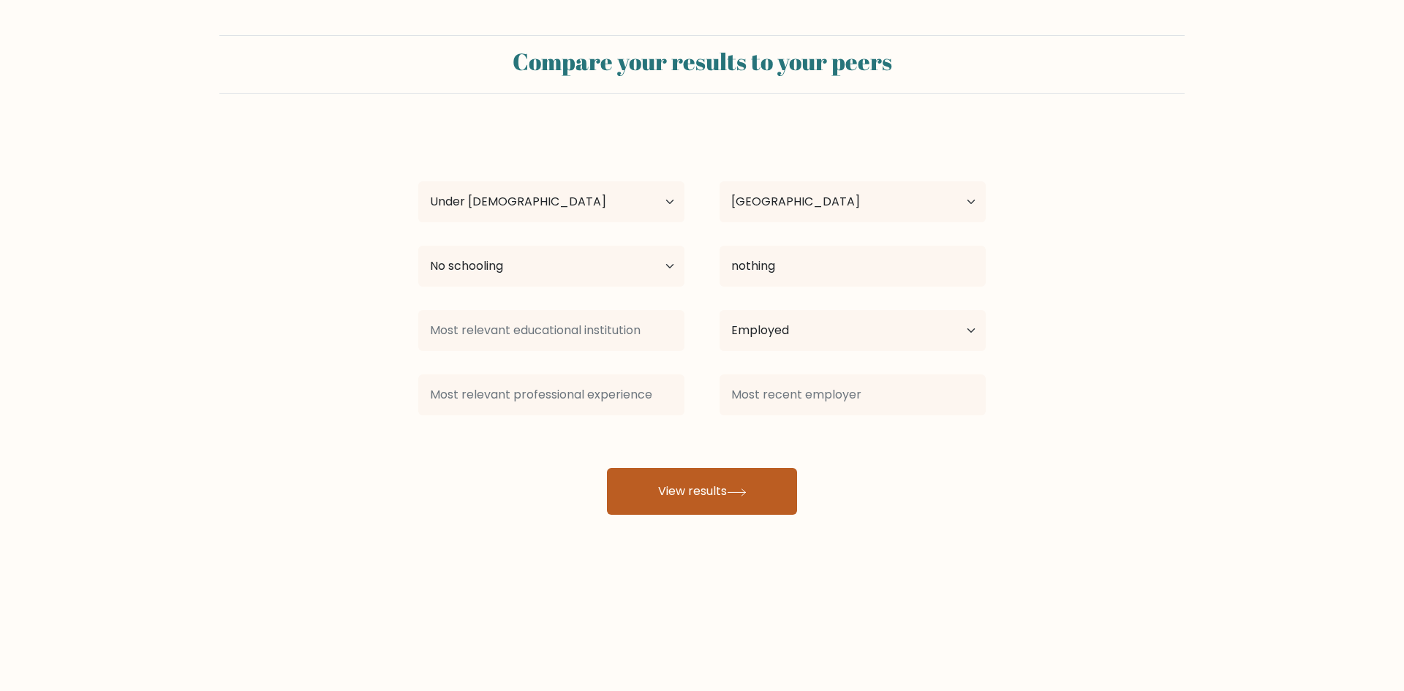
click at [690, 488] on button "View results" at bounding box center [702, 491] width 190 height 47
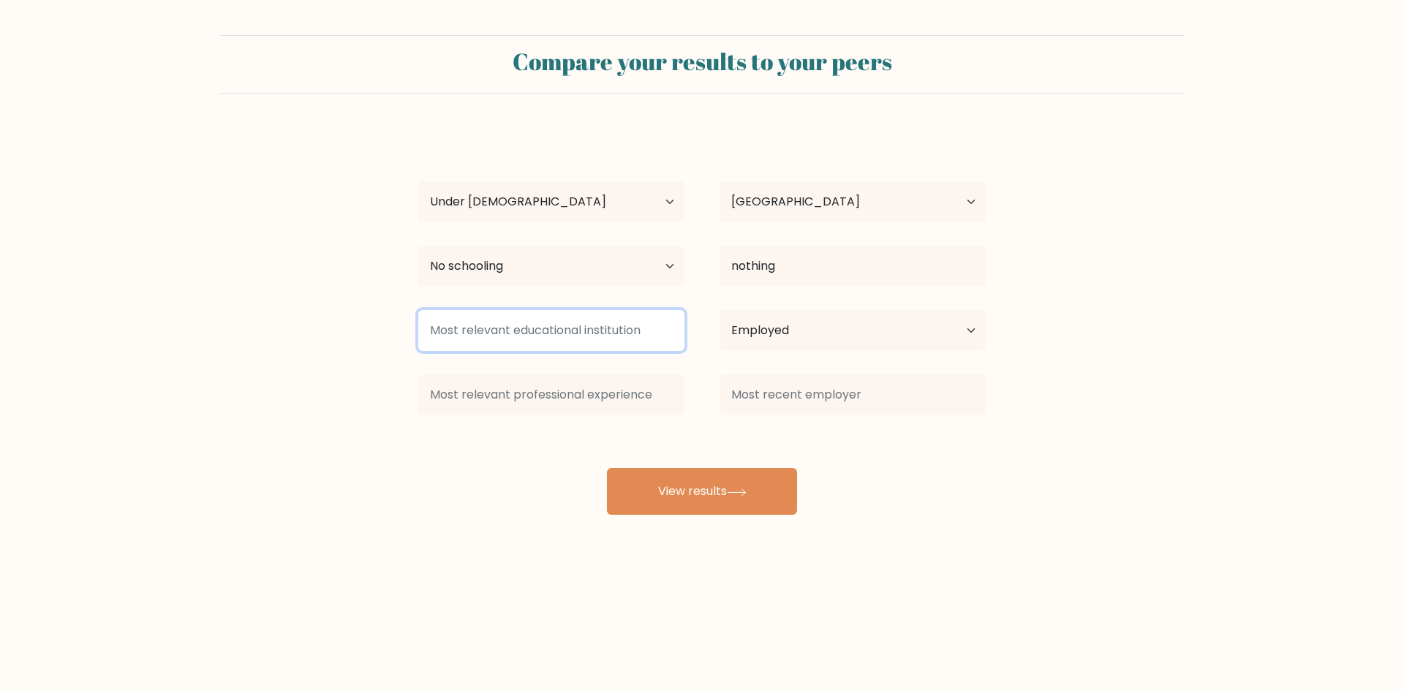
click at [598, 338] on input at bounding box center [551, 330] width 266 height 41
type input "nothing"
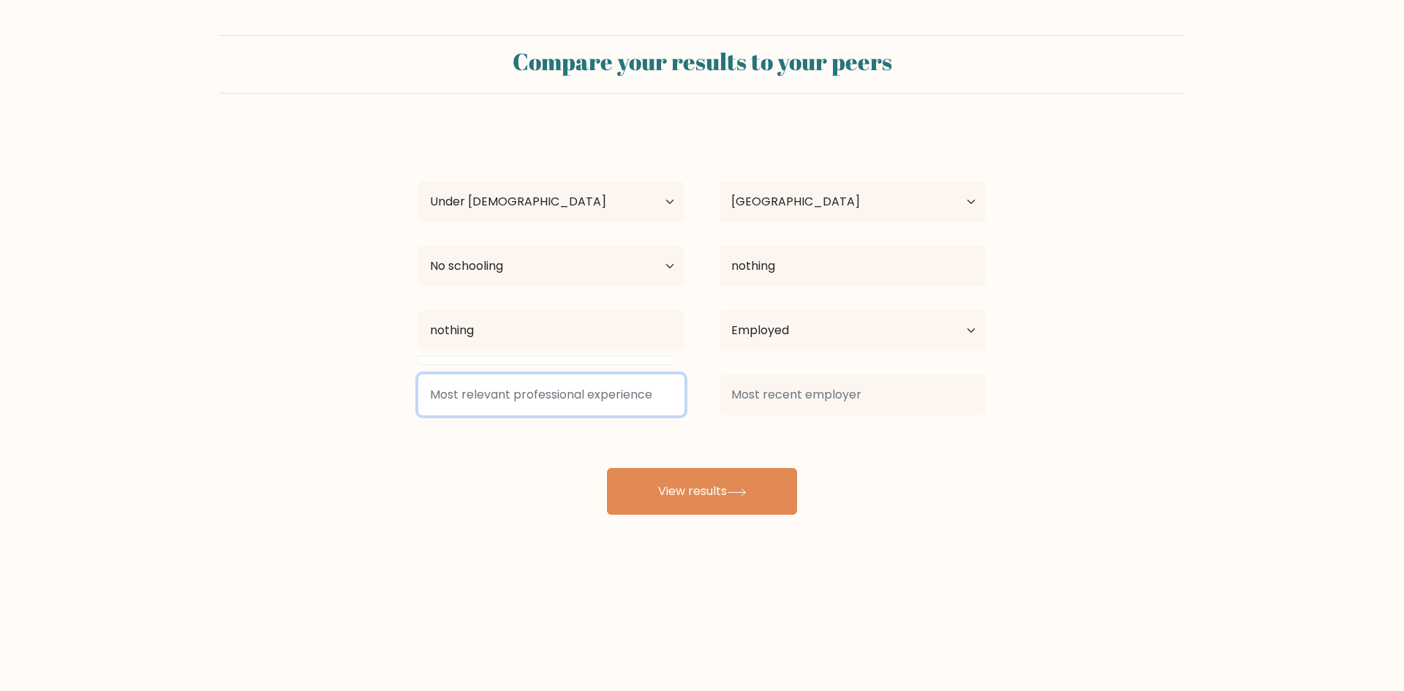
click at [578, 396] on input at bounding box center [551, 394] width 266 height 41
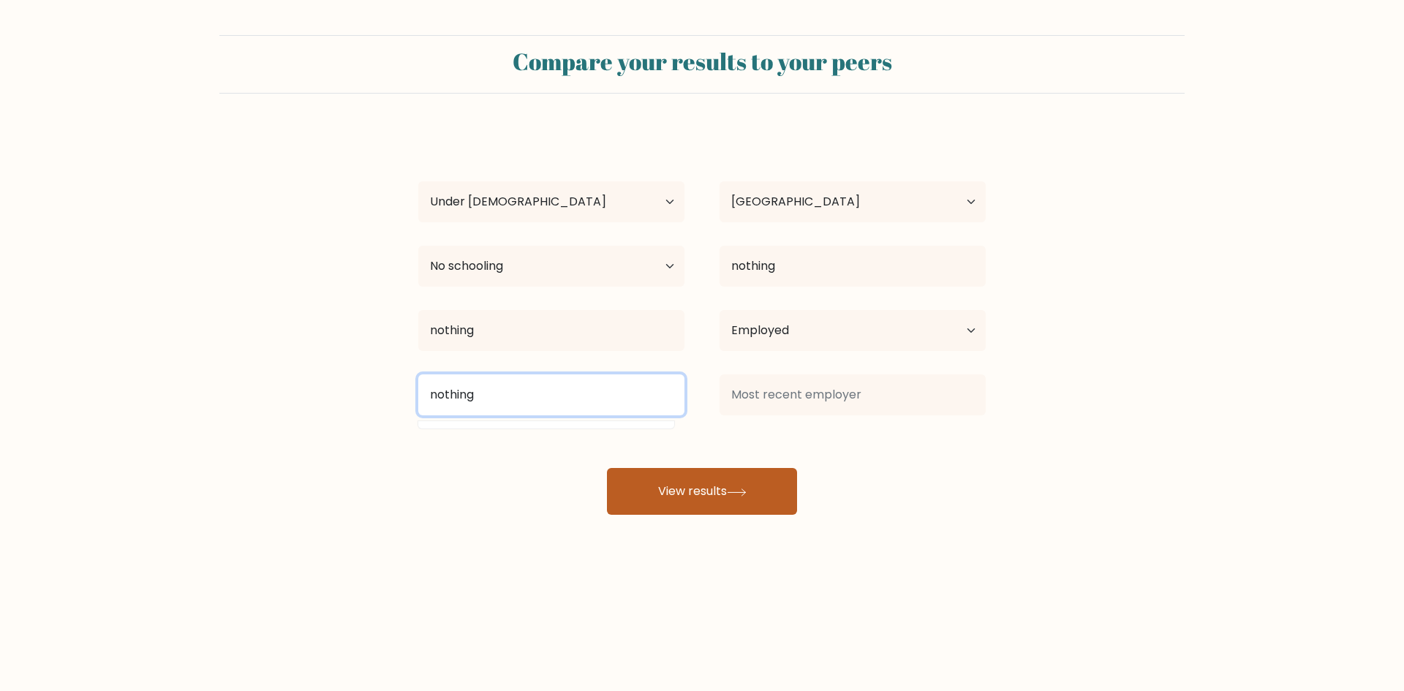
type input "nothing"
click at [727, 481] on button "View results" at bounding box center [702, 491] width 190 height 47
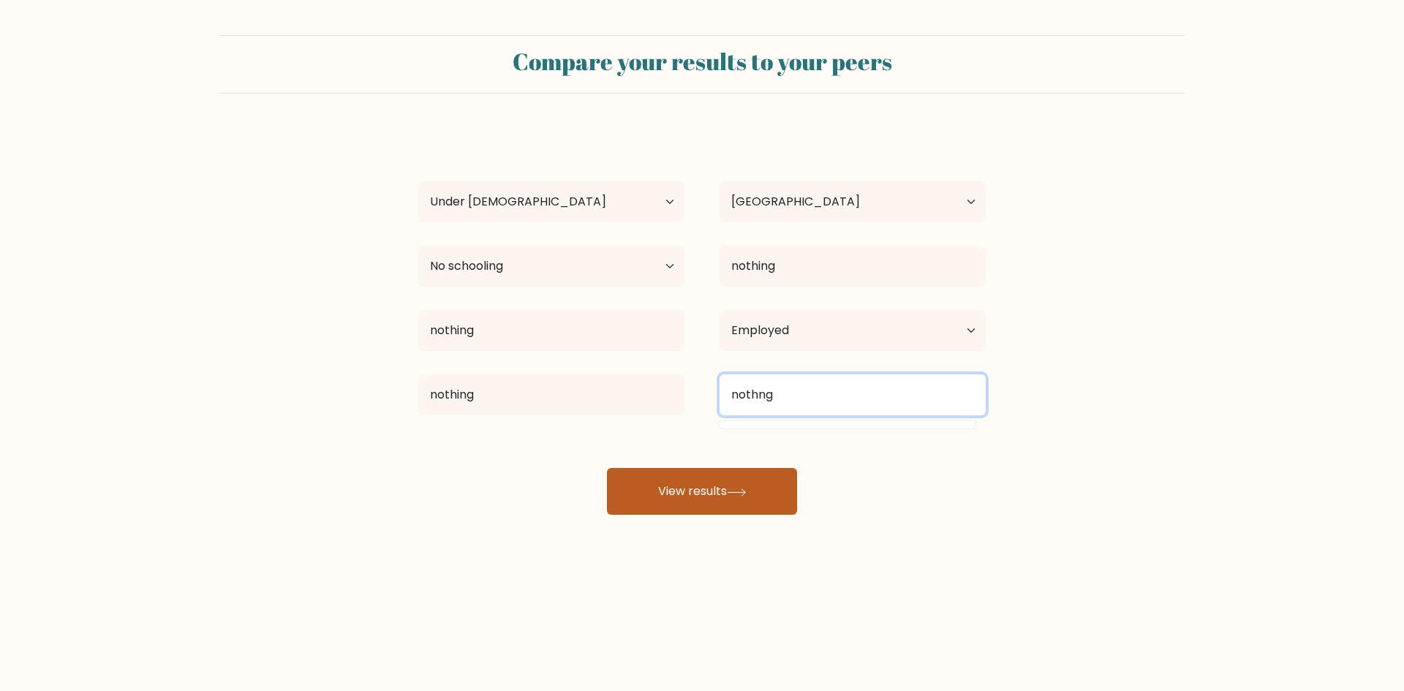
type input "nothng"
click at [681, 492] on button "View results" at bounding box center [702, 491] width 190 height 47
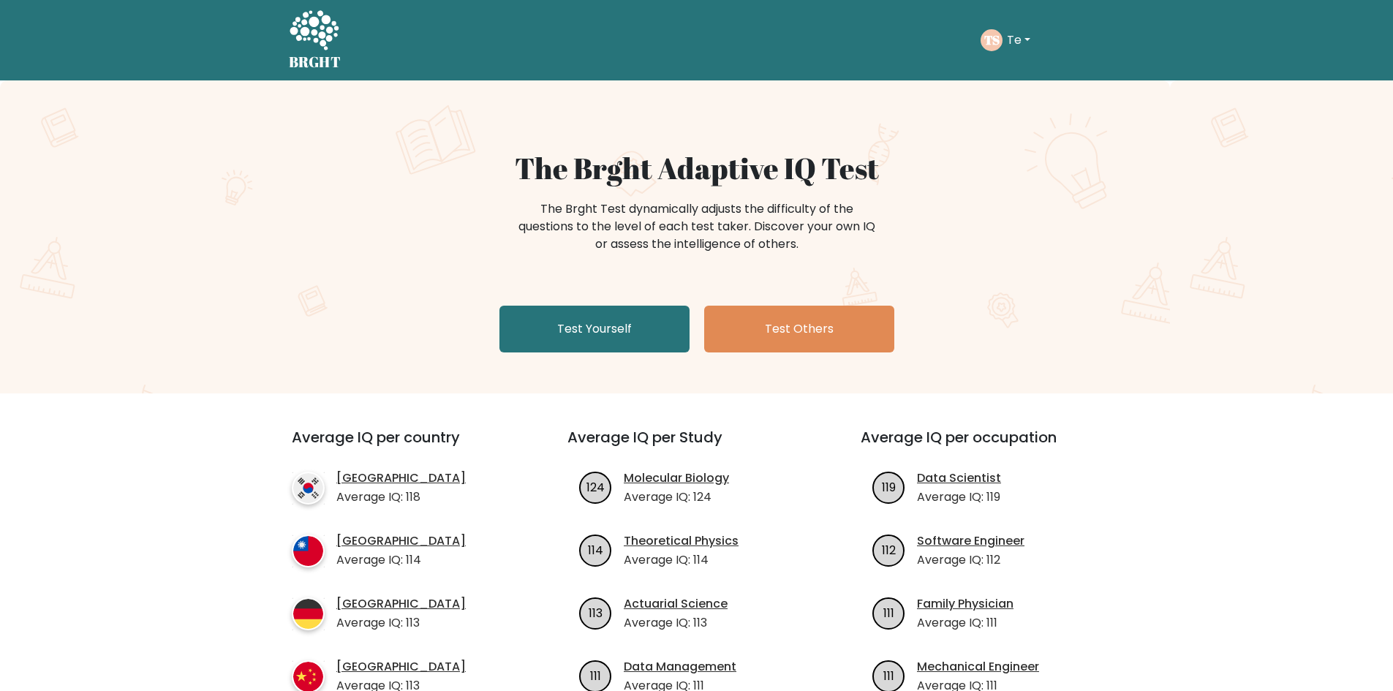
scroll to position [146, 0]
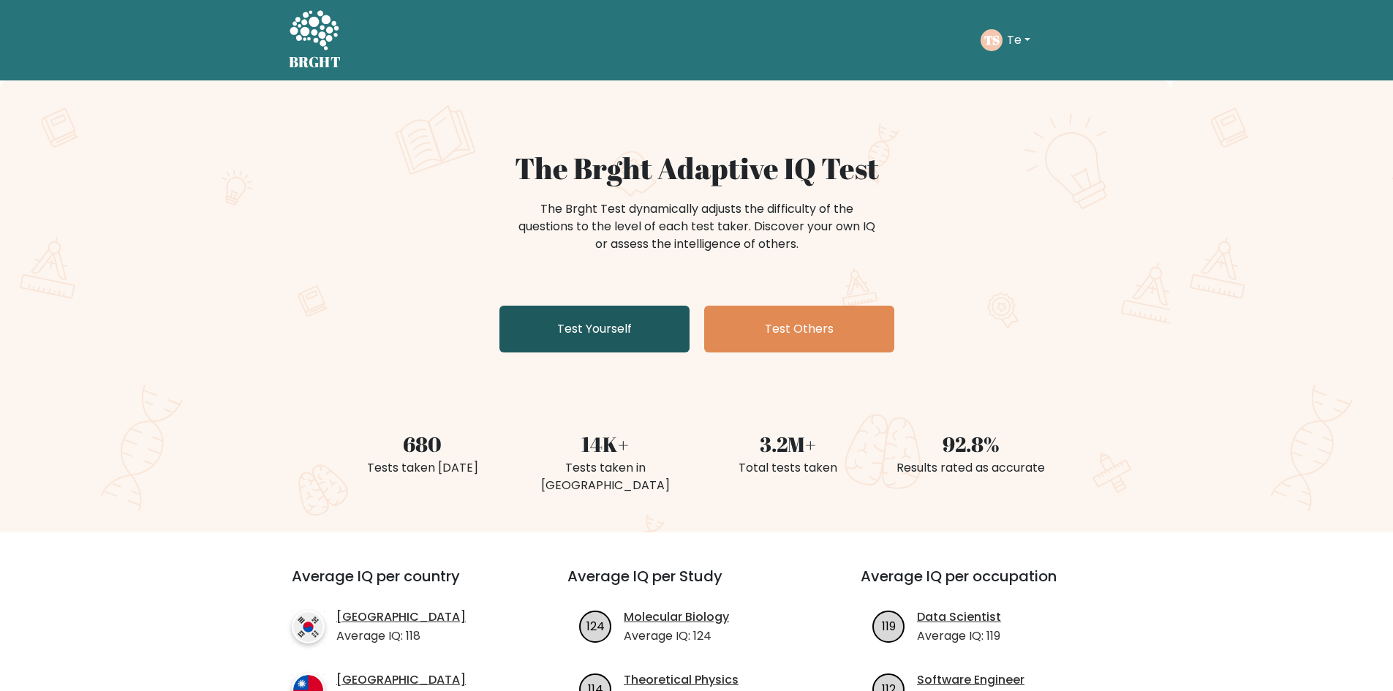
click at [633, 322] on link "Test Yourself" at bounding box center [594, 329] width 190 height 47
click at [537, 307] on link "Test Yourself" at bounding box center [594, 329] width 190 height 47
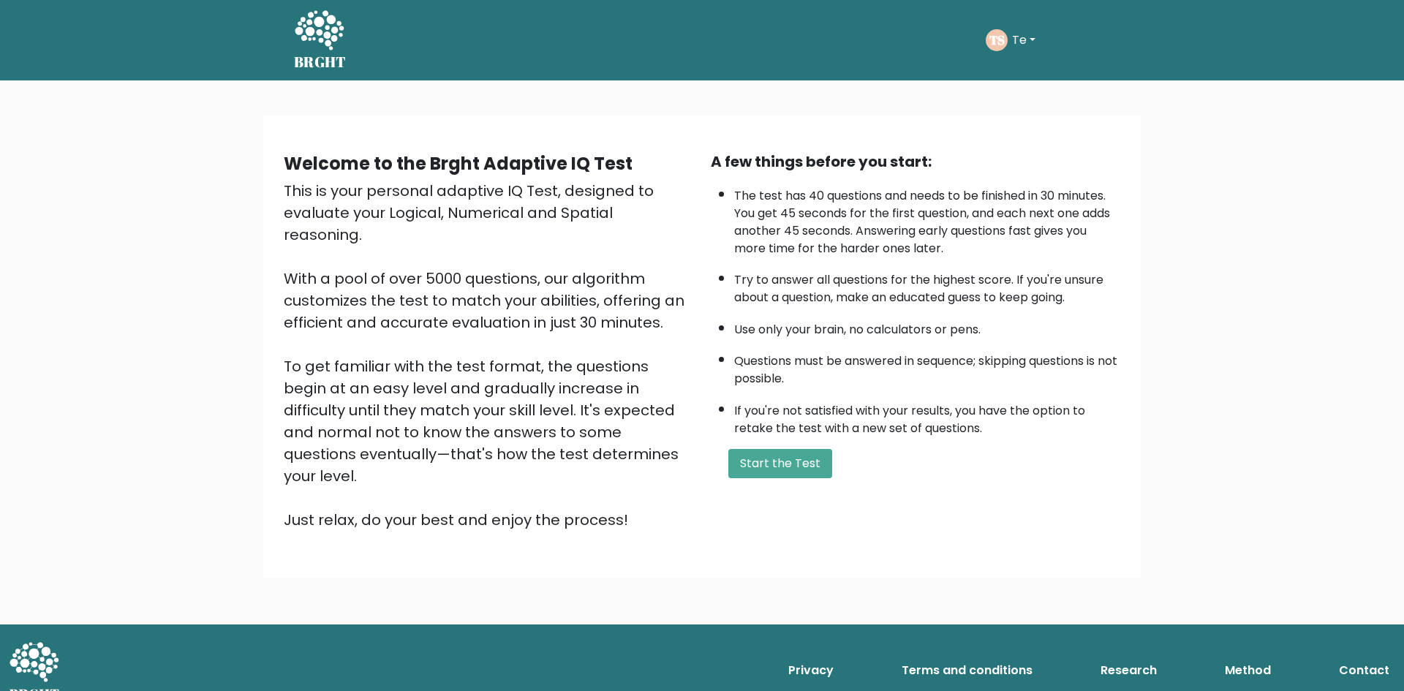
click at [699, 445] on div "Welcome to the Brght Adaptive IQ Test This is your personal adaptive IQ Test, d…" at bounding box center [488, 341] width 427 height 380
click at [744, 461] on button "Start the Test" at bounding box center [780, 463] width 104 height 29
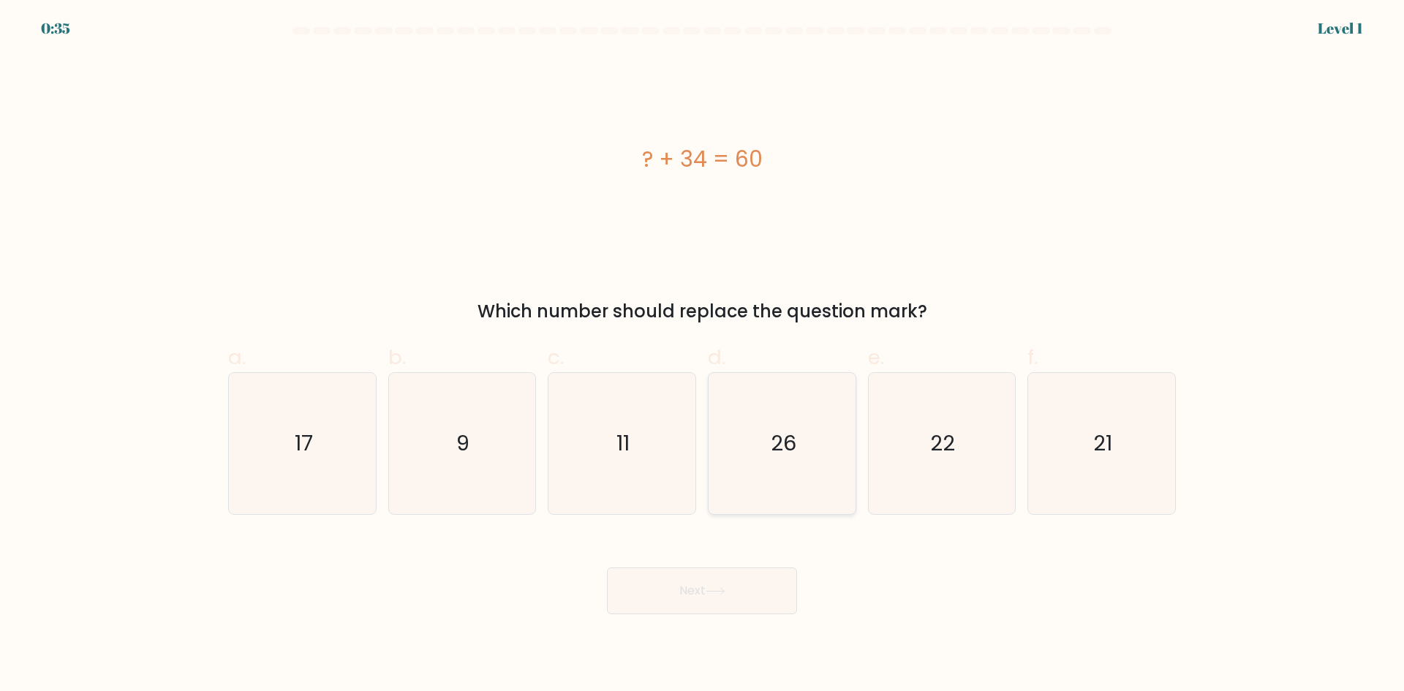
click at [848, 445] on icon "26" at bounding box center [782, 443] width 141 height 141
click at [703, 355] on input "d. 26" at bounding box center [702, 351] width 1 height 10
radio input "true"
click at [731, 600] on button "Next" at bounding box center [702, 590] width 190 height 47
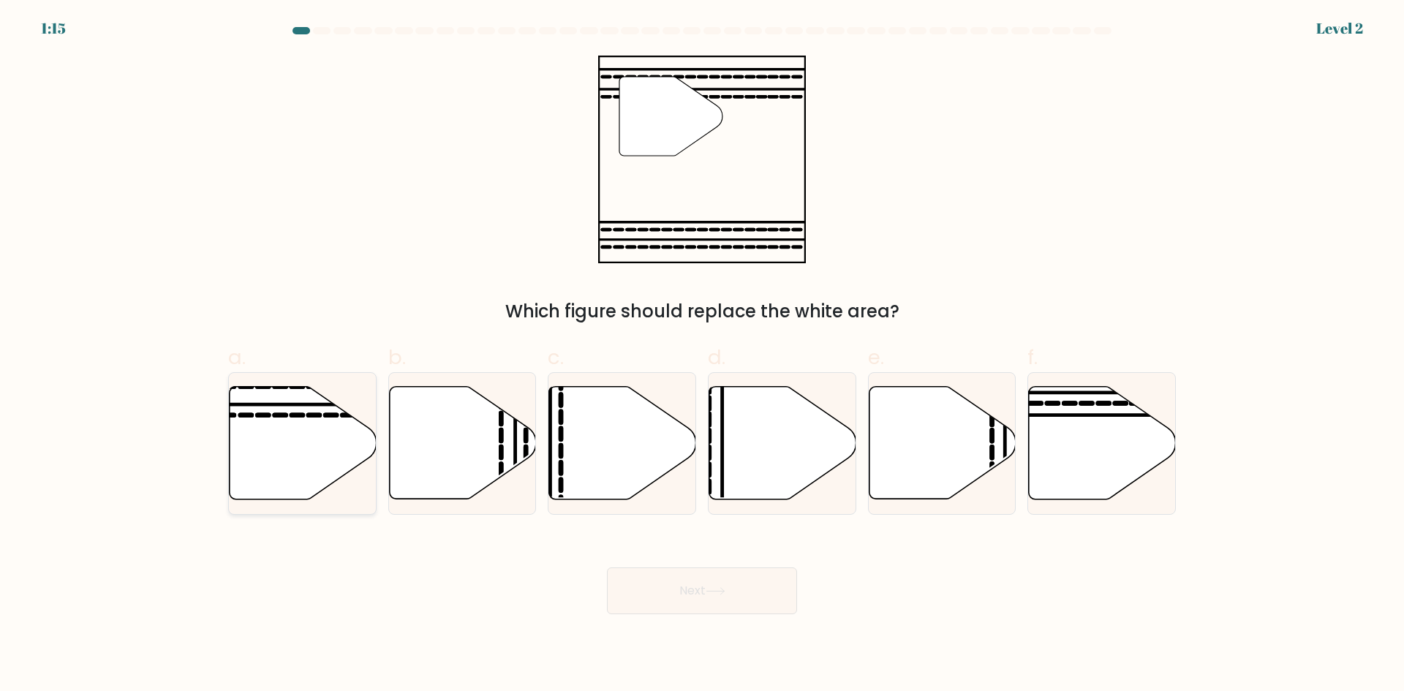
click at [314, 467] on icon at bounding box center [303, 443] width 147 height 113
click at [702, 355] on input "a." at bounding box center [702, 351] width 1 height 10
radio input "true"
click at [626, 577] on button "Next" at bounding box center [702, 590] width 190 height 47
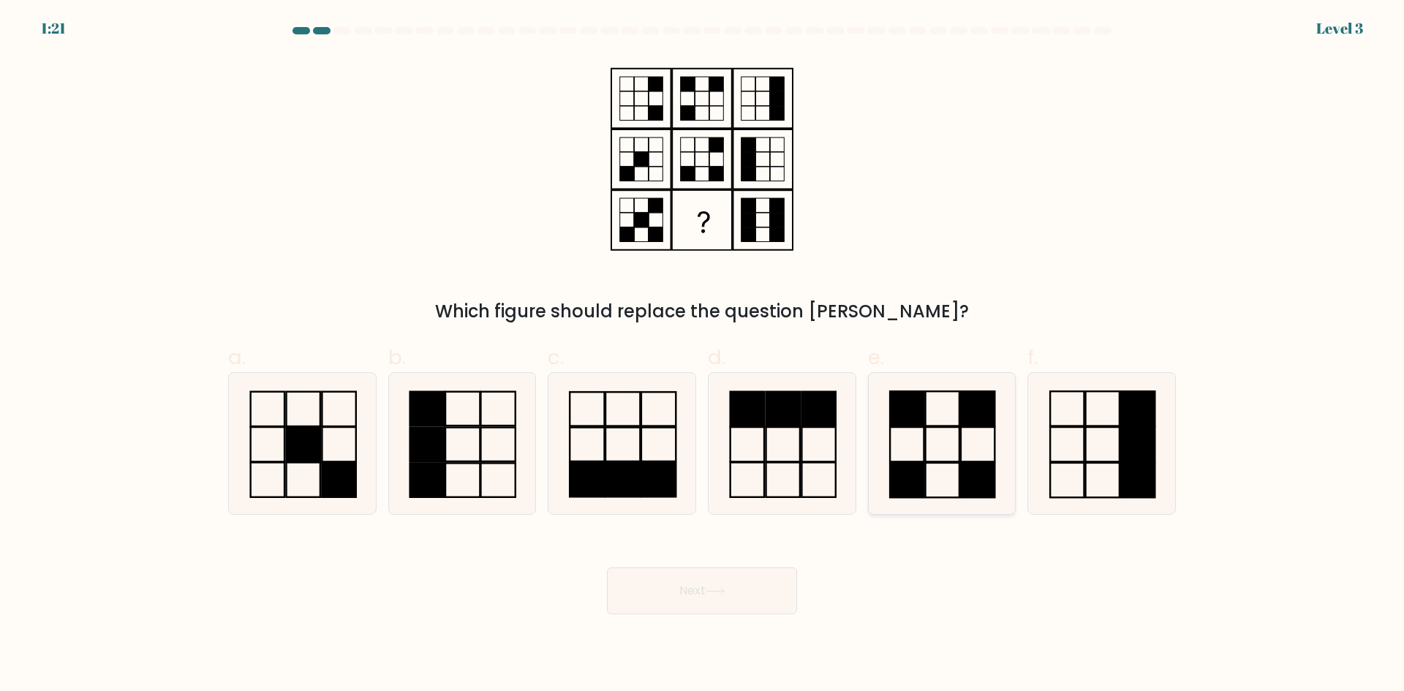
click at [958, 454] on icon at bounding box center [941, 443] width 141 height 141
click at [703, 355] on input "e." at bounding box center [702, 351] width 1 height 10
radio input "true"
click at [701, 598] on button "Next" at bounding box center [702, 590] width 190 height 47
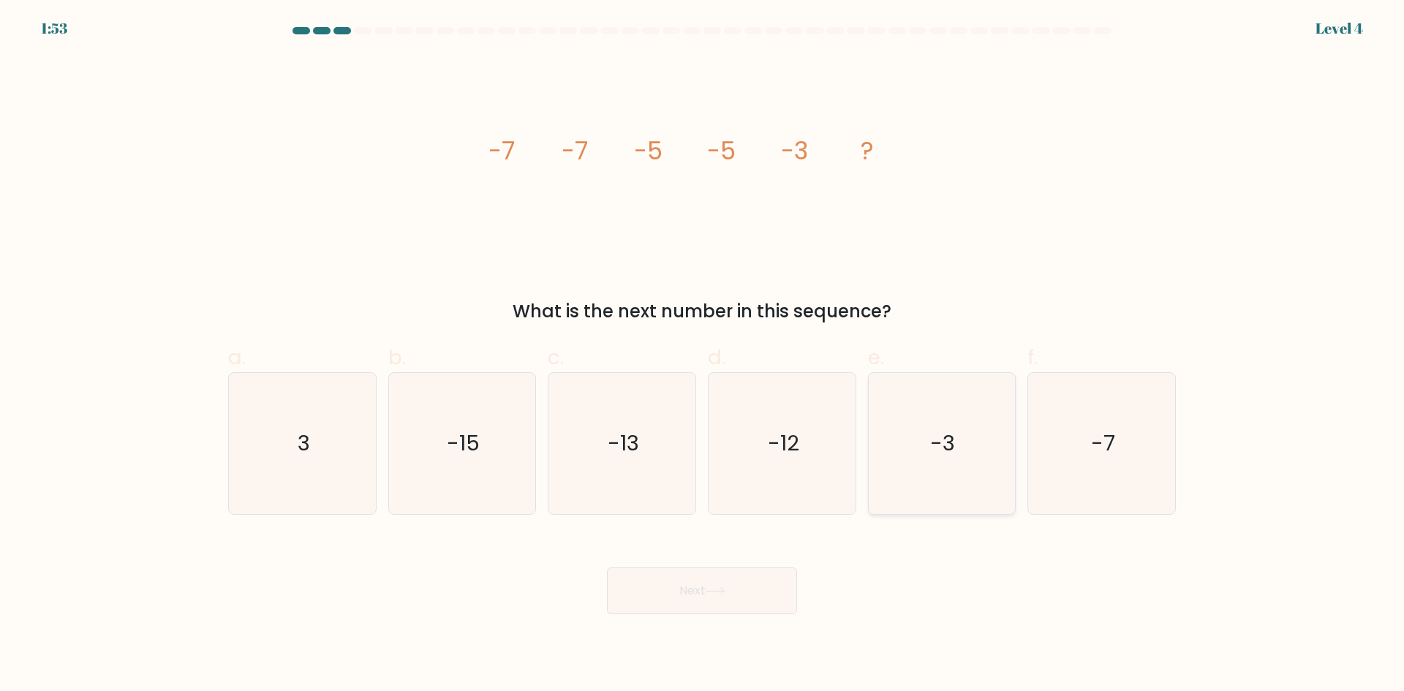
click at [924, 480] on icon "-3" at bounding box center [941, 443] width 141 height 141
click at [703, 355] on input "e. -3" at bounding box center [702, 351] width 1 height 10
radio input "true"
click at [690, 597] on button "Next" at bounding box center [702, 590] width 190 height 47
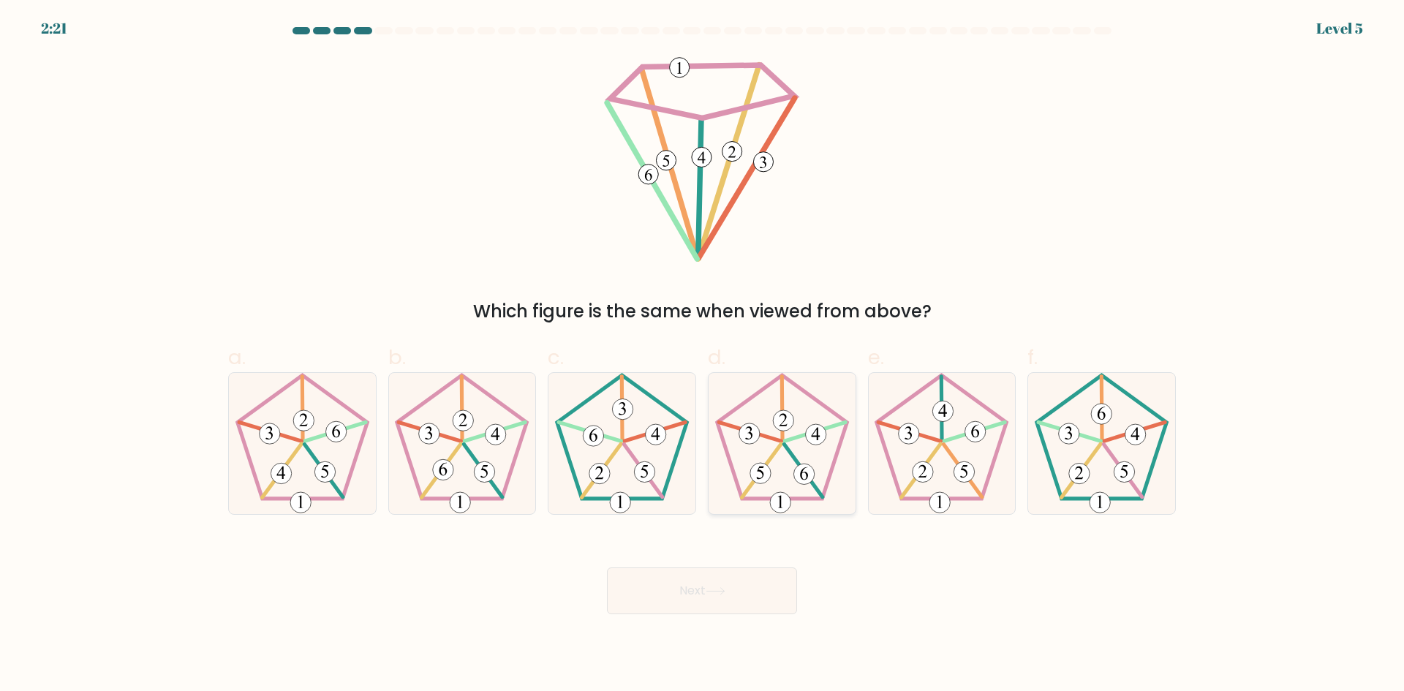
click at [761, 430] on icon at bounding box center [782, 443] width 141 height 141
click at [703, 355] on input "d." at bounding box center [702, 351] width 1 height 10
radio input "true"
click at [947, 449] on 24 at bounding box center [963, 470] width 38 height 53
click at [703, 355] on input "e." at bounding box center [702, 351] width 1 height 10
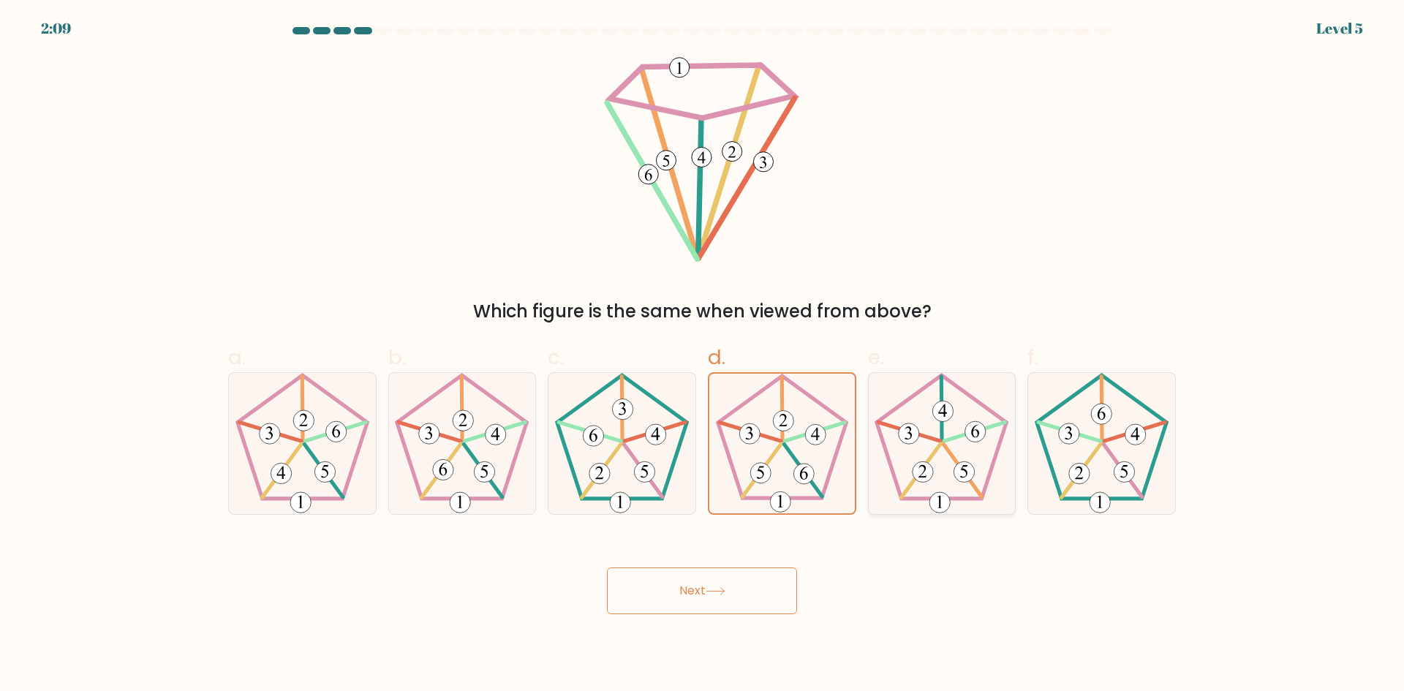
radio input "true"
click at [712, 581] on button "Next" at bounding box center [702, 590] width 190 height 47
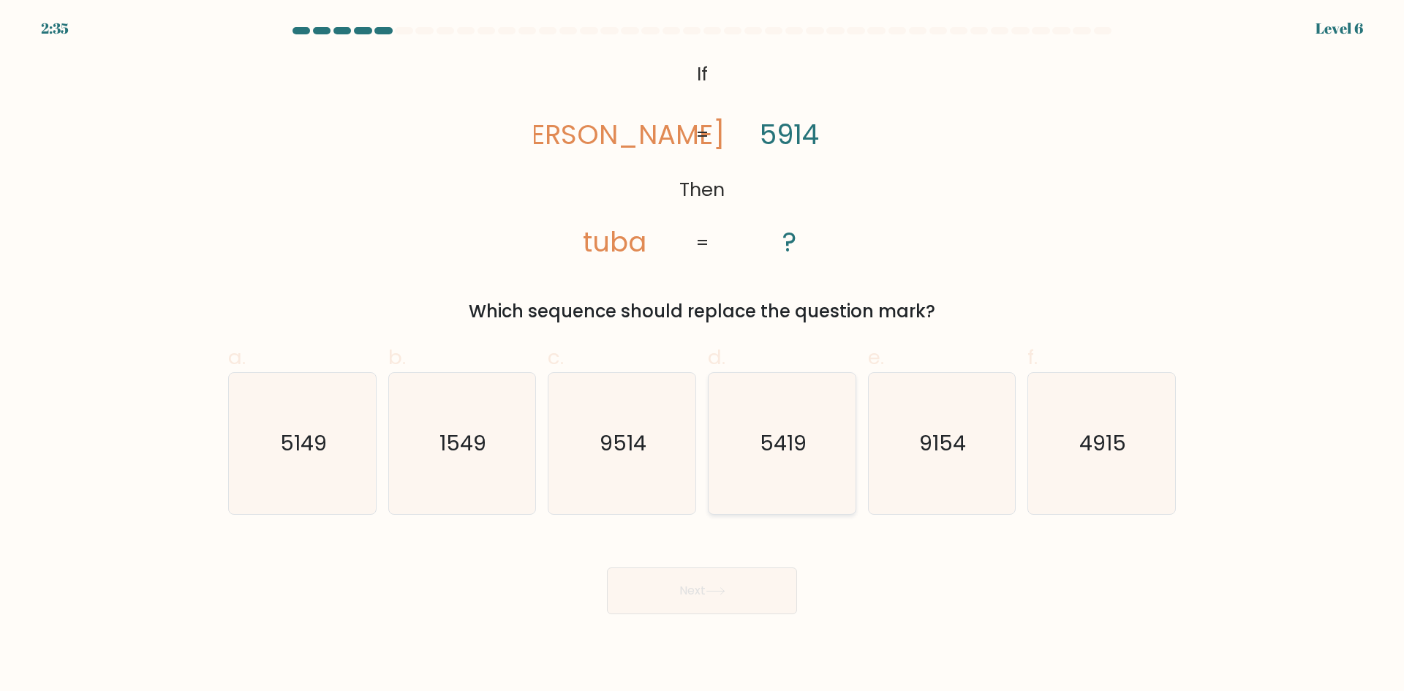
click at [731, 431] on icon "5419" at bounding box center [782, 443] width 141 height 141
click at [703, 355] on input "d. 5419" at bounding box center [702, 351] width 1 height 10
radio input "true"
click at [736, 615] on body "2:34 Level 6 If" at bounding box center [702, 345] width 1404 height 691
click at [736, 595] on button "Next" at bounding box center [702, 590] width 190 height 47
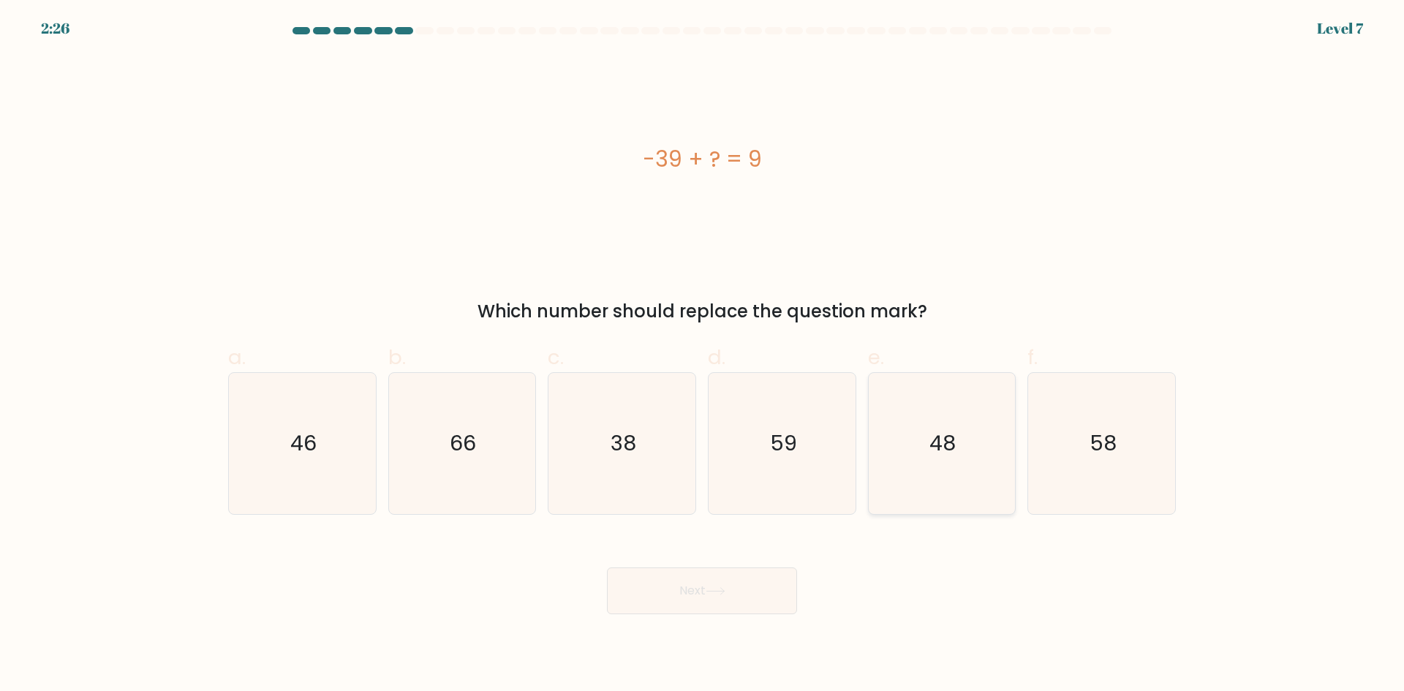
click at [952, 446] on text "48" at bounding box center [943, 443] width 26 height 29
click at [703, 355] on input "e. 48" at bounding box center [702, 351] width 1 height 10
radio input "true"
click at [666, 589] on button "Next" at bounding box center [702, 590] width 190 height 47
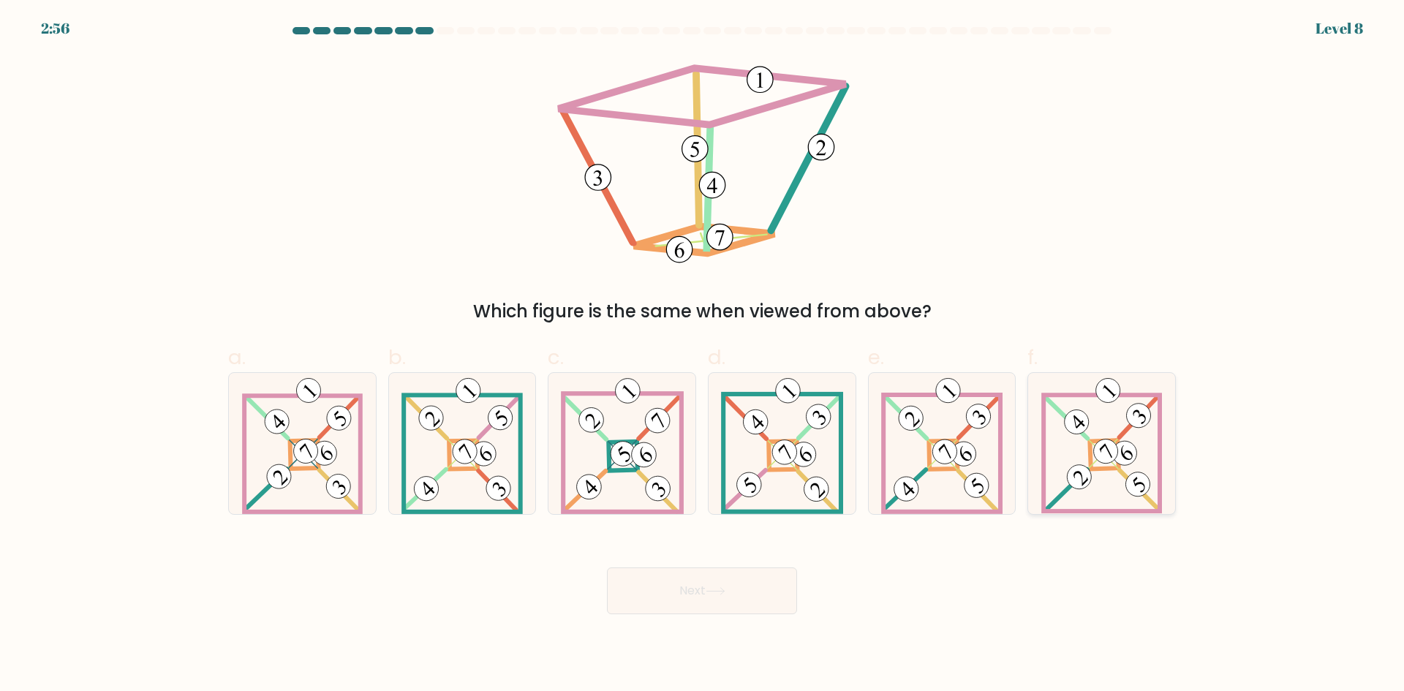
click at [1088, 433] on icon at bounding box center [1101, 443] width 121 height 141
click at [703, 355] on input "f." at bounding box center [702, 351] width 1 height 10
radio input "true"
click at [703, 601] on button "Next" at bounding box center [702, 590] width 190 height 47
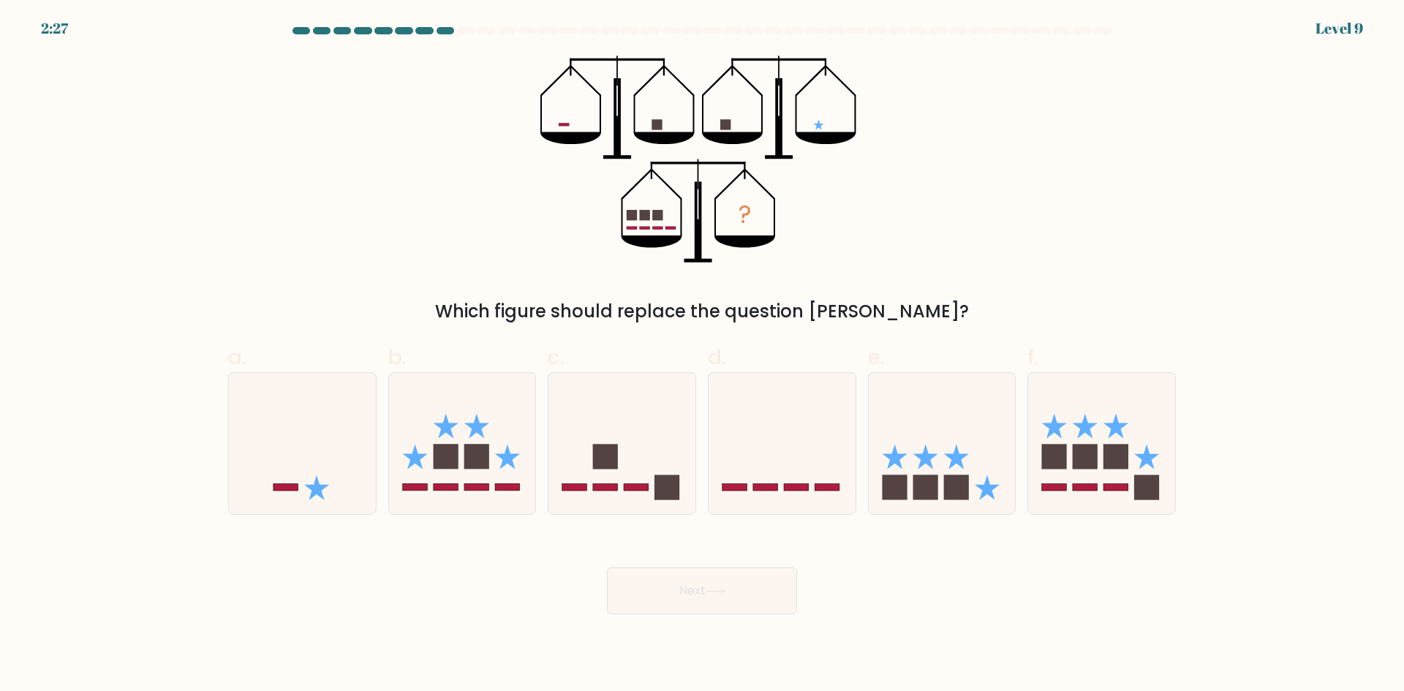
drag, startPoint x: 1065, startPoint y: 472, endPoint x: 959, endPoint y: 547, distance: 129.5
click at [959, 547] on form at bounding box center [702, 320] width 1404 height 587
click at [954, 479] on rect at bounding box center [956, 487] width 25 height 25
click at [703, 355] on input "e." at bounding box center [702, 351] width 1 height 10
radio input "true"
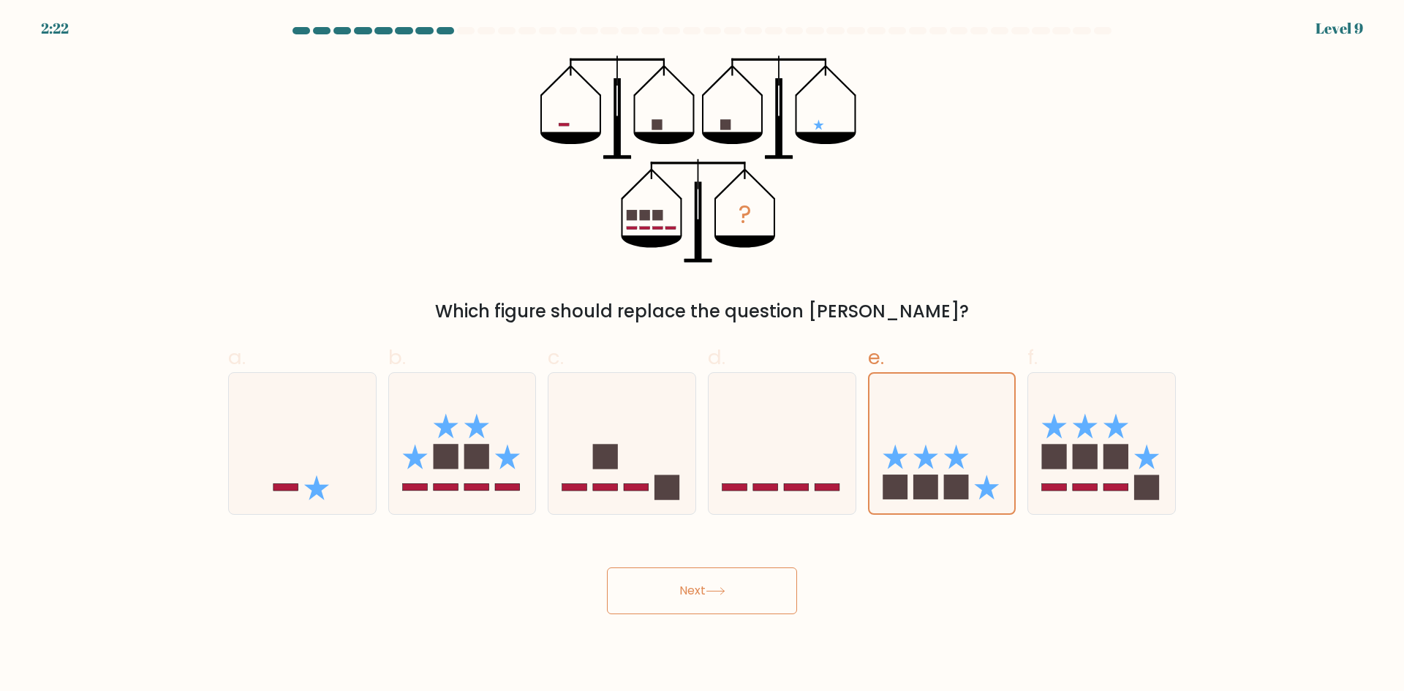
click at [758, 607] on button "Next" at bounding box center [702, 590] width 190 height 47
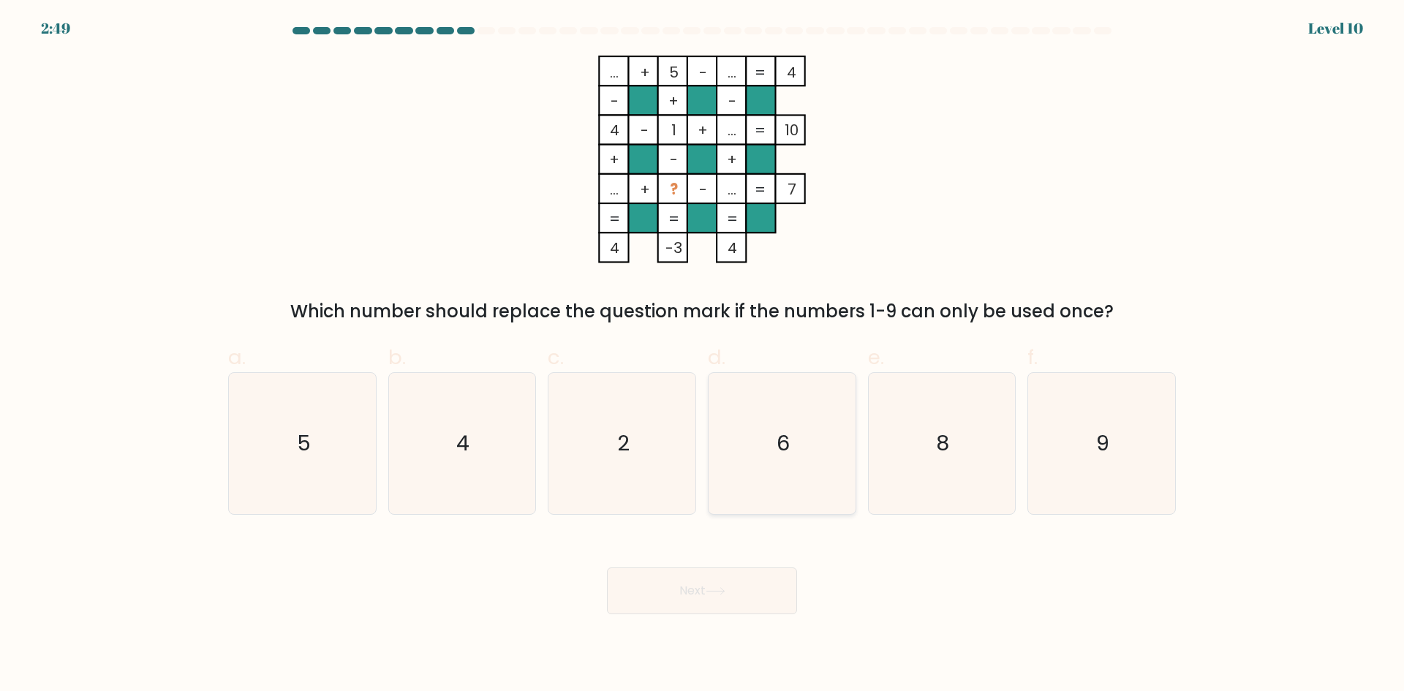
click at [774, 448] on icon "6" at bounding box center [782, 443] width 141 height 141
click at [703, 355] on input "d. 6" at bounding box center [702, 351] width 1 height 10
radio input "true"
click at [656, 588] on button "Next" at bounding box center [702, 590] width 190 height 47
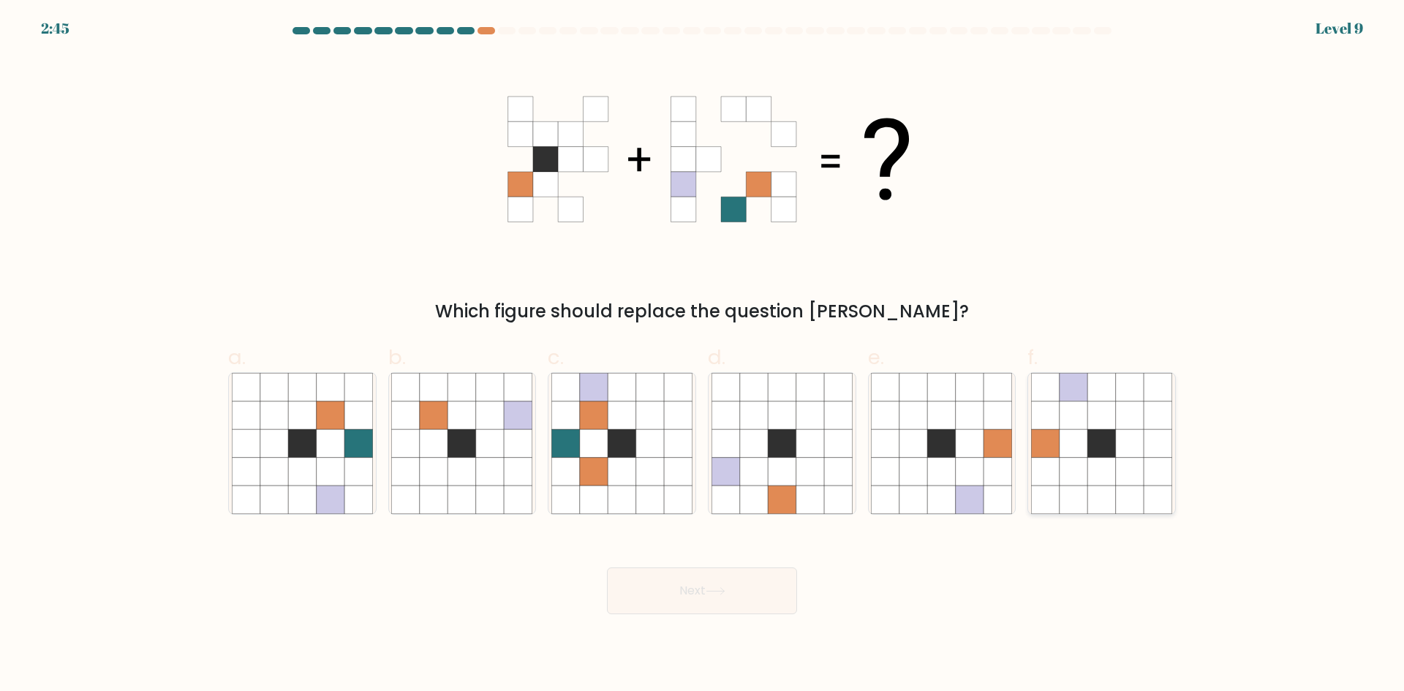
click at [1075, 442] on icon at bounding box center [1074, 443] width 28 height 28
click at [703, 355] on input "f." at bounding box center [702, 351] width 1 height 10
radio input "true"
click at [309, 441] on icon at bounding box center [302, 443] width 28 height 28
click at [702, 355] on input "a." at bounding box center [702, 351] width 1 height 10
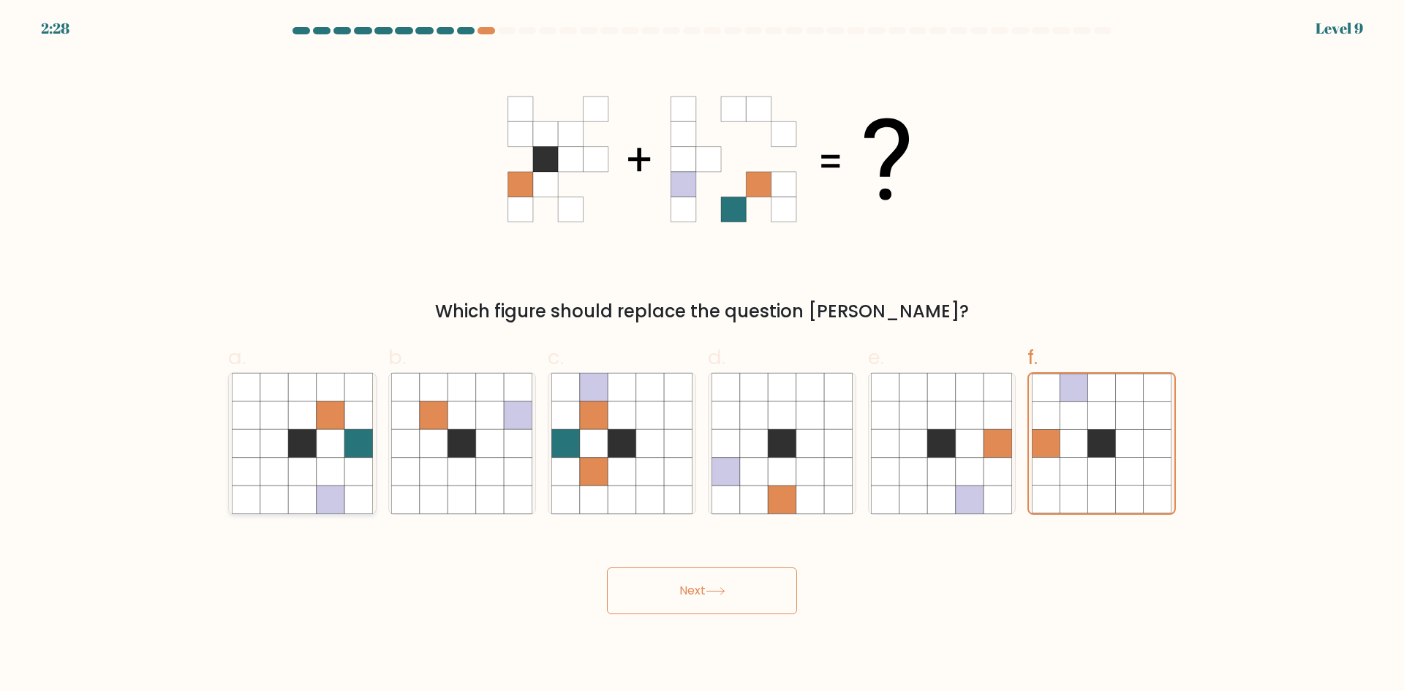
radio input "true"
click at [701, 588] on button "Next" at bounding box center [702, 590] width 190 height 47
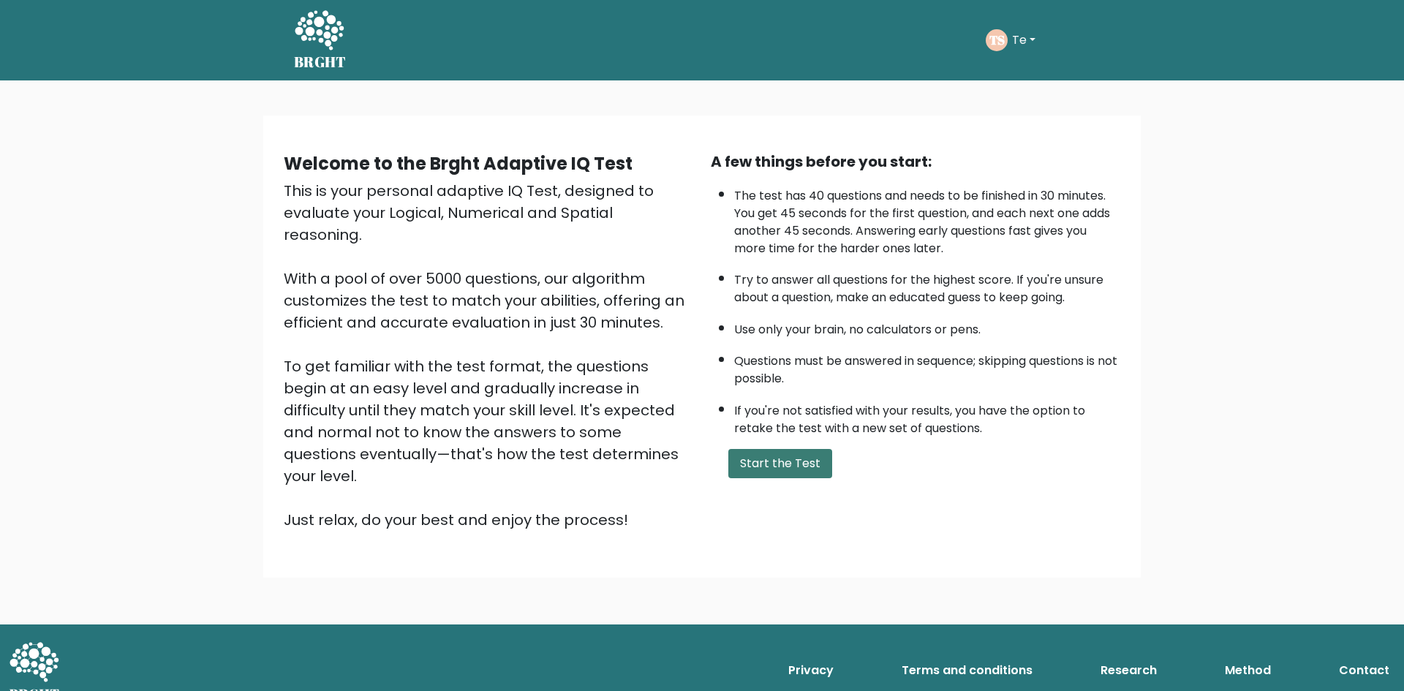
click at [744, 477] on button "Start the Test" at bounding box center [780, 463] width 104 height 29
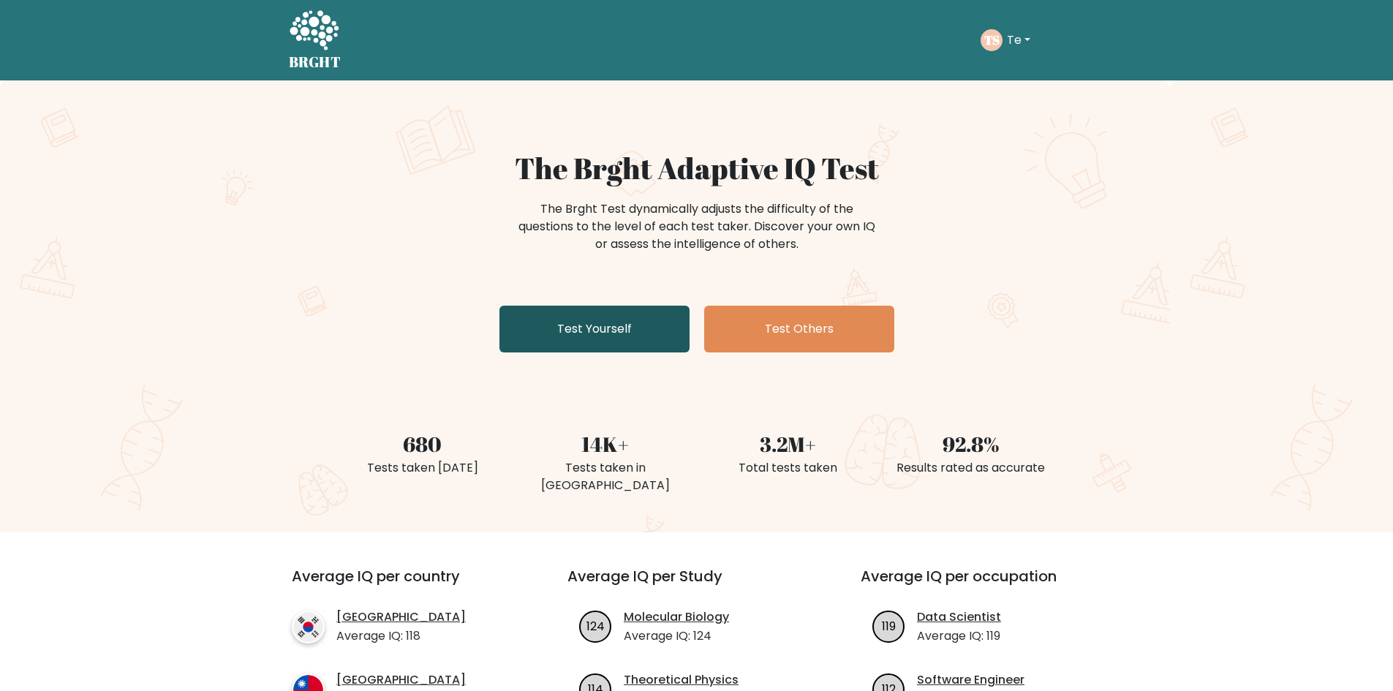
drag, startPoint x: 608, startPoint y: 282, endPoint x: 599, endPoint y: 308, distance: 28.0
click at [608, 286] on div "The Brght Adaptive IQ Test The Brght Test dynamically adjusts the difficulty of…" at bounding box center [696, 255] width 731 height 208
click at [599, 308] on link "Test Yourself" at bounding box center [594, 329] width 190 height 47
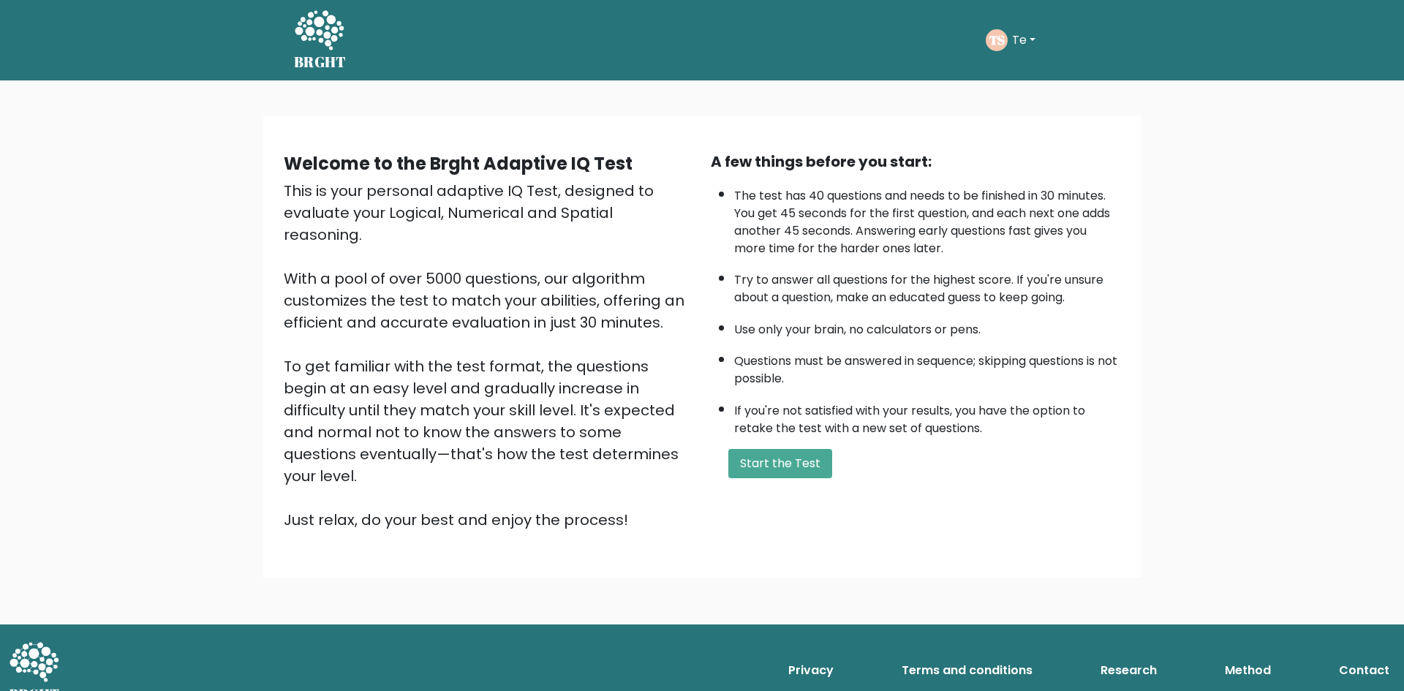
click at [801, 467] on button "Start the Test" at bounding box center [780, 463] width 104 height 29
